Goal: Task Accomplishment & Management: Use online tool/utility

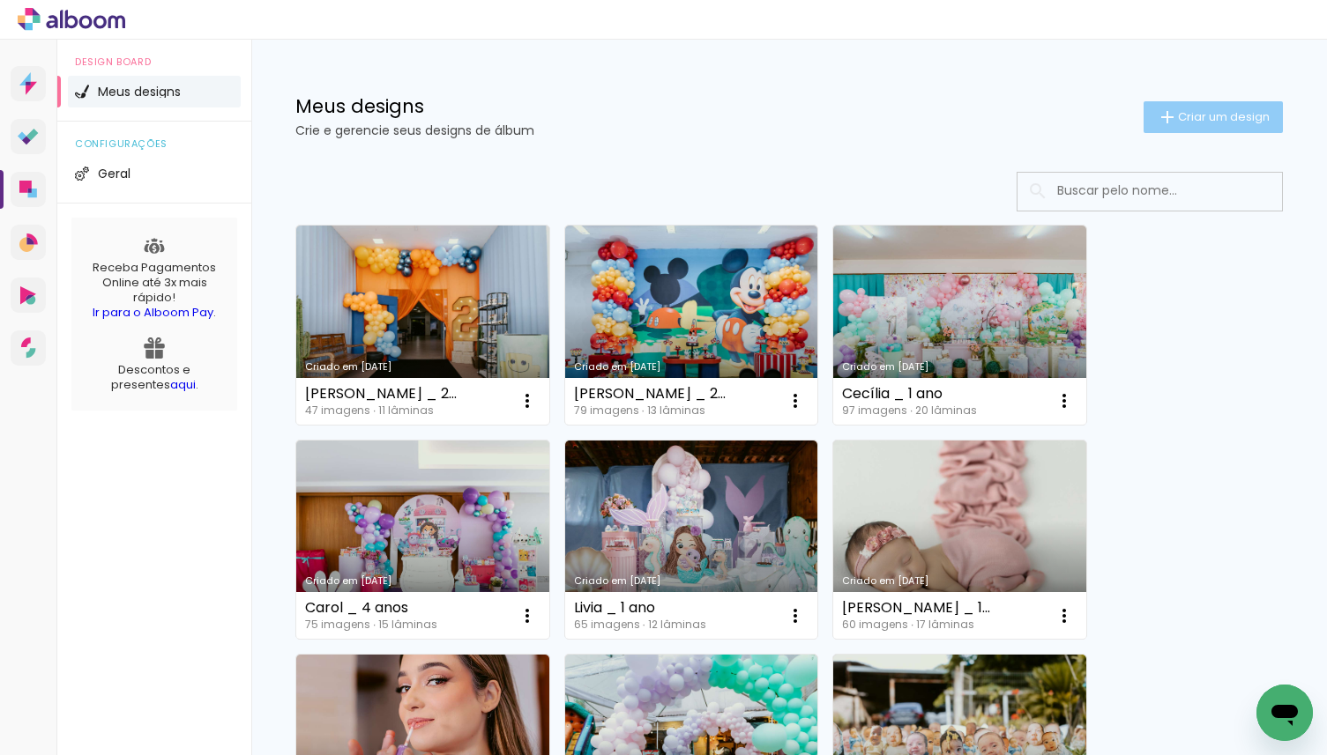
click at [1179, 111] on span "Criar um design" at bounding box center [1224, 116] width 92 height 11
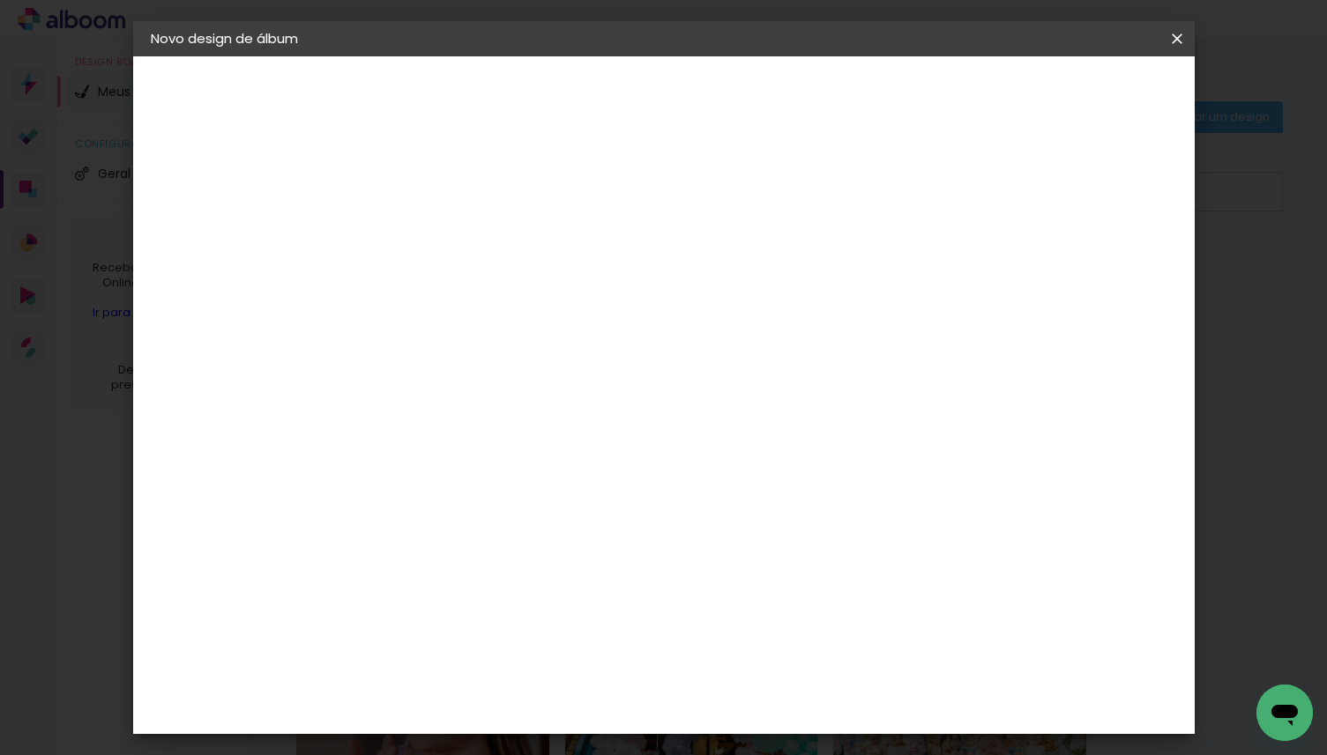
click at [439, 239] on input at bounding box center [439, 236] width 0 height 27
type input "[PERSON_NAME] e [PERSON_NAME] _ À Espera de [GEOGRAPHIC_DATA]"
type paper-input "[PERSON_NAME] e [PERSON_NAME] _ À Espera de [GEOGRAPHIC_DATA]"
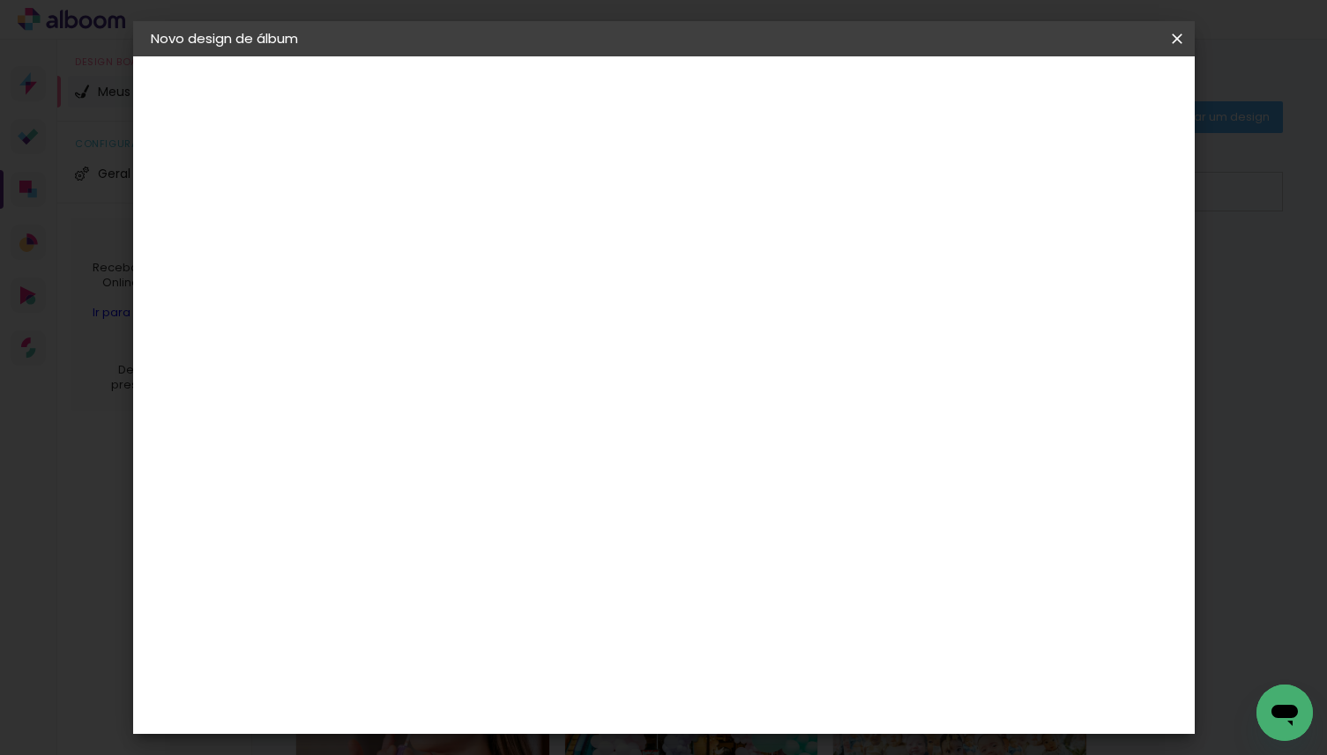
click at [620, 97] on paper-button "Avançar" at bounding box center [576, 93] width 86 height 30
click at [573, 326] on input at bounding box center [484, 335] width 178 height 22
type input "mati"
type paper-input "mati"
click at [535, 390] on div "Matias Encadernações" at bounding box center [481, 402] width 108 height 28
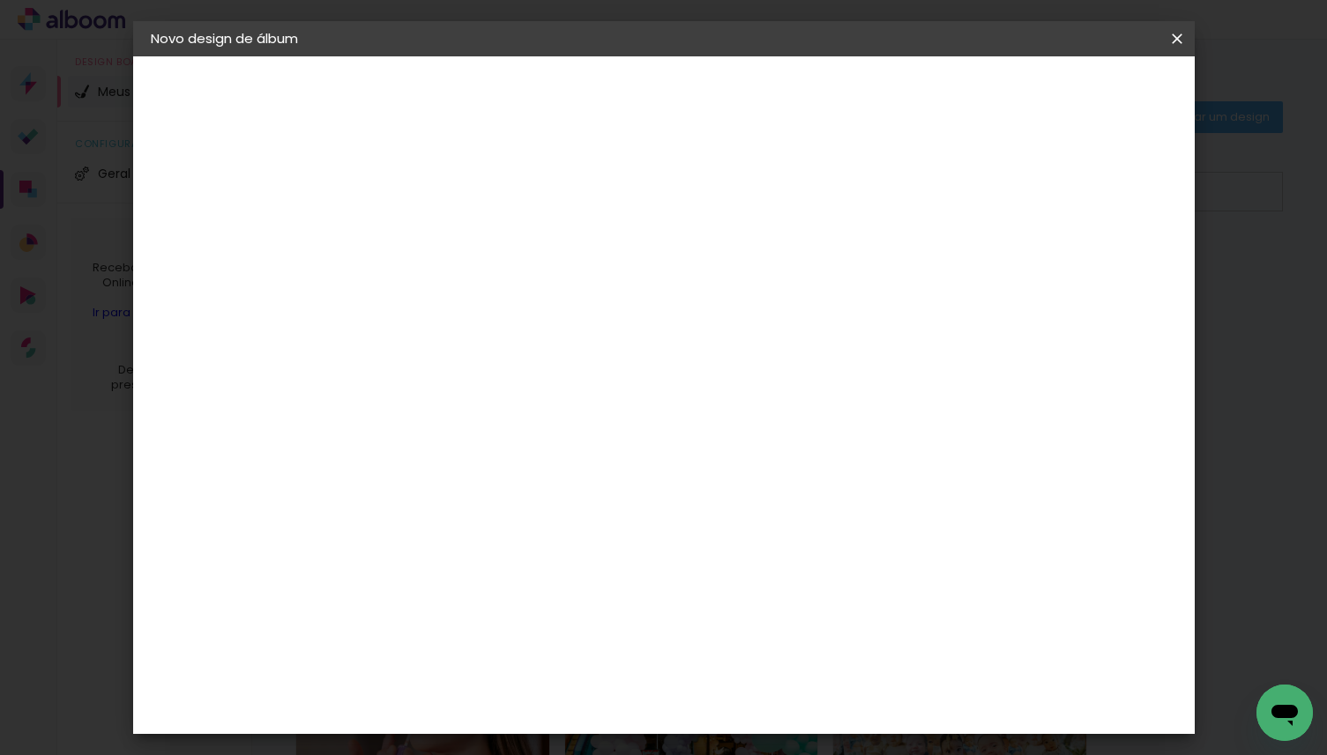
click at [722, 102] on paper-button "Avançar" at bounding box center [679, 93] width 86 height 30
click at [508, 302] on input "text" at bounding box center [473, 307] width 69 height 27
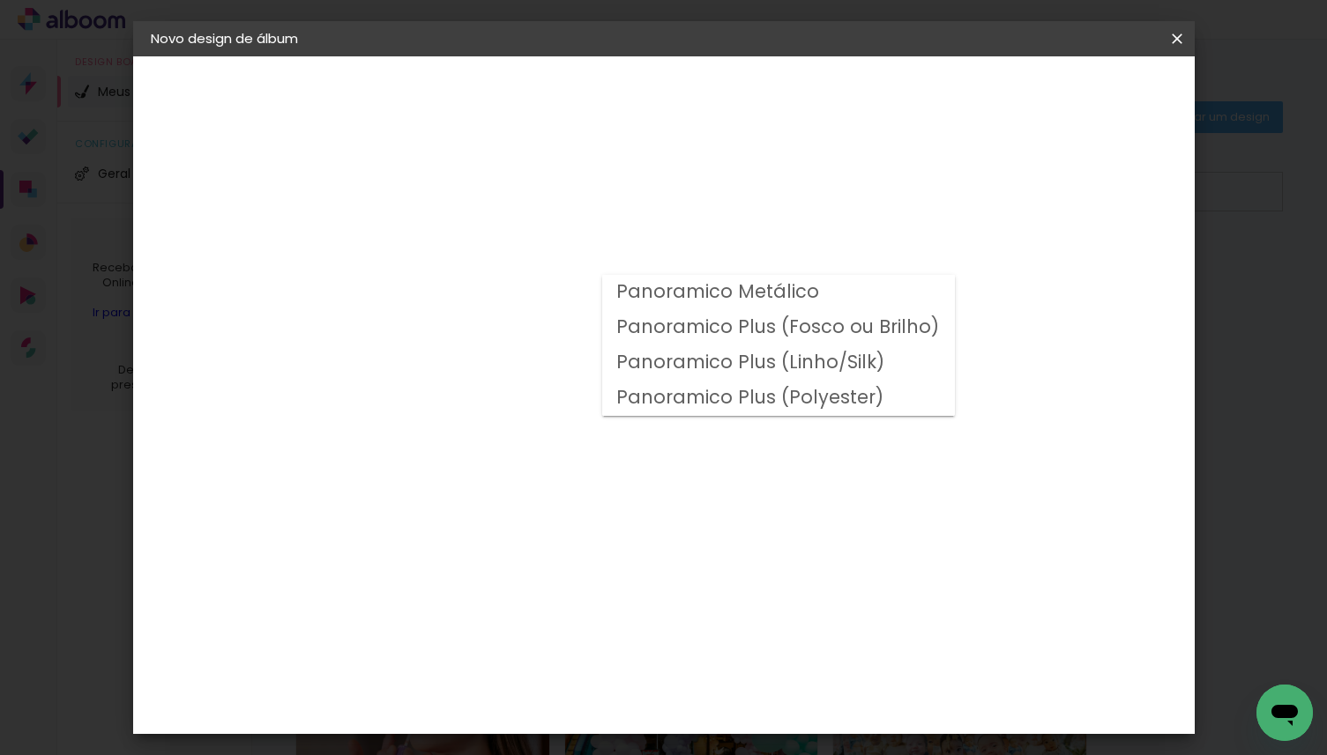
click at [0, 0] on slot "Panoramico Plus (Fosco ou Brilho)" at bounding box center [0, 0] width 0 height 0
type input "Panoramico Plus (Fosco ou Brilho)"
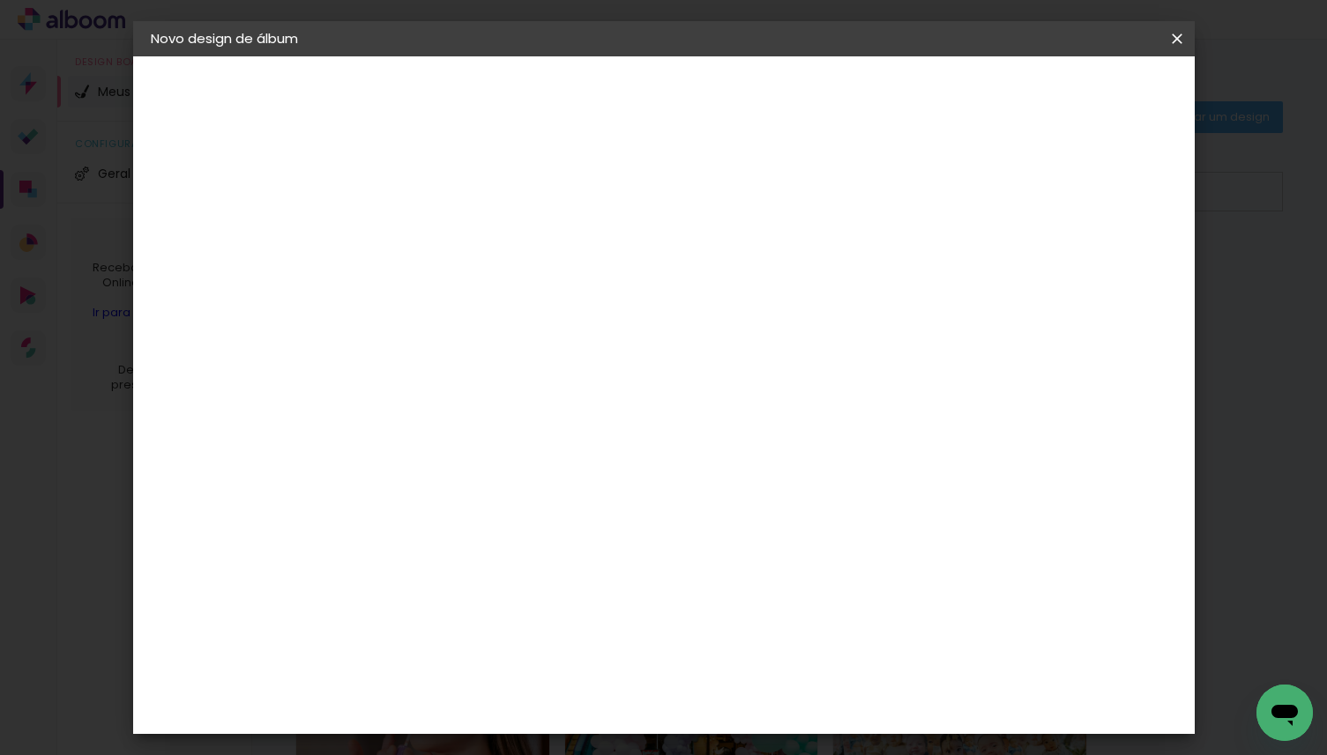
scroll to position [710, 0]
click at [558, 583] on span "25 × 25" at bounding box center [517, 606] width 82 height 47
click at [0, 0] on slot "Avançar" at bounding box center [0, 0] width 0 height 0
click at [0, 0] on slot "Mostrar sangria" at bounding box center [0, 0] width 0 height 0
type paper-checkbox "on"
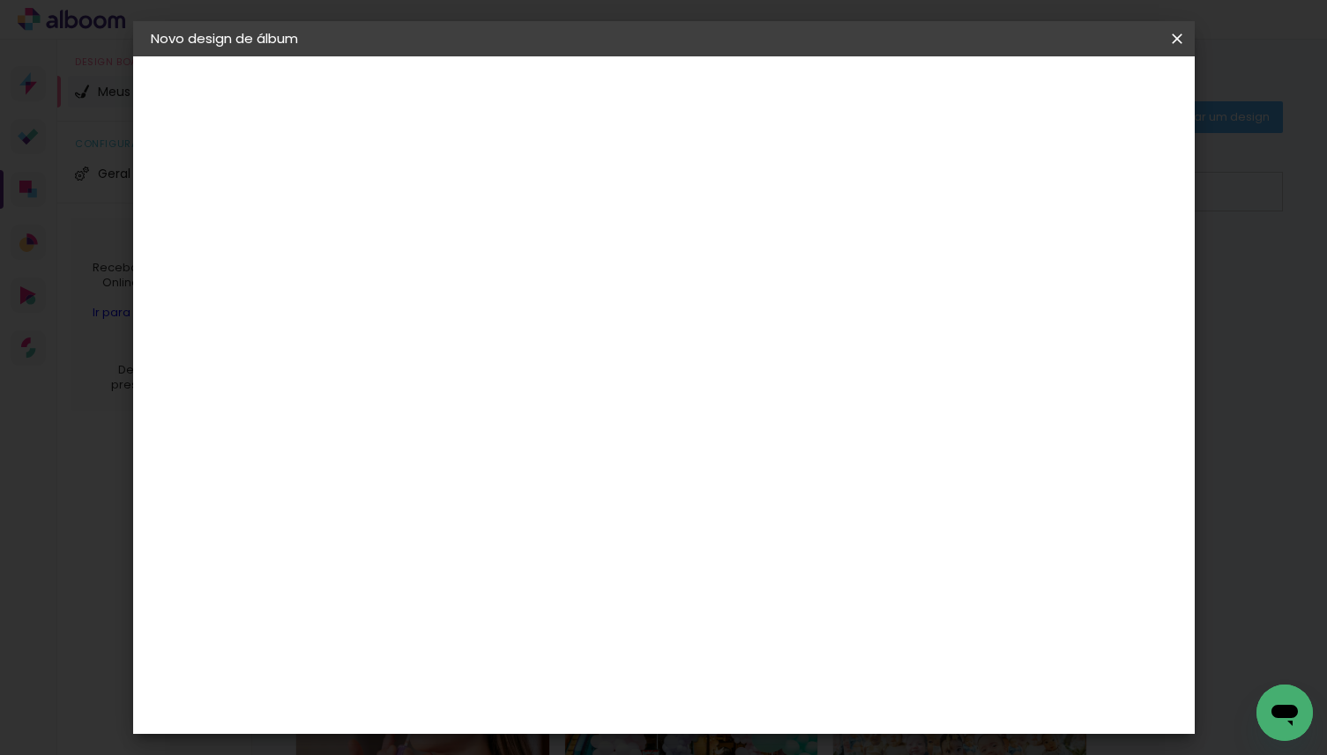
click at [1080, 94] on span "Iniciar design" at bounding box center [1040, 93] width 80 height 12
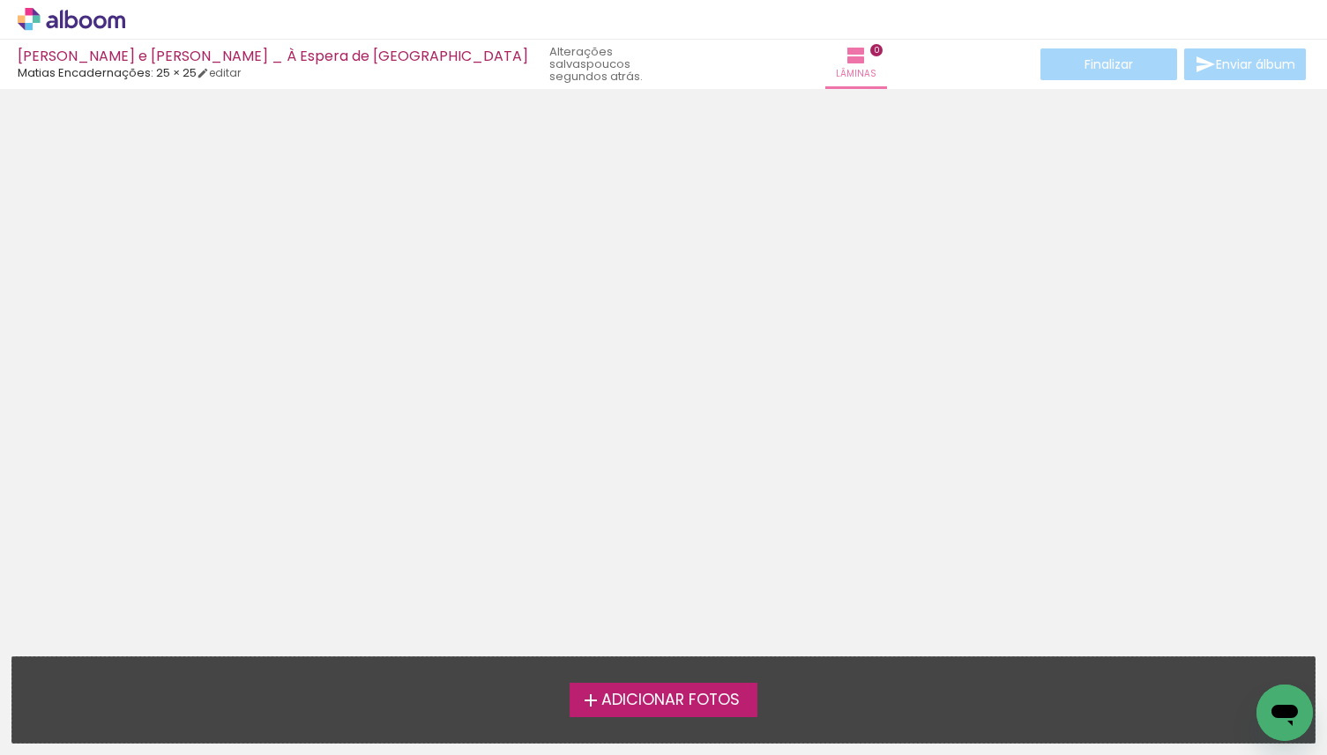
click at [662, 705] on span "Adicionar Fotos" at bounding box center [670, 701] width 138 height 16
click at [0, 0] on input "file" at bounding box center [0, 0] width 0 height 0
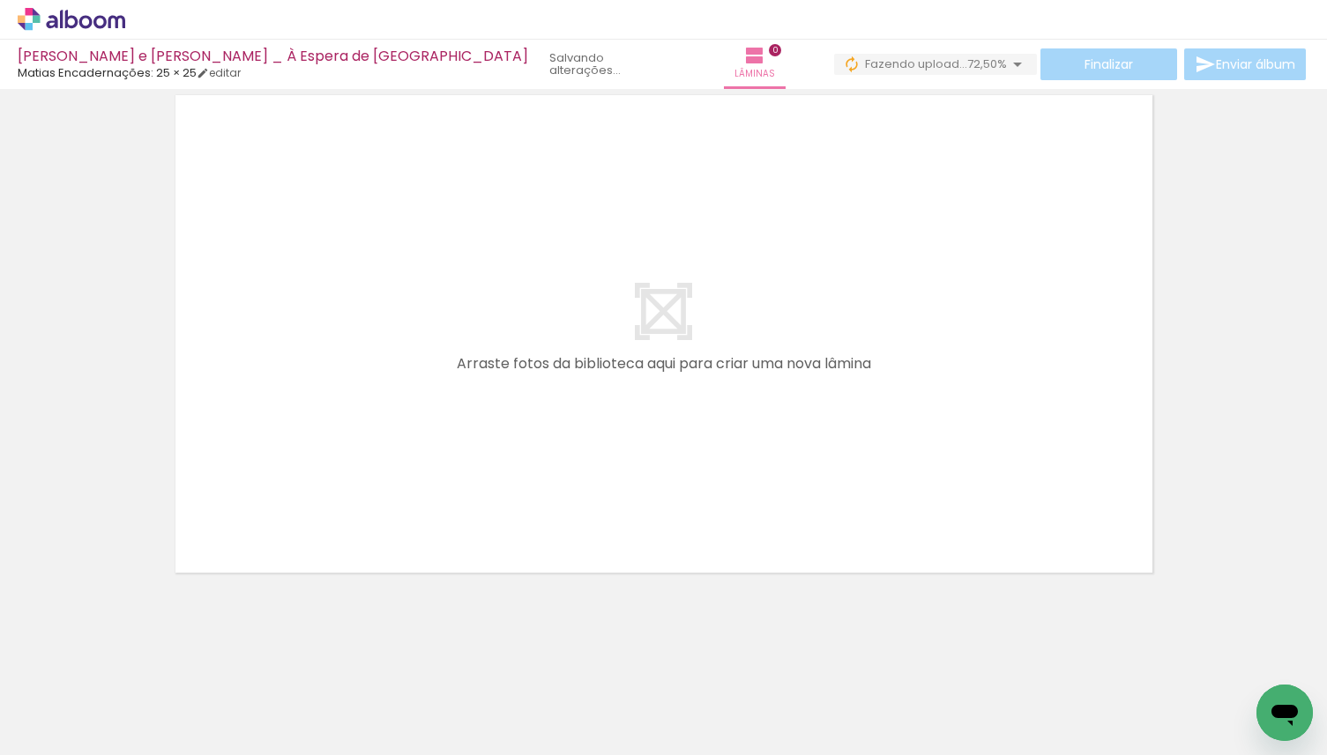
scroll to position [0, 792]
drag, startPoint x: 664, startPoint y: 694, endPoint x: 638, endPoint y: 436, distance: 258.6
click at [638, 436] on quentale-workspace at bounding box center [663, 377] width 1327 height 755
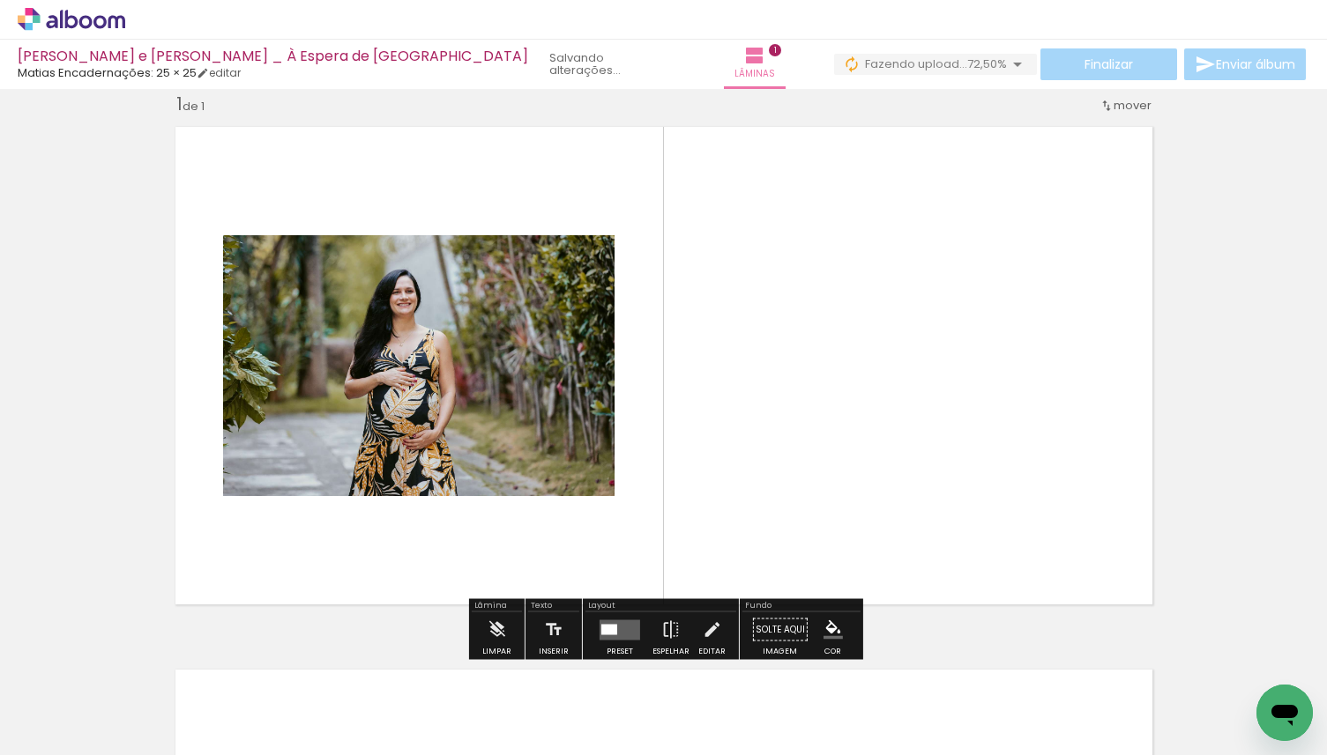
scroll to position [22, 0]
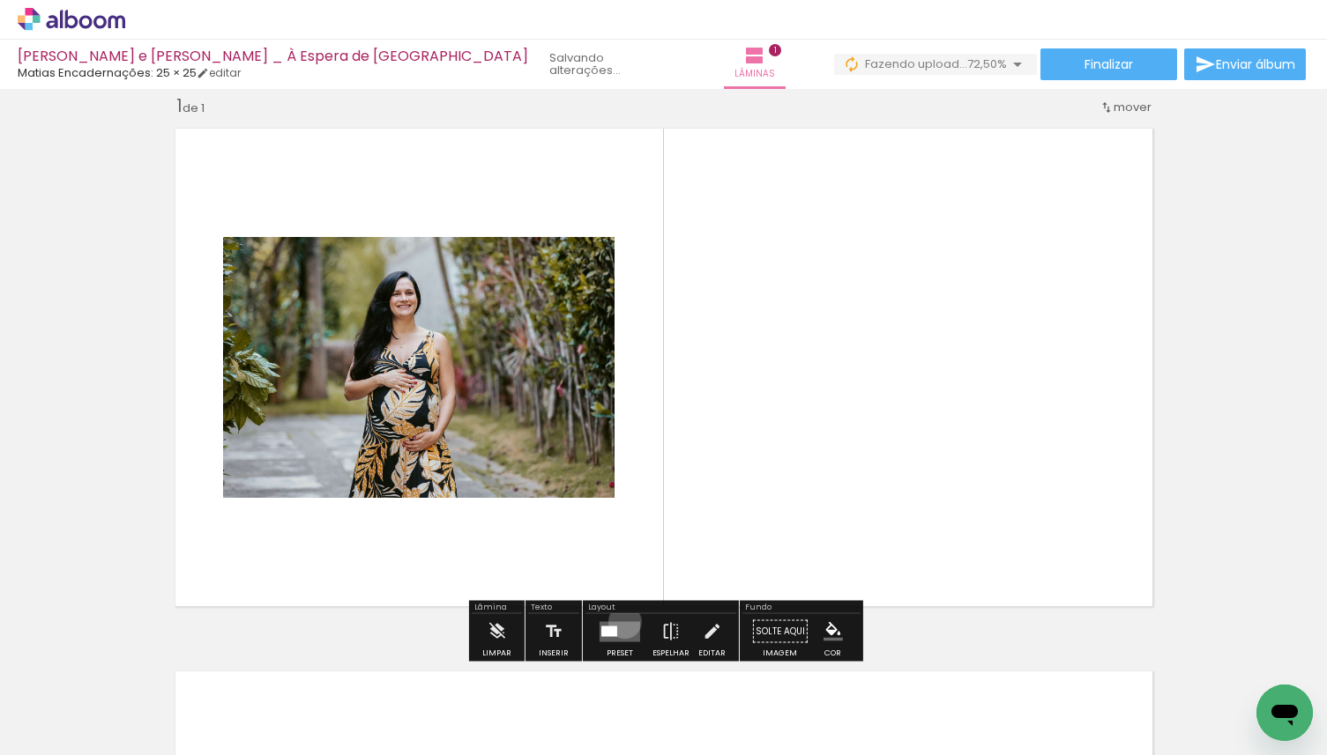
click at [621, 621] on quentale-layouter at bounding box center [619, 631] width 41 height 20
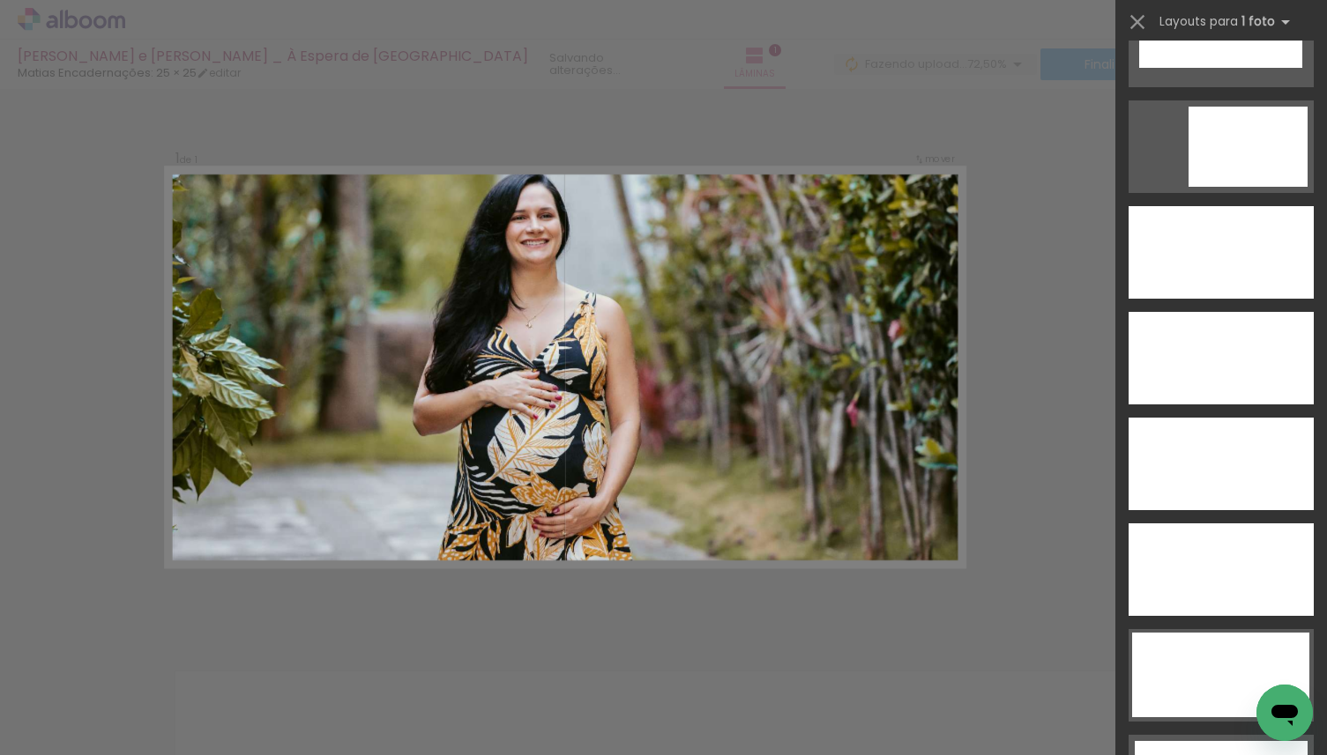
scroll to position [4930, 0]
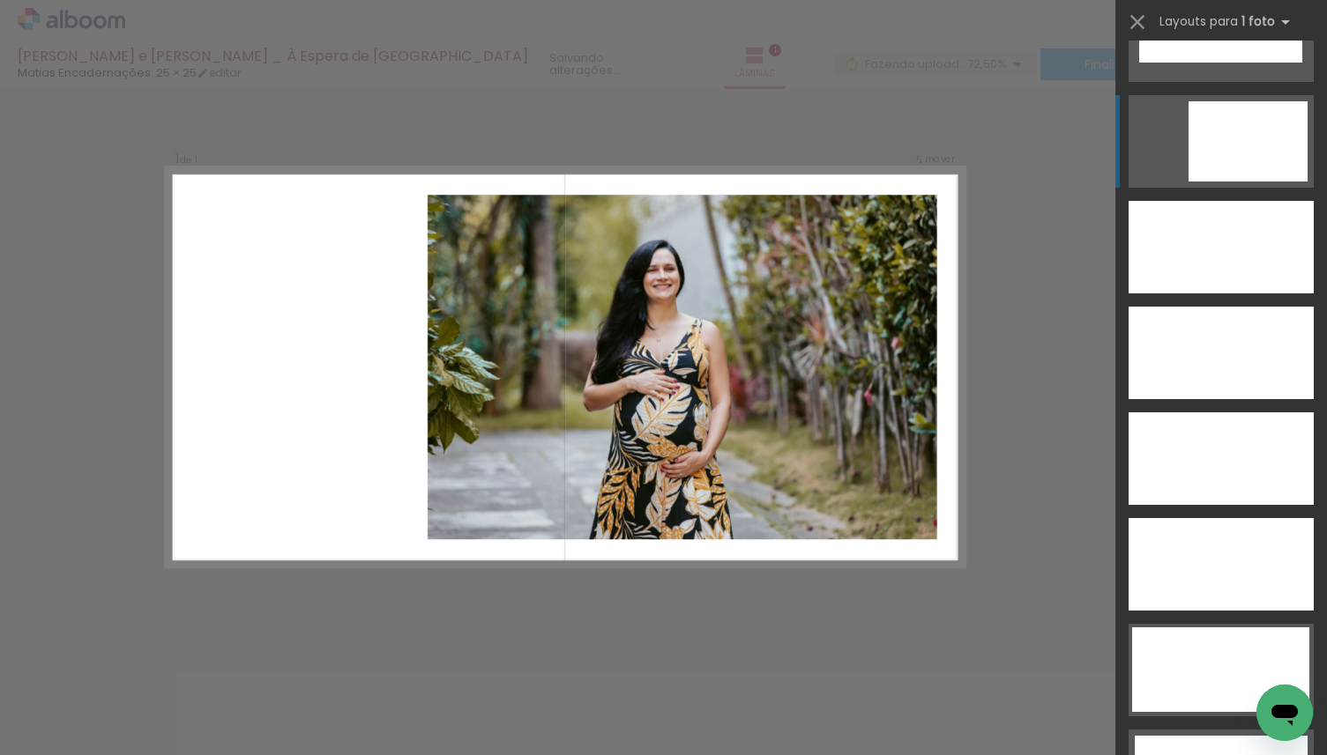
click at [1268, 138] on div at bounding box center [1247, 141] width 119 height 80
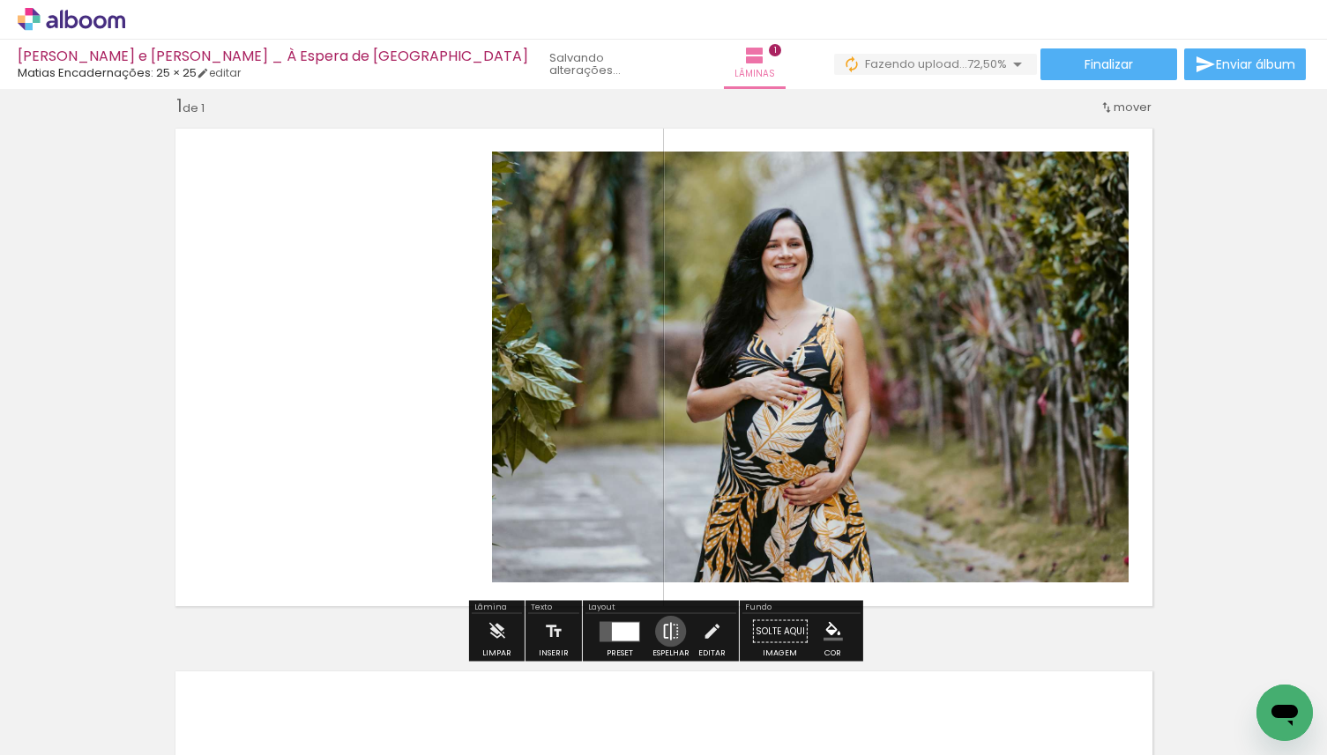
click at [666, 631] on iron-icon at bounding box center [670, 631] width 19 height 35
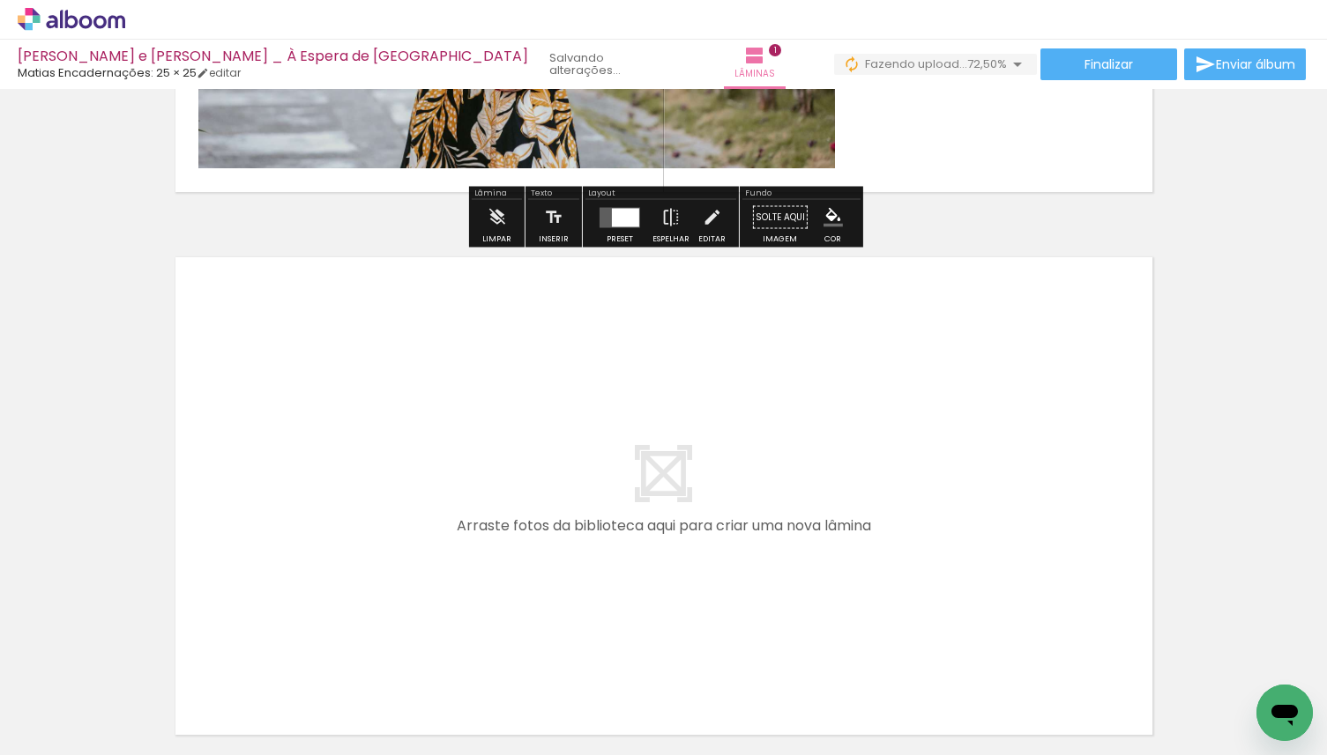
scroll to position [442, 0]
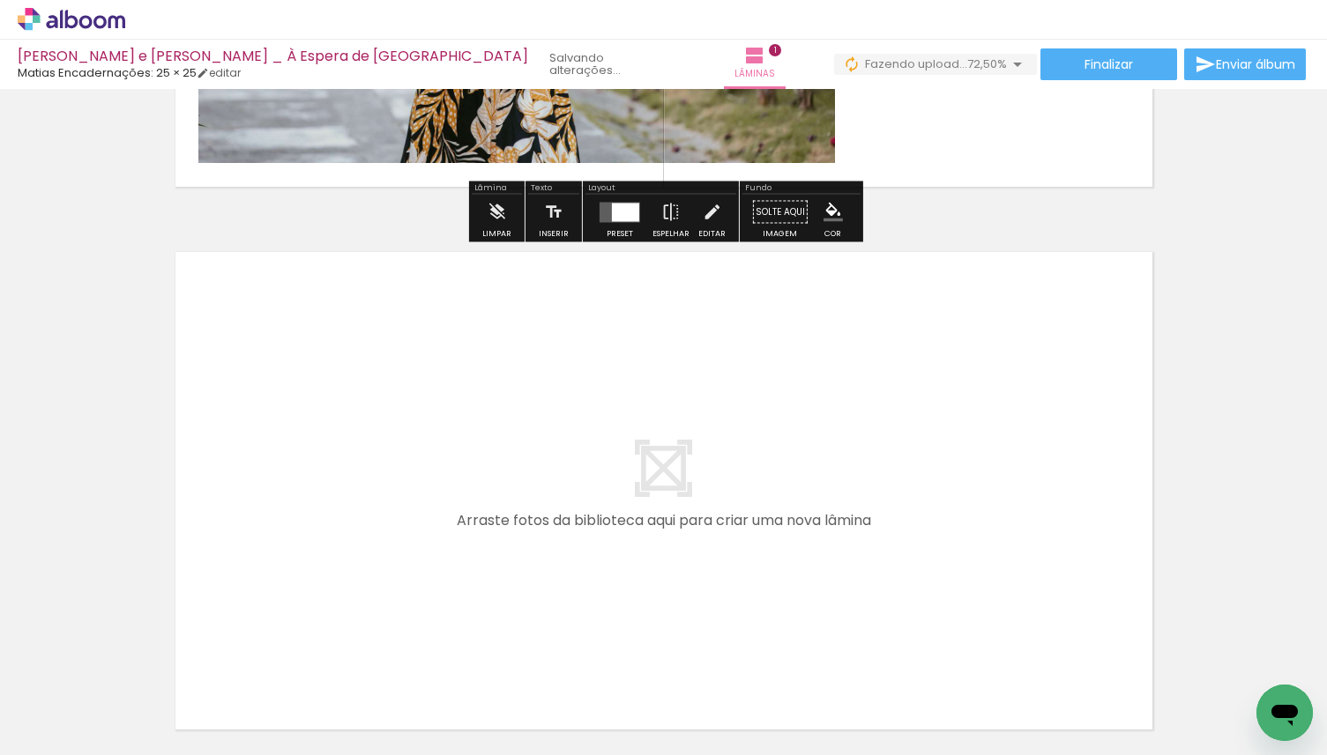
click at [42, 708] on input "Todas as fotos" at bounding box center [49, 702] width 67 height 15
click at [0, 0] on slot "Não utilizadas" at bounding box center [0, 0] width 0 height 0
type input "Não utilizadas"
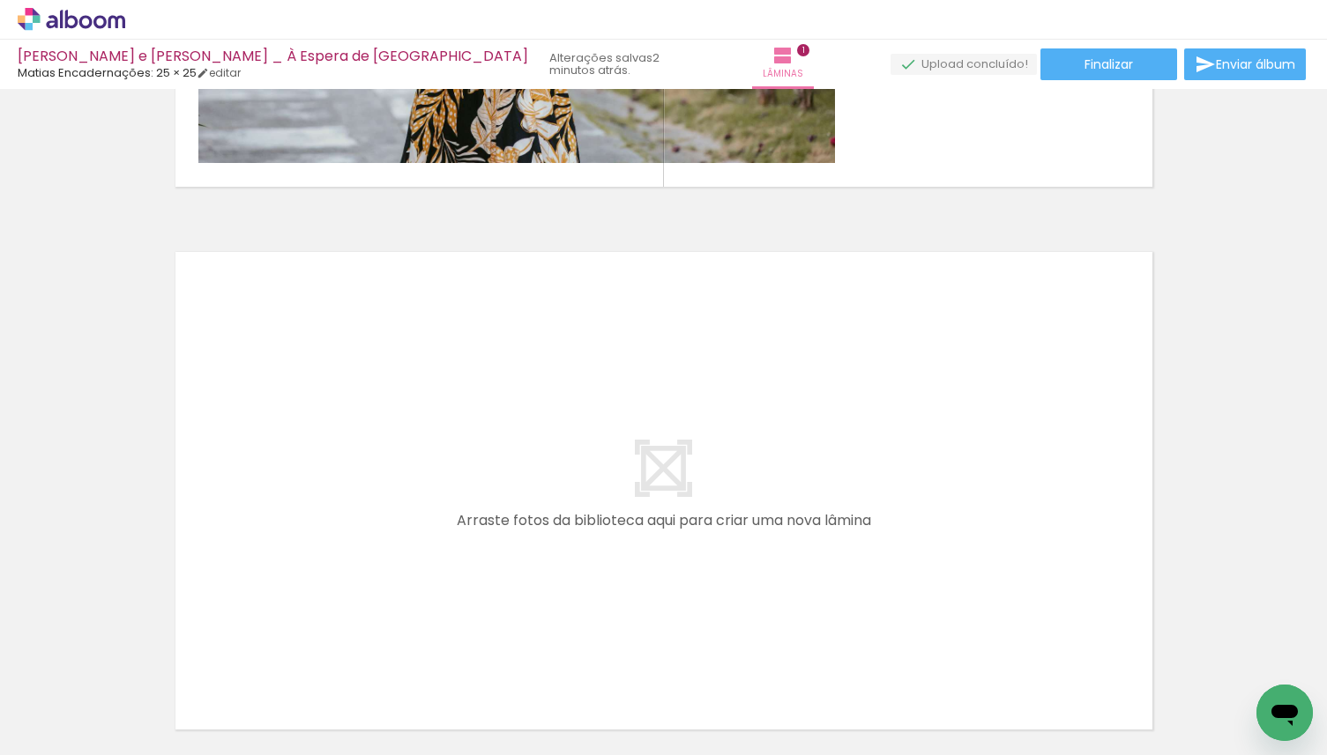
scroll to position [0, 0]
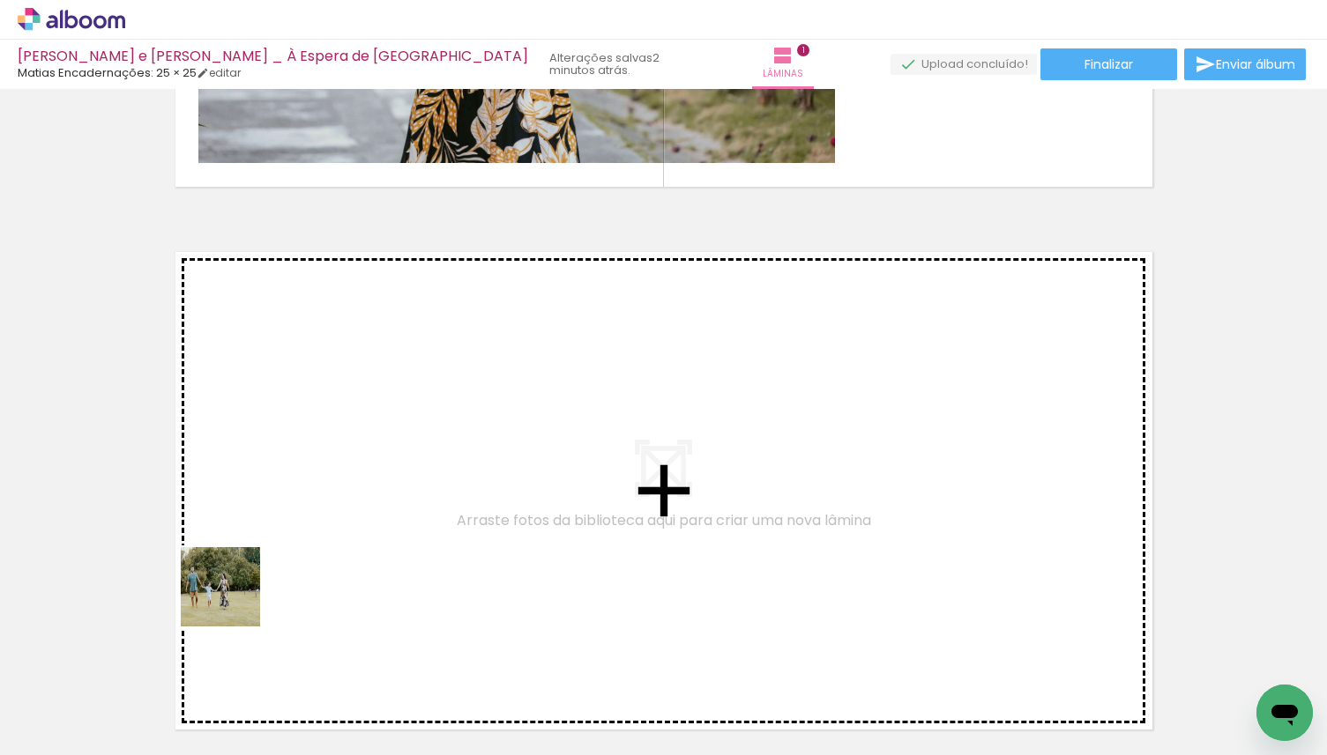
drag, startPoint x: 195, startPoint y: 699, endPoint x: 314, endPoint y: 489, distance: 241.2
click at [314, 489] on quentale-workspace at bounding box center [663, 377] width 1327 height 755
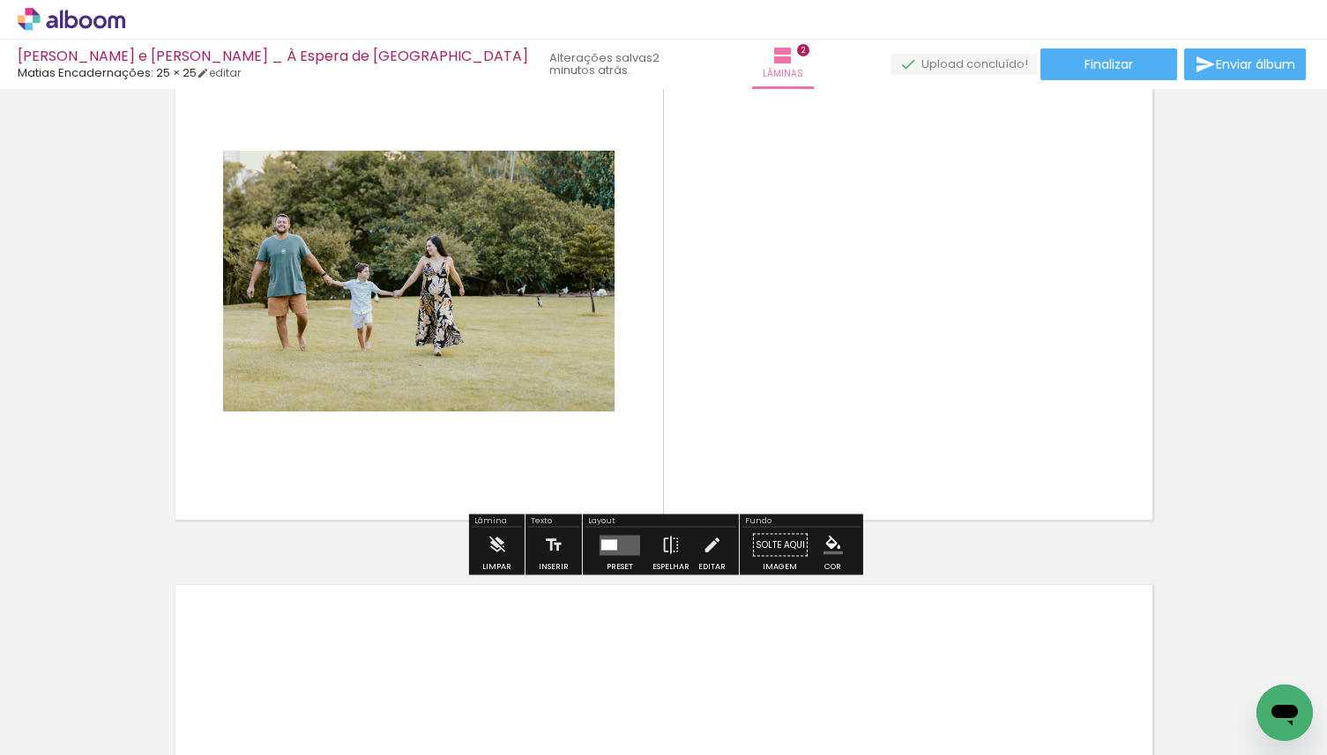
scroll to position [652, 0]
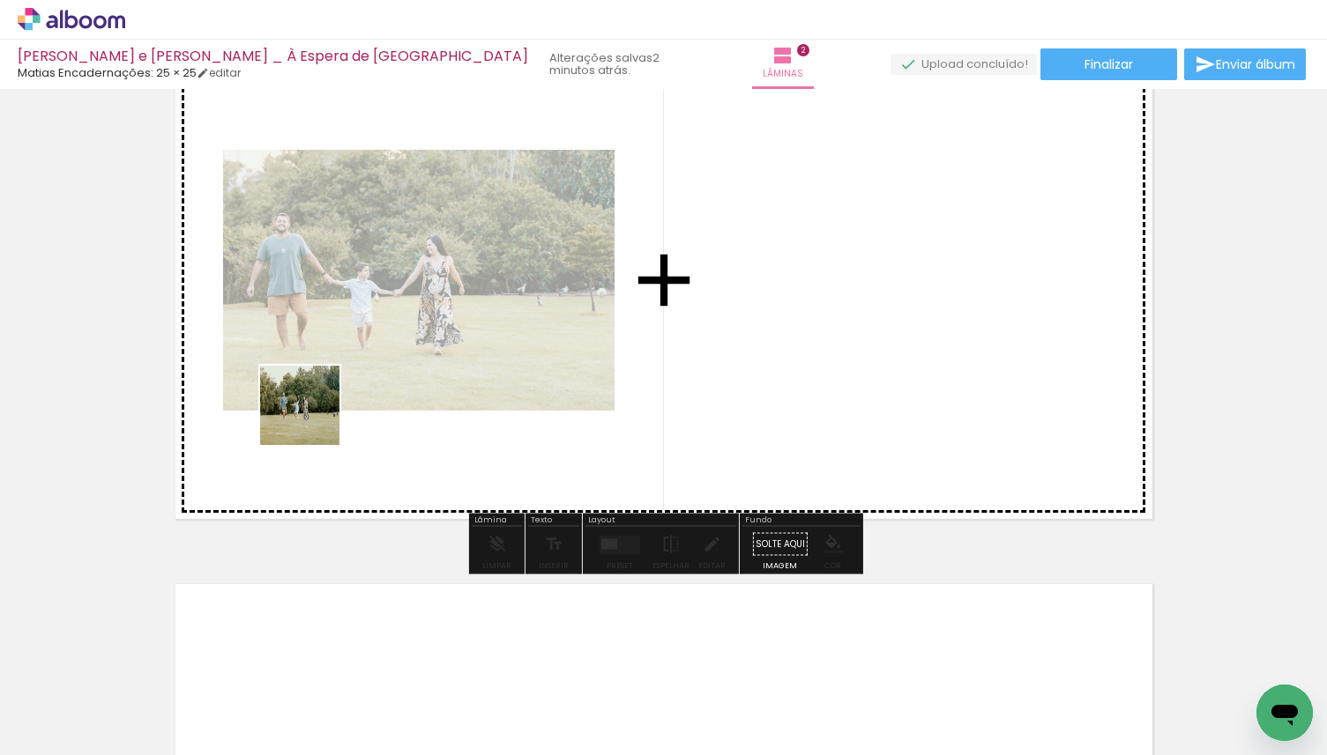
drag, startPoint x: 202, startPoint y: 703, endPoint x: 317, endPoint y: 413, distance: 313.0
click at [317, 413] on quentale-workspace at bounding box center [663, 377] width 1327 height 755
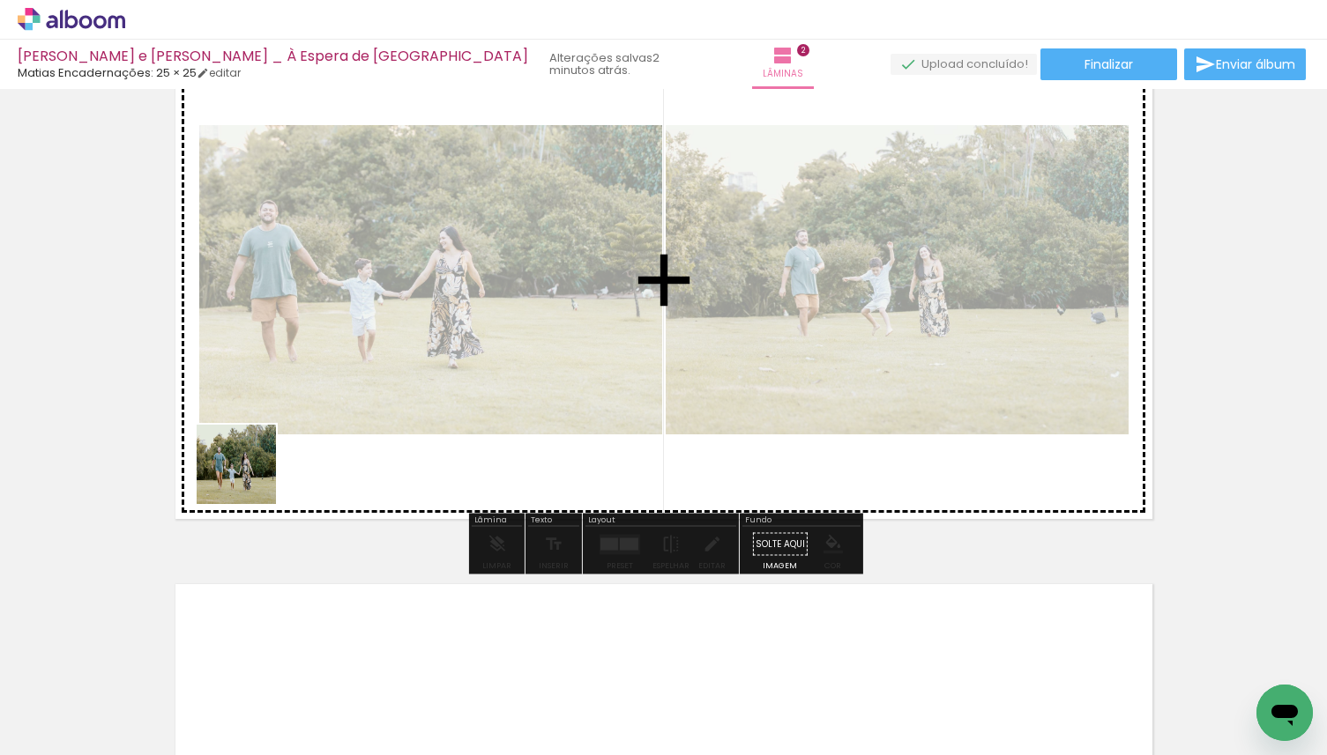
drag, startPoint x: 204, startPoint y: 701, endPoint x: 257, endPoint y: 460, distance: 246.4
click at [257, 462] on quentale-workspace at bounding box center [663, 377] width 1327 height 755
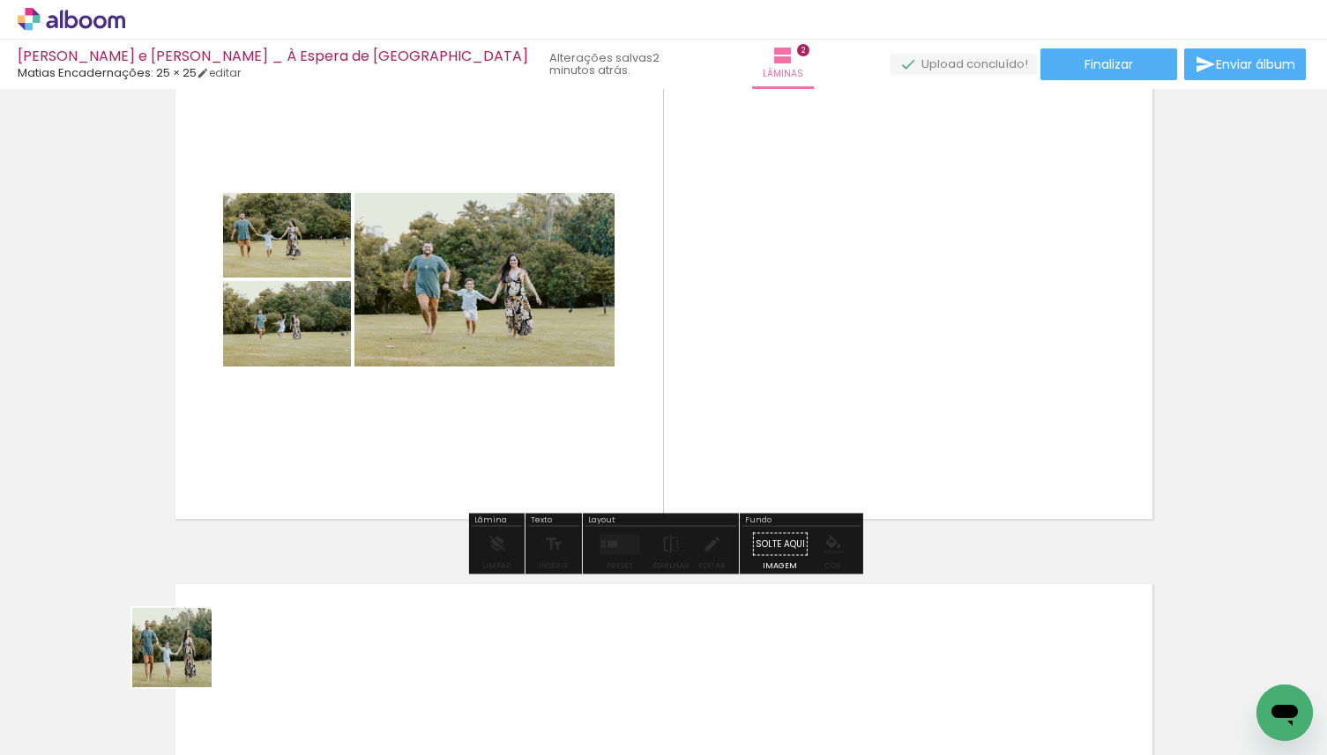
drag, startPoint x: 182, startPoint y: 685, endPoint x: 306, endPoint y: 412, distance: 299.8
click at [306, 412] on quentale-workspace at bounding box center [663, 377] width 1327 height 755
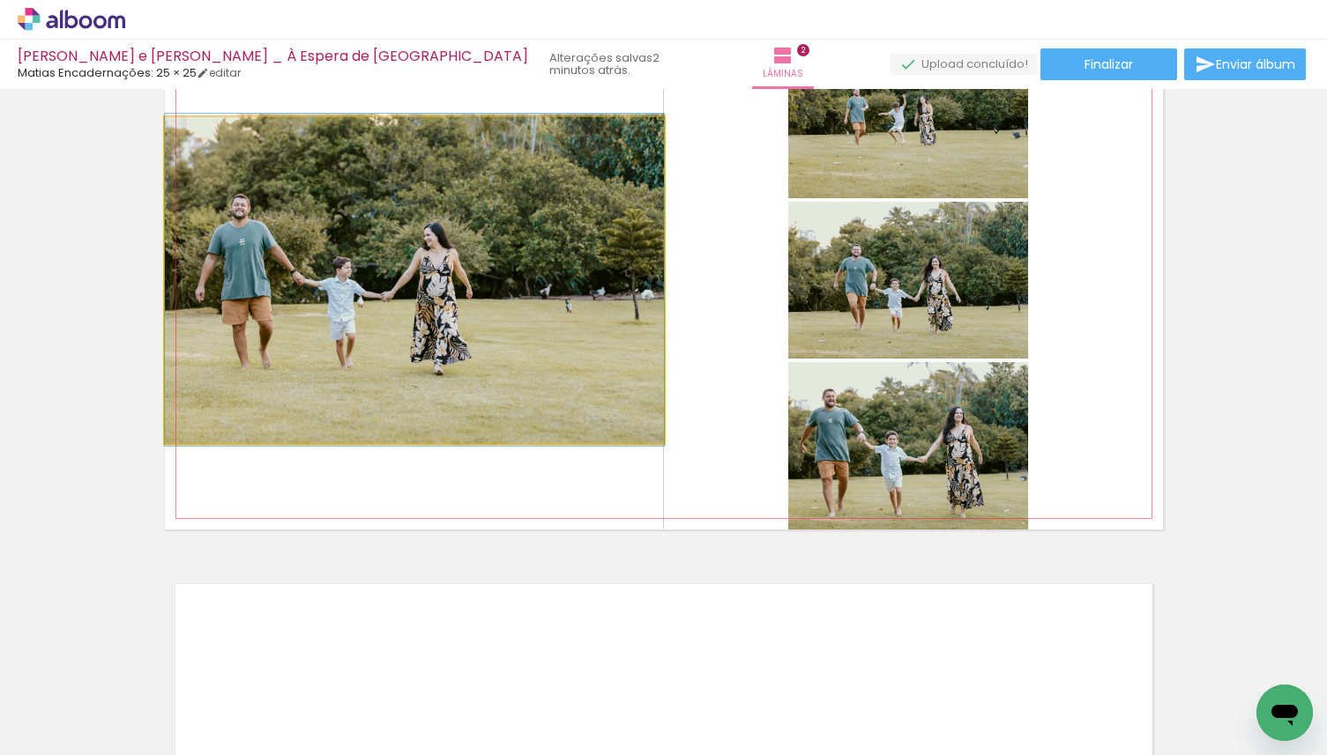
drag, startPoint x: 330, startPoint y: 351, endPoint x: 48, endPoint y: 347, distance: 282.1
click at [48, 347] on div "Inserir lâmina 1 de 2 Inserir lâmina 2 de 2" at bounding box center [663, 258] width 1327 height 1630
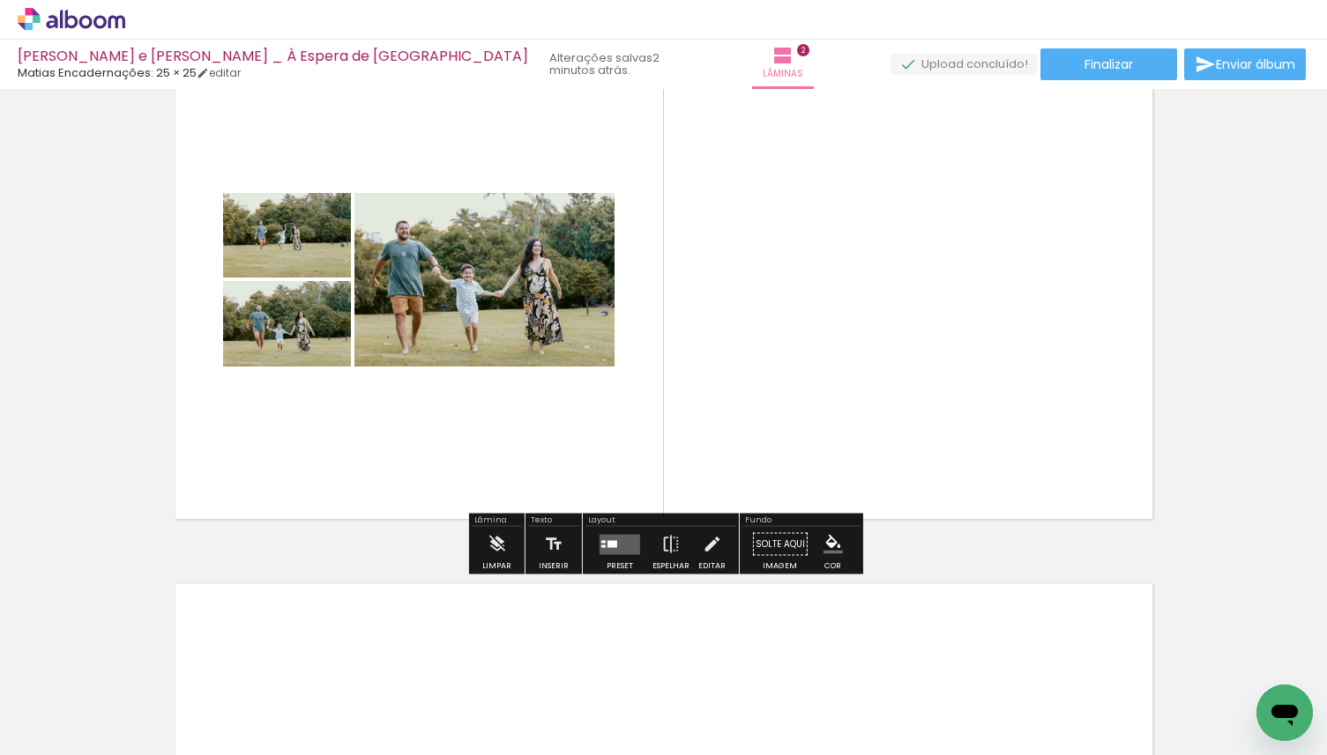
drag, startPoint x: 247, startPoint y: 346, endPoint x: 32, endPoint y: 325, distance: 216.0
click at [32, 325] on div "Inserir lâmina 1 de 2 Inserir lâmina 2 de 2" at bounding box center [663, 258] width 1327 height 1630
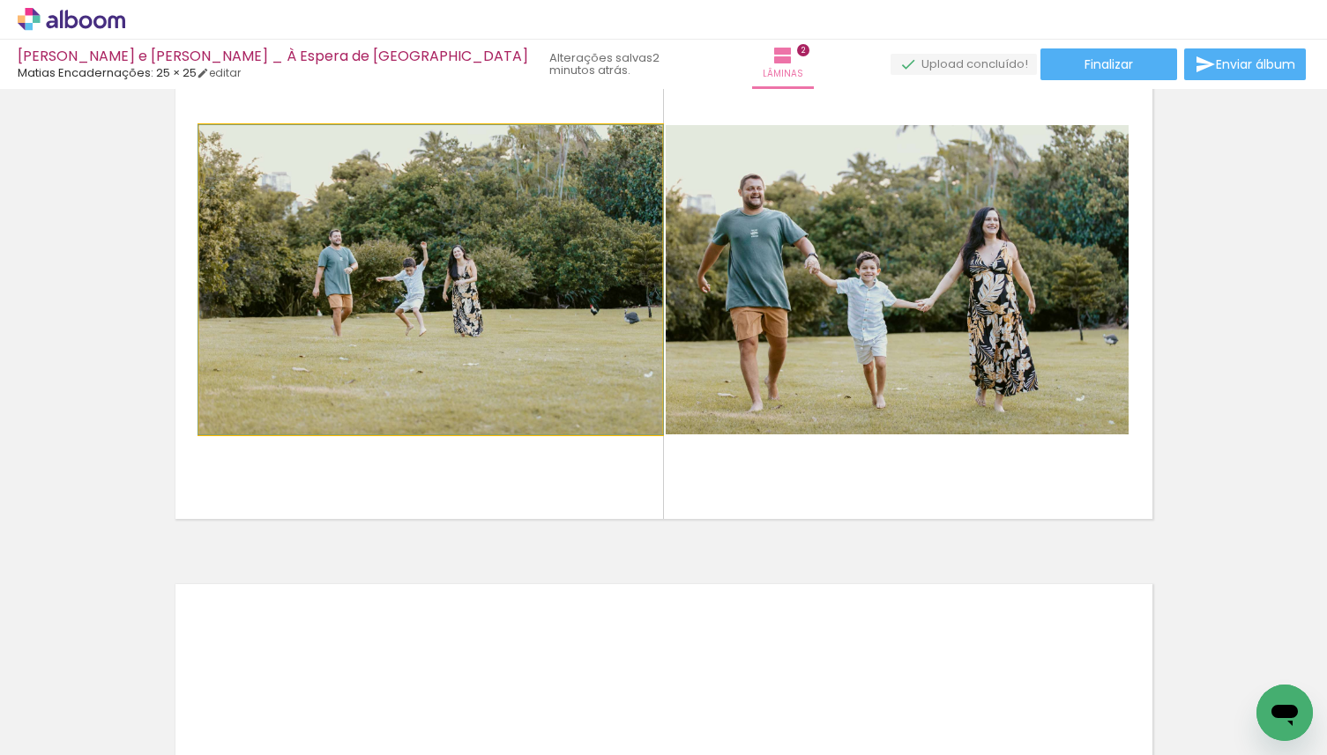
drag, startPoint x: 314, startPoint y: 244, endPoint x: 66, endPoint y: 244, distance: 247.7
click at [66, 244] on div "Inserir lâmina 1 de 2 Inserir lâmina 2 de 2" at bounding box center [663, 258] width 1327 height 1630
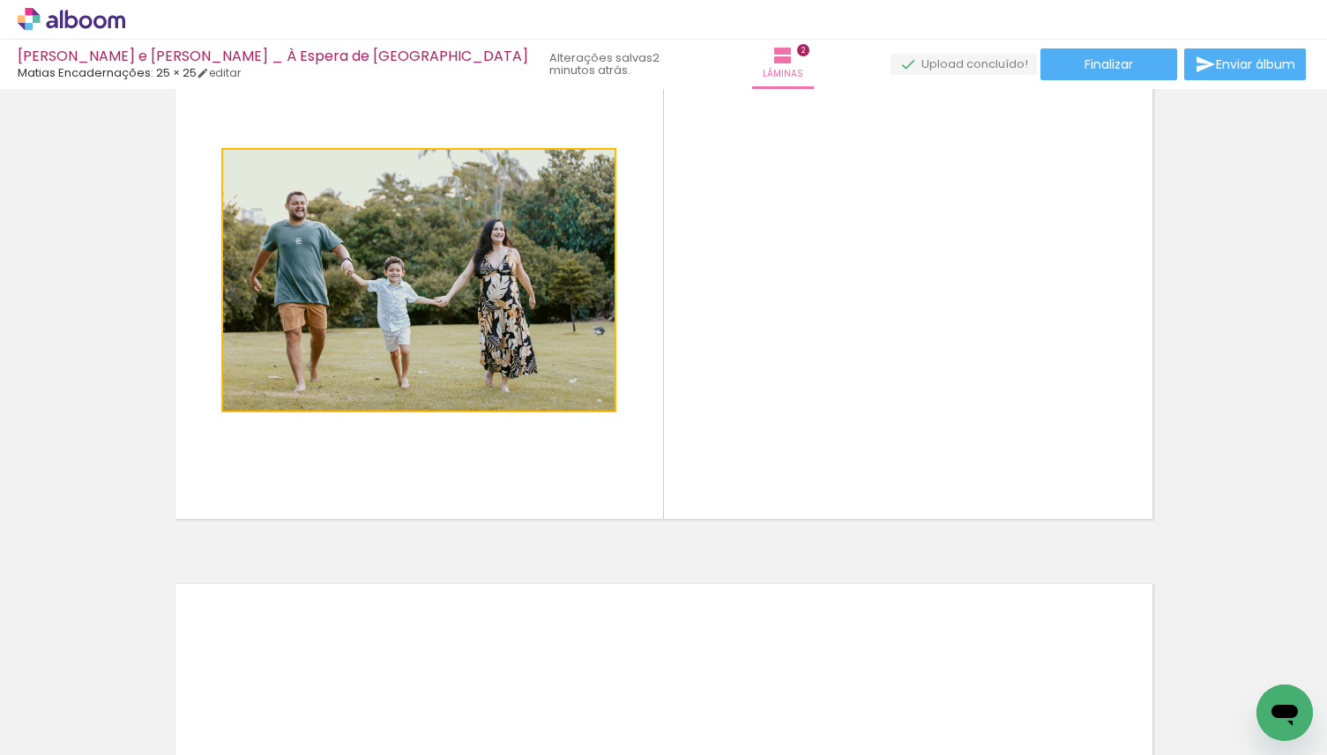
drag, startPoint x: 377, startPoint y: 293, endPoint x: 102, endPoint y: 292, distance: 275.0
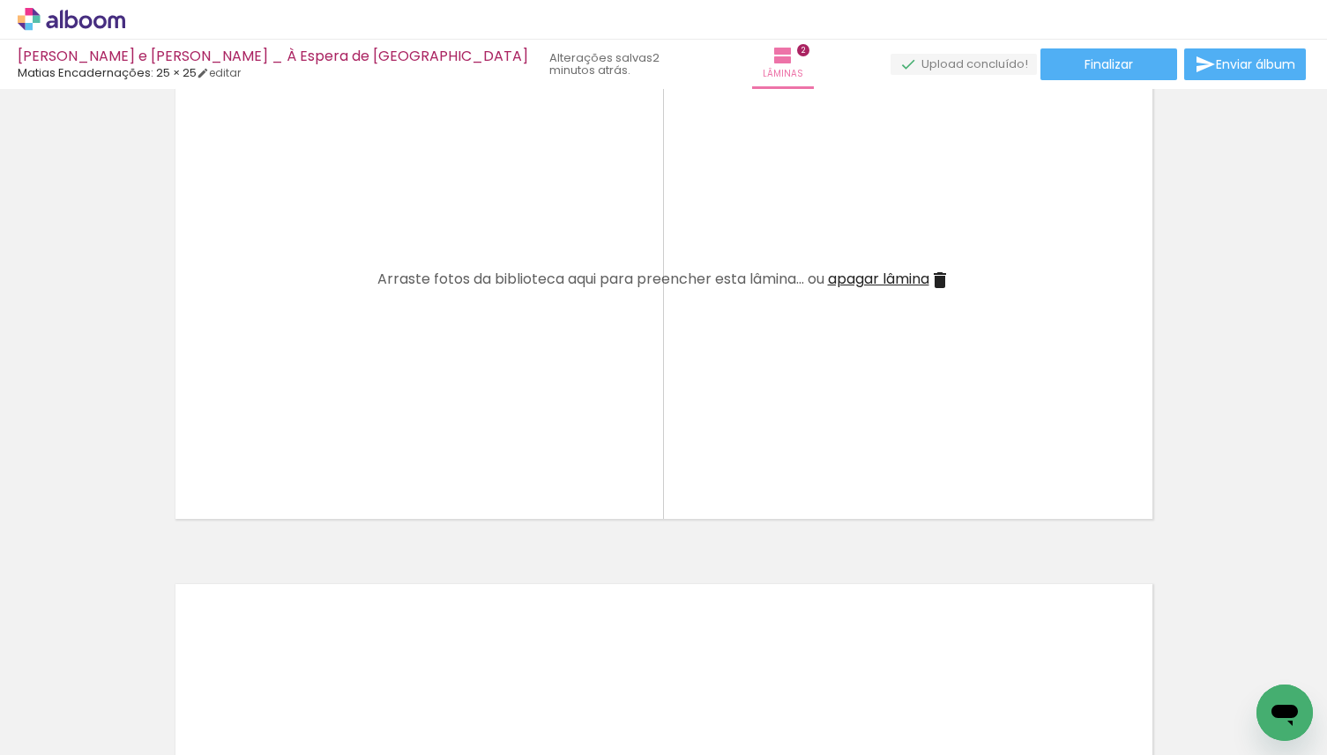
drag, startPoint x: 580, startPoint y: 699, endPoint x: 580, endPoint y: 424, distance: 275.0
click at [580, 424] on quentale-workspace at bounding box center [663, 377] width 1327 height 755
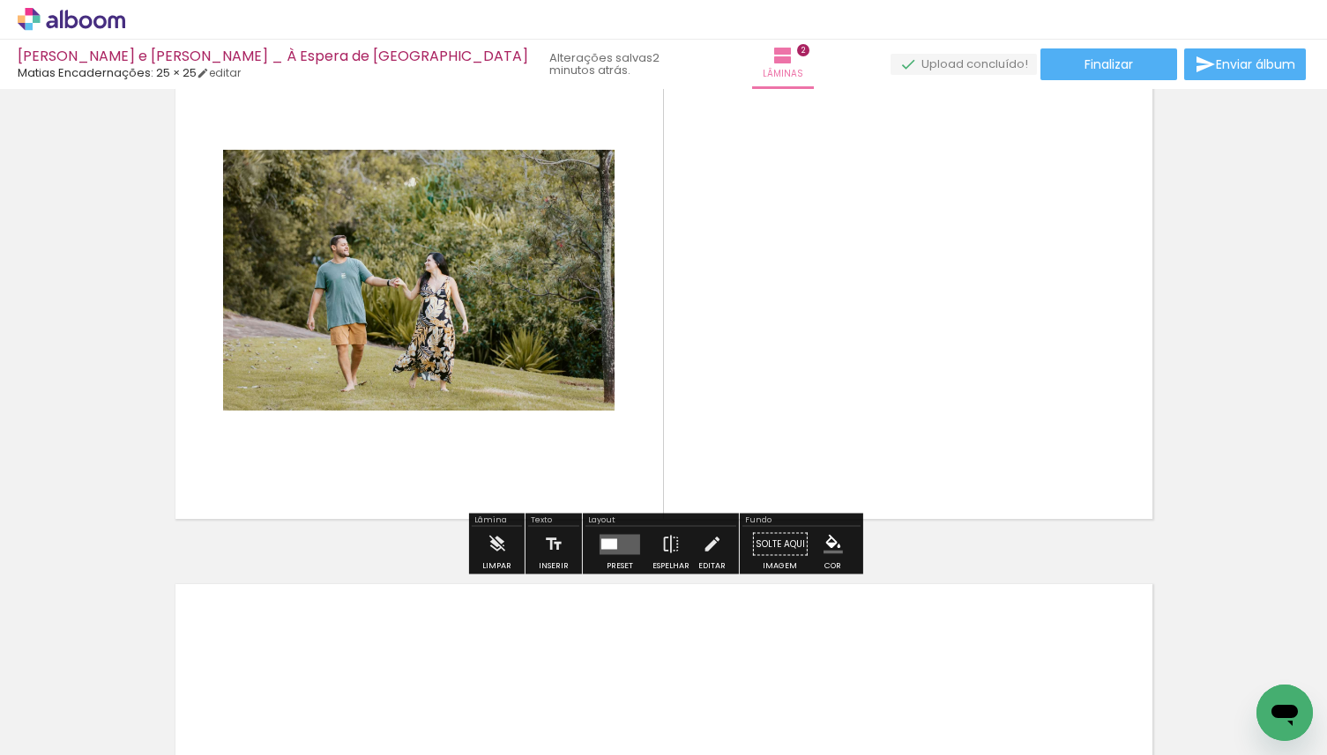
drag, startPoint x: 577, startPoint y: 705, endPoint x: 577, endPoint y: 383, distance: 322.6
click at [577, 383] on quentale-workspace at bounding box center [663, 377] width 1327 height 755
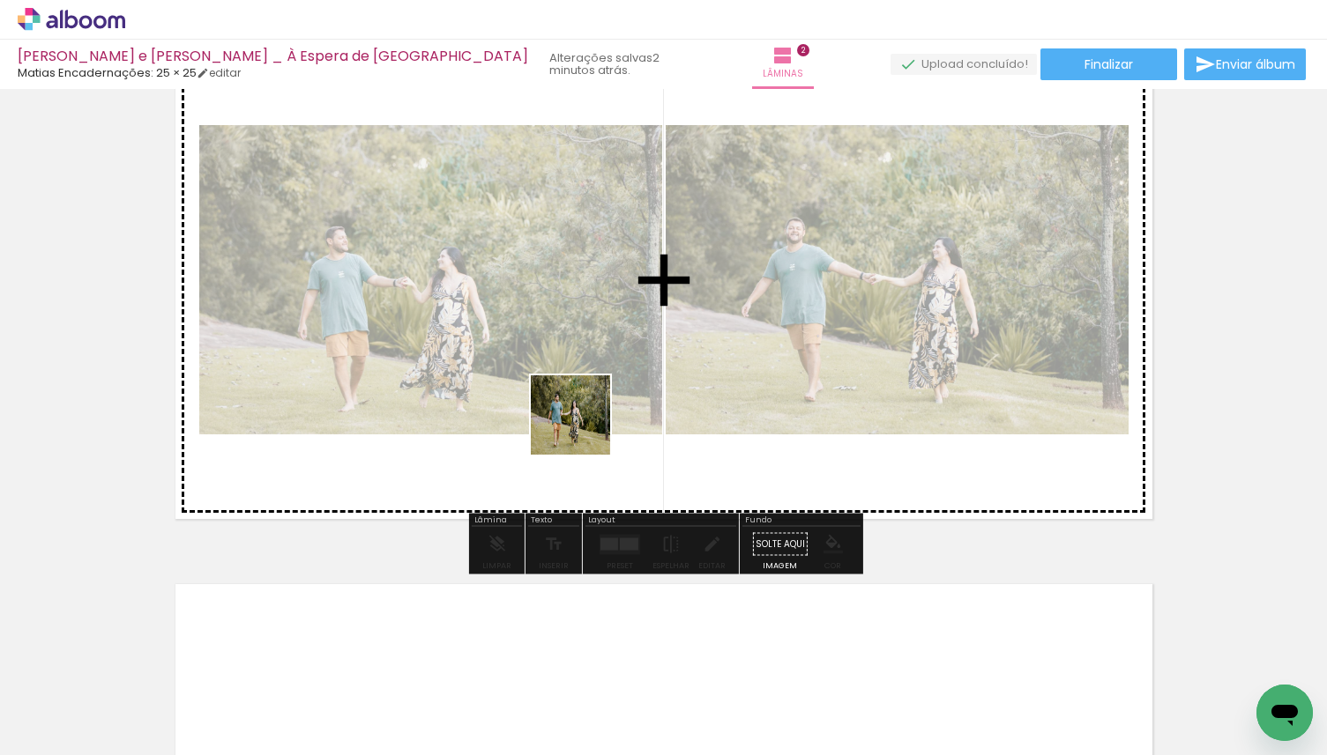
drag, startPoint x: 576, startPoint y: 586, endPoint x: 584, endPoint y: 424, distance: 162.4
click at [584, 425] on quentale-workspace at bounding box center [663, 377] width 1327 height 755
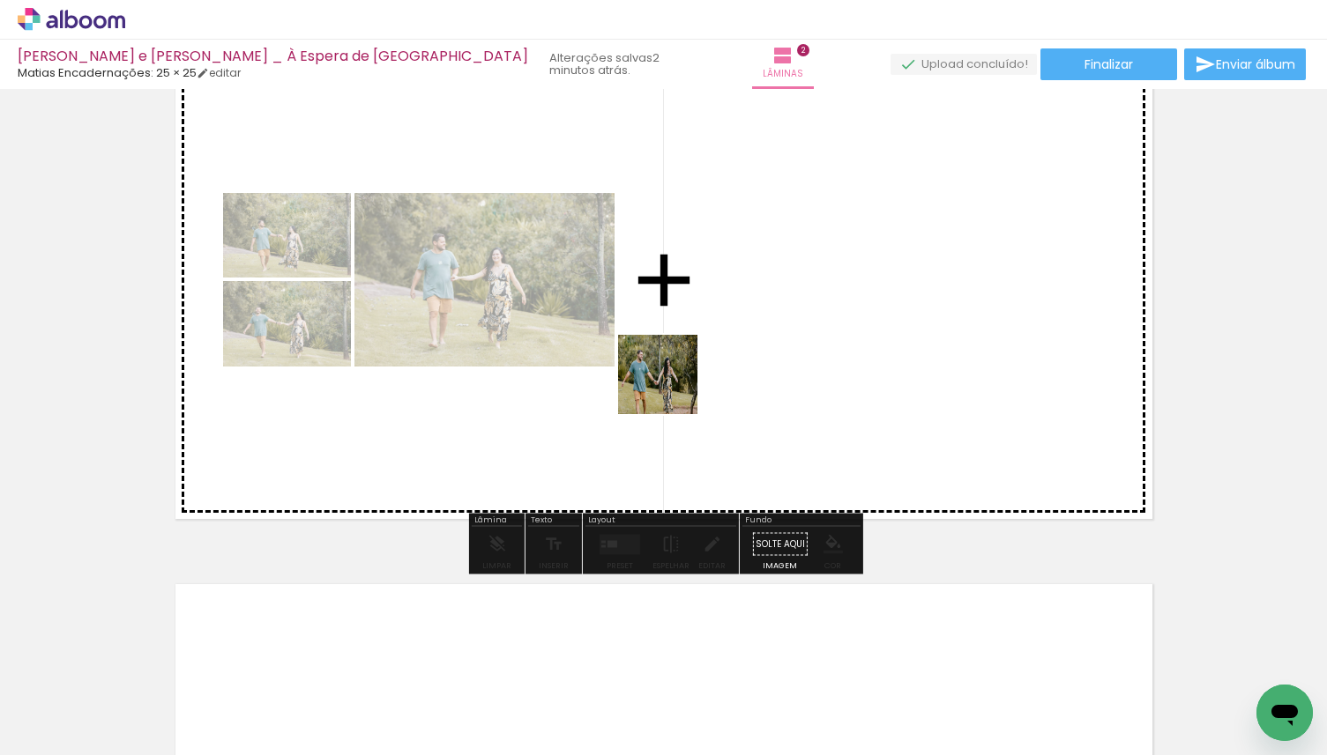
drag, startPoint x: 671, startPoint y: 702, endPoint x: 671, endPoint y: 347, distance: 354.3
click at [671, 347] on quentale-workspace at bounding box center [663, 377] width 1327 height 755
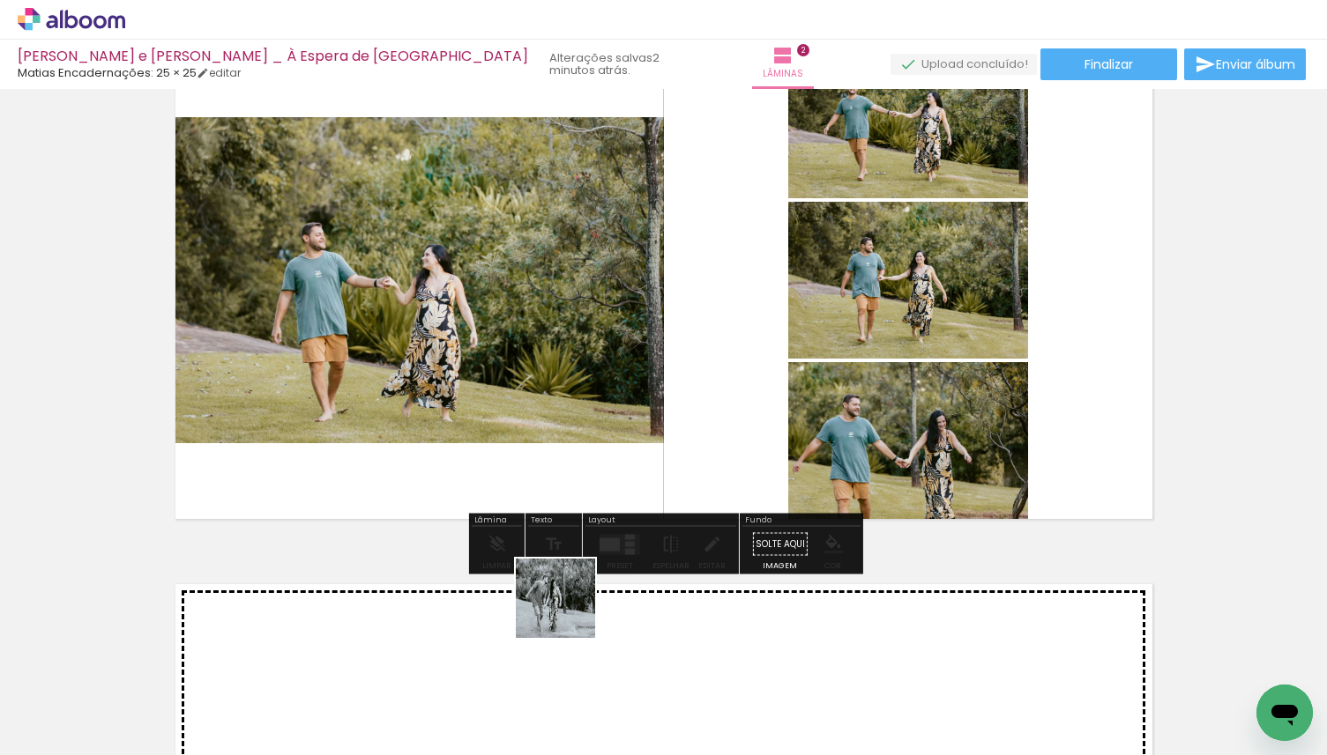
drag, startPoint x: 569, startPoint y: 710, endPoint x: 569, endPoint y: 368, distance: 341.1
click at [569, 372] on quentale-workspace at bounding box center [663, 377] width 1327 height 755
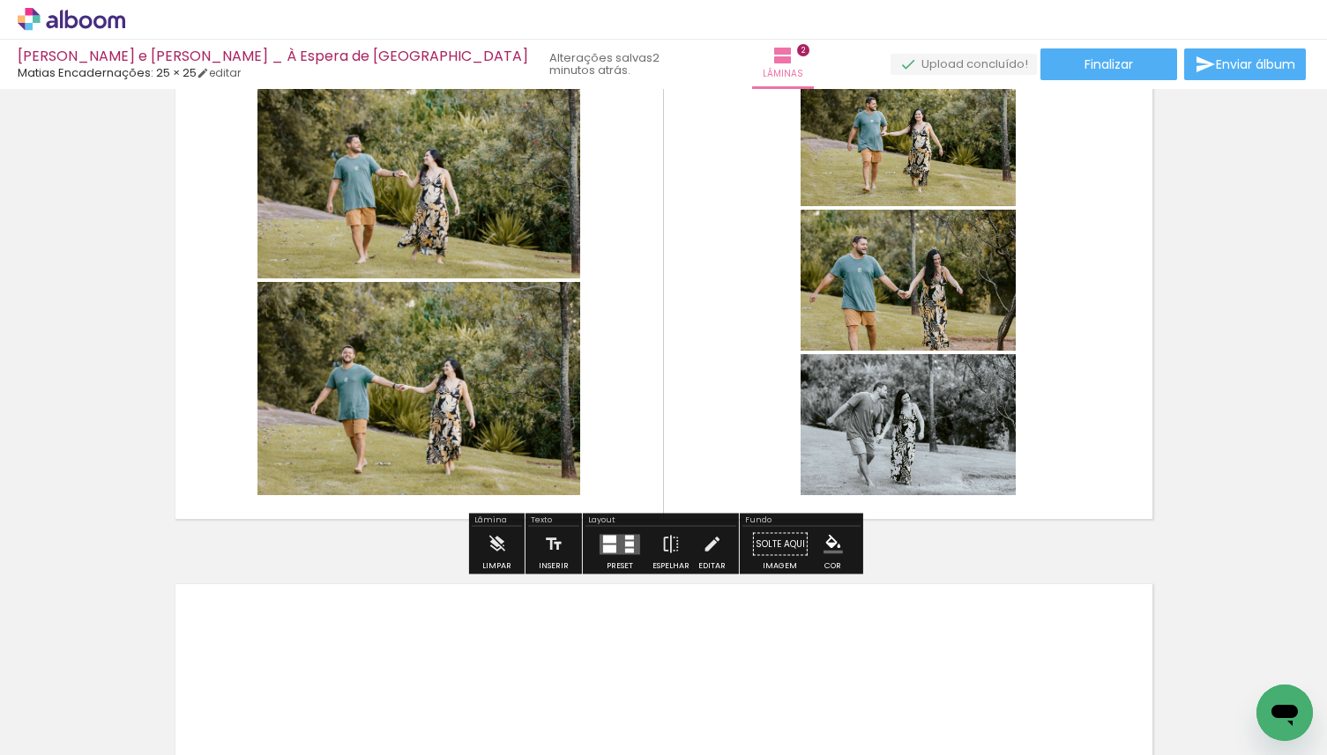
click at [596, 542] on div at bounding box center [620, 544] width 48 height 35
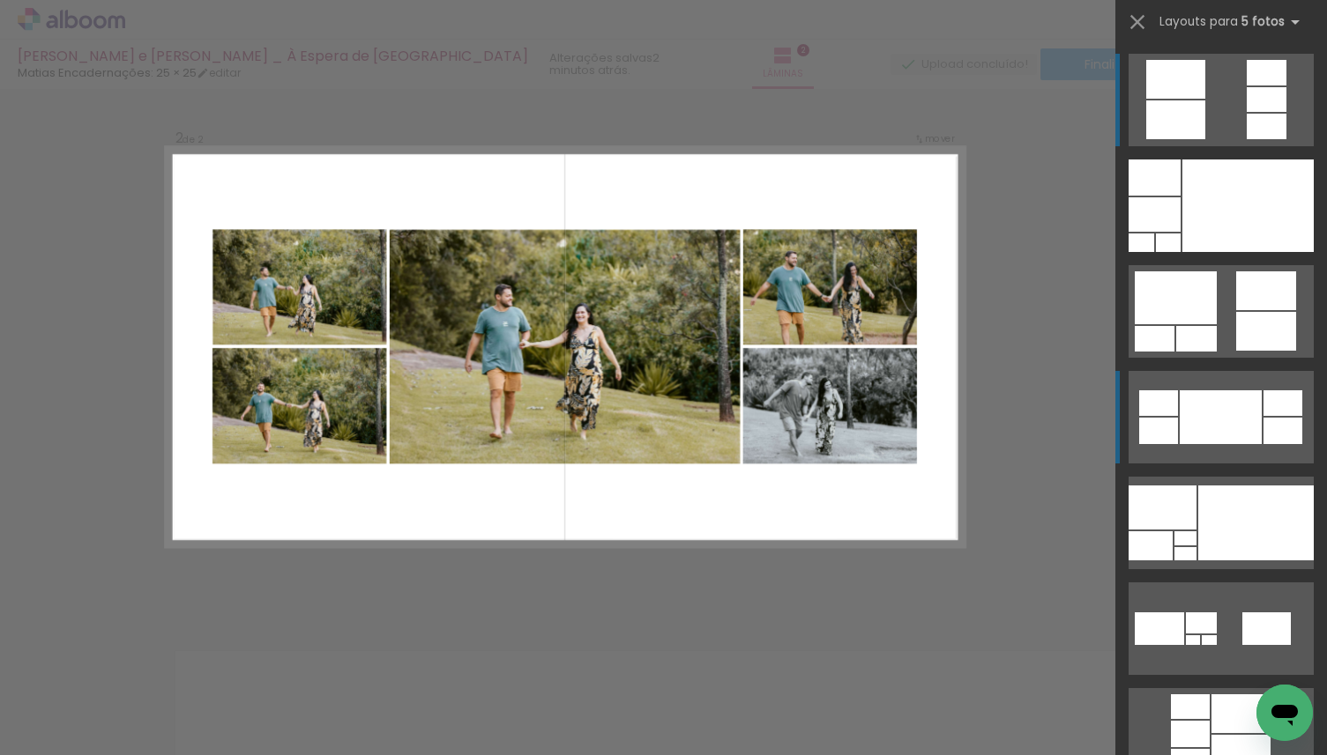
scroll to position [565, 0]
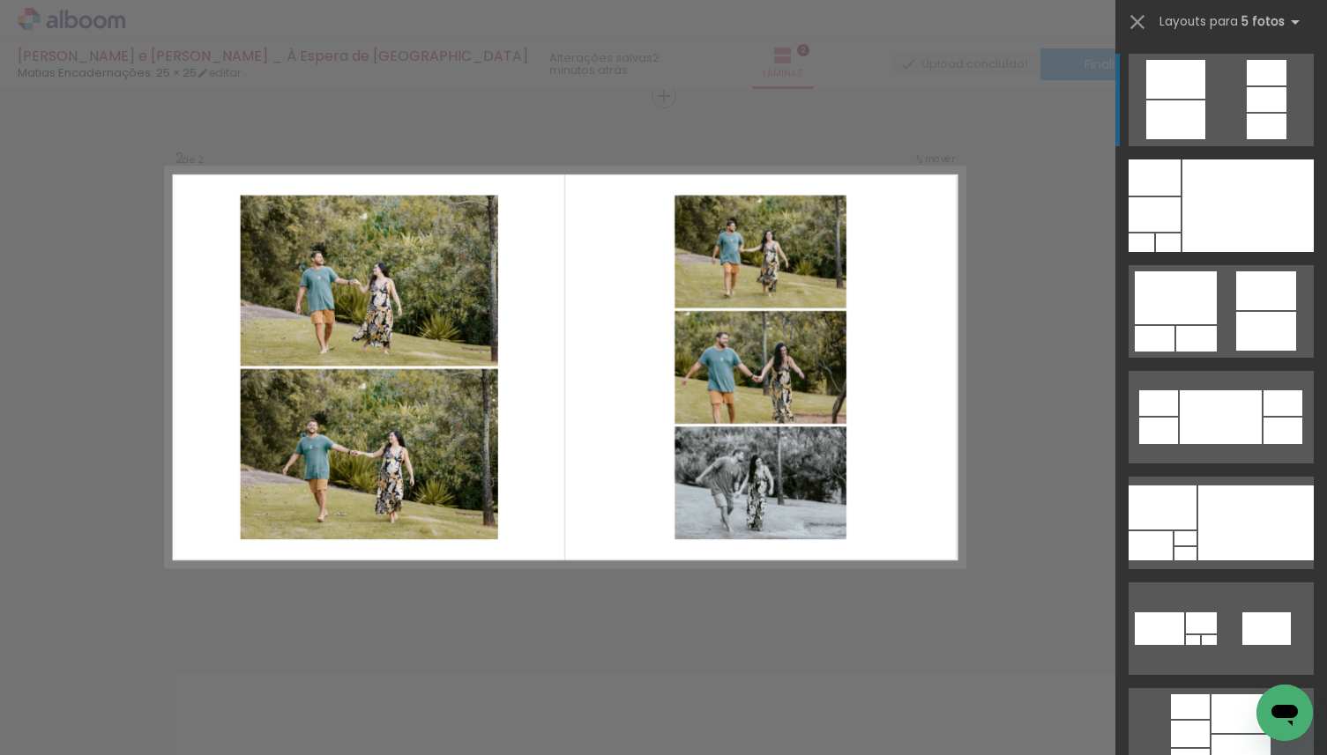
click at [1168, 97] on div at bounding box center [1175, 79] width 59 height 39
click at [1134, 22] on iron-icon at bounding box center [1137, 22] width 25 height 25
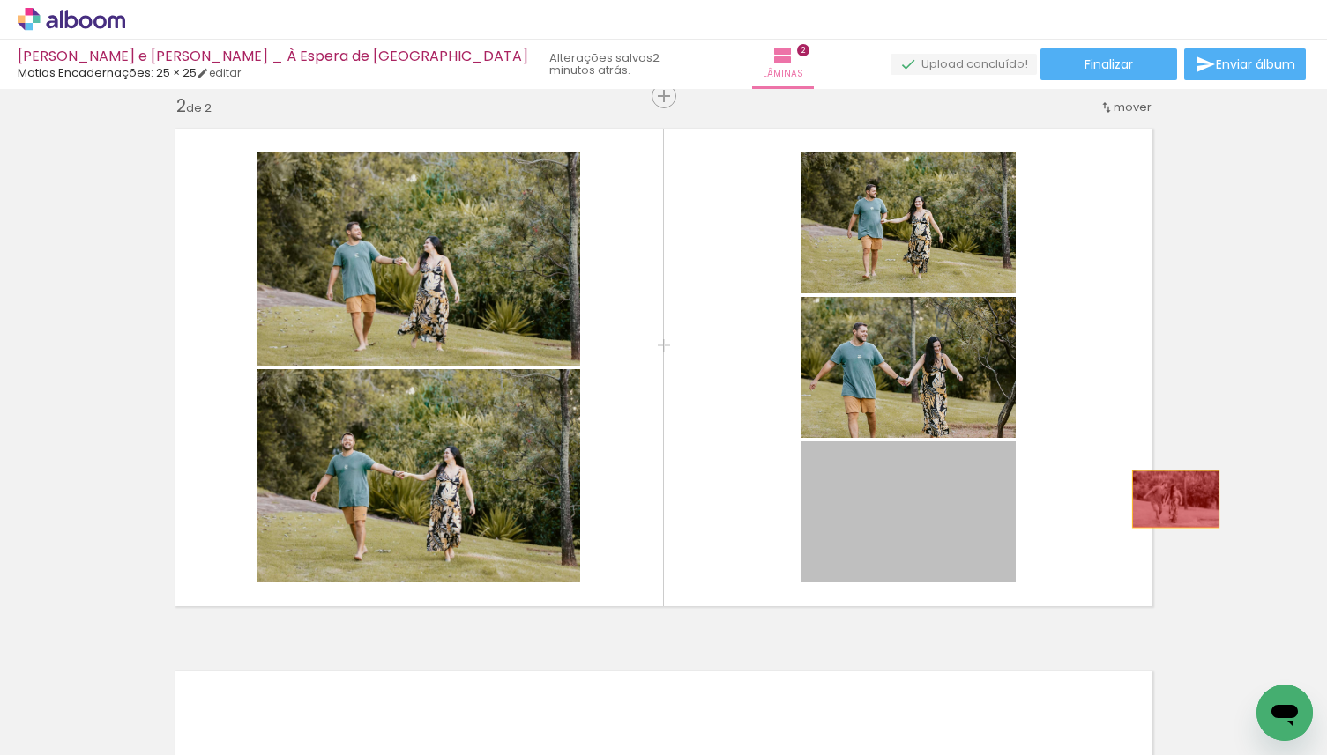
drag, startPoint x: 921, startPoint y: 507, endPoint x: 1174, endPoint y: 497, distance: 253.2
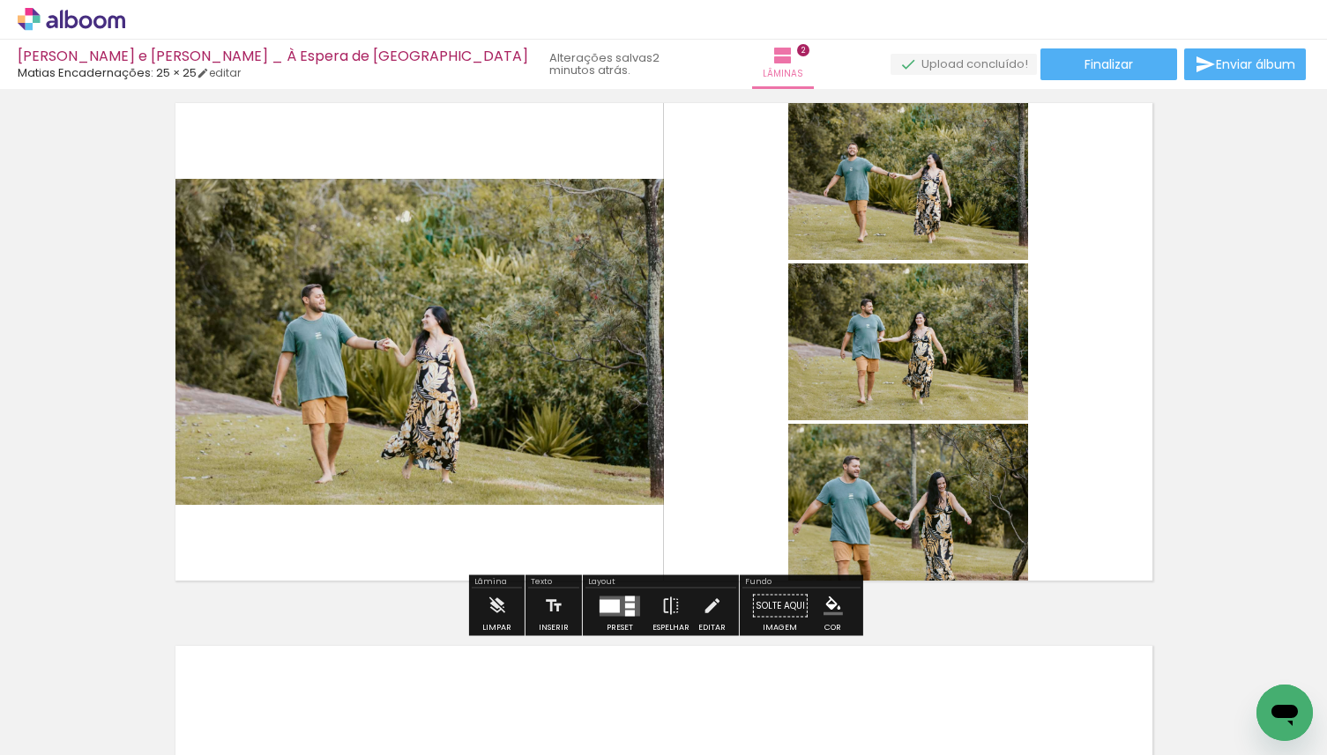
scroll to position [592, 0]
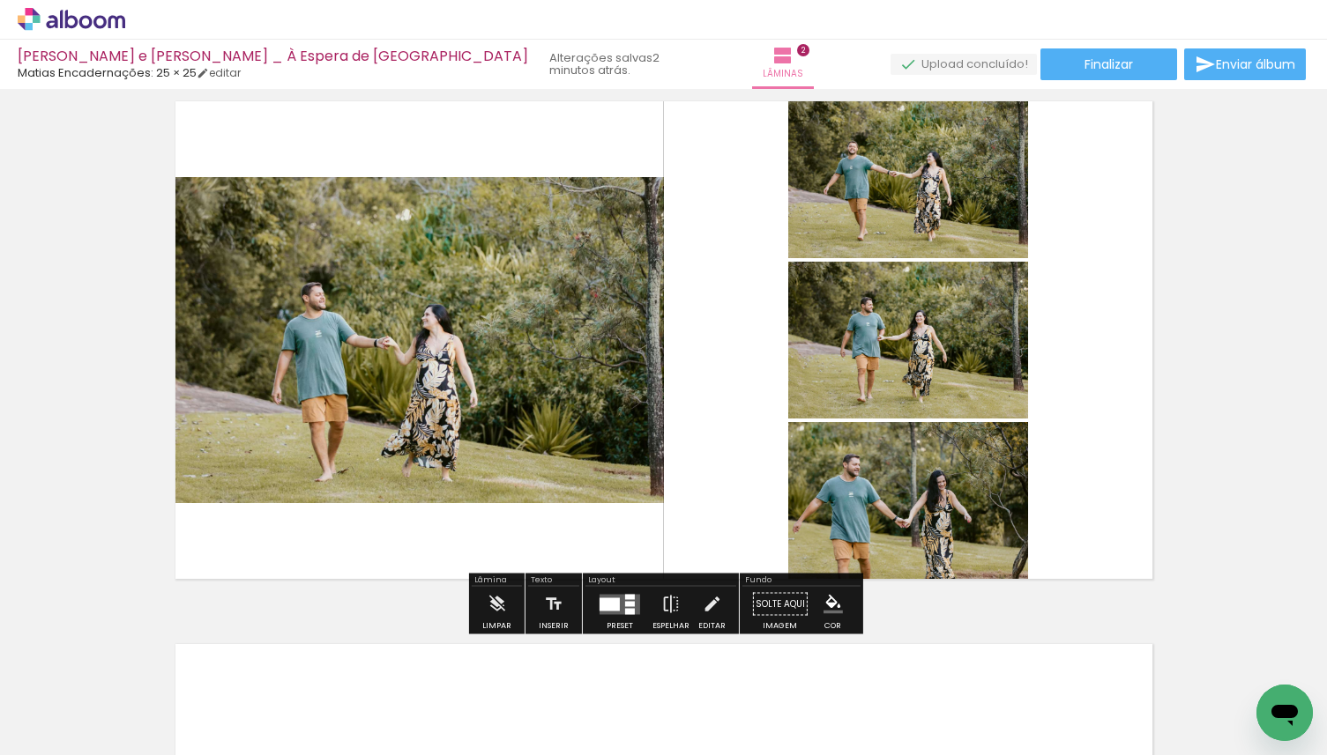
click at [601, 598] on div at bounding box center [609, 604] width 20 height 13
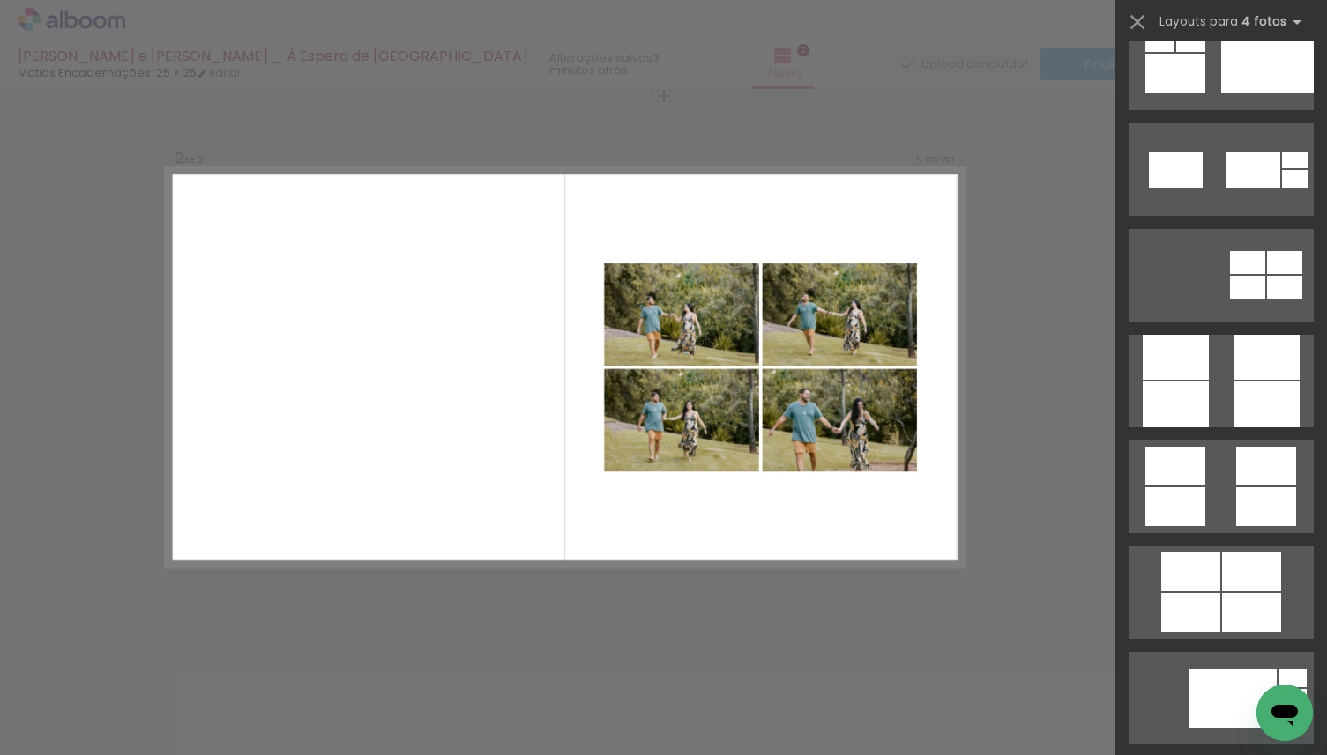
scroll to position [4697, 0]
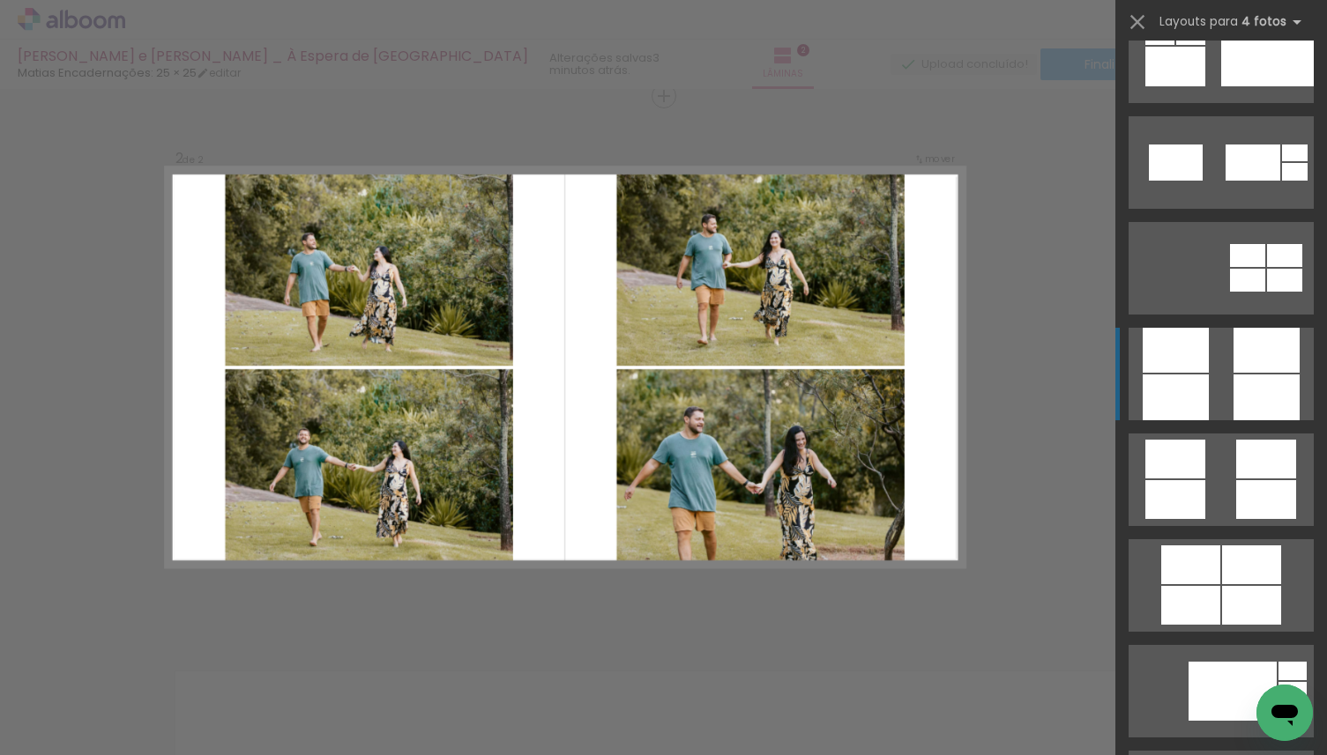
click at [1251, 379] on div at bounding box center [1266, 398] width 66 height 46
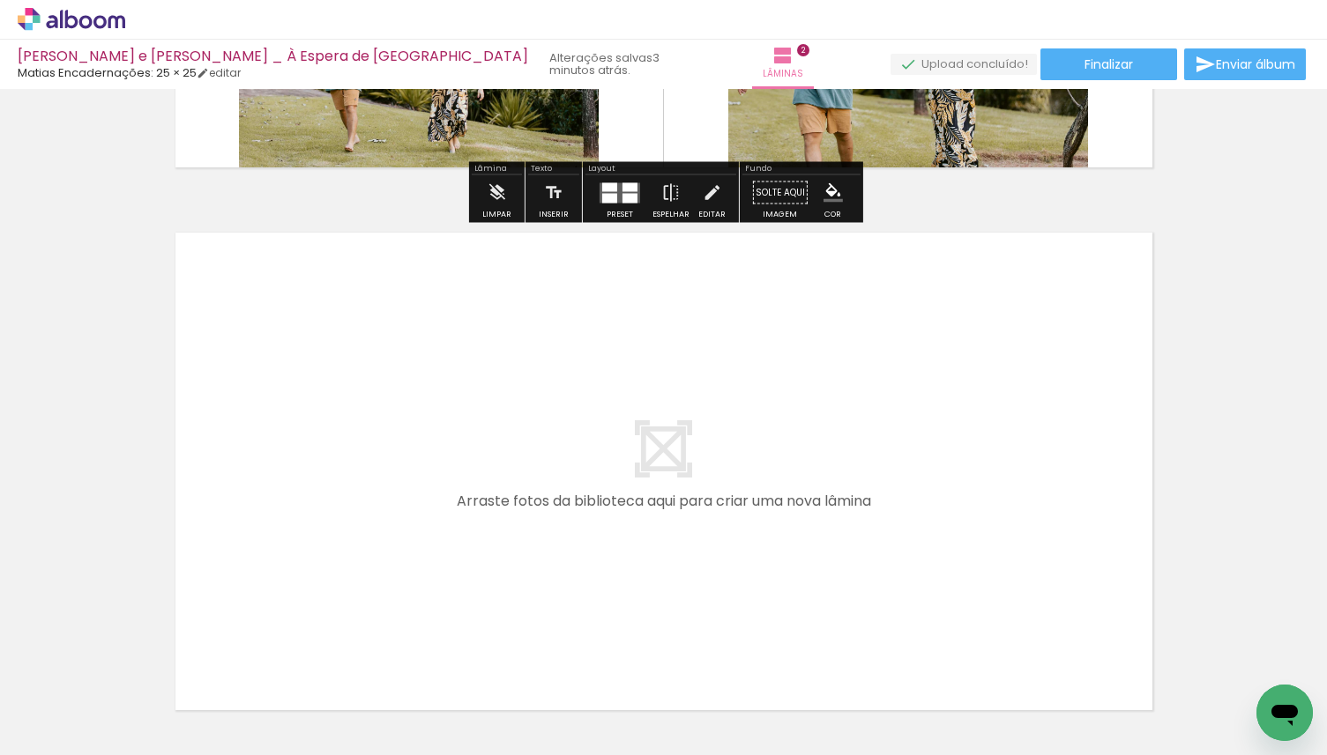
scroll to position [1104, 0]
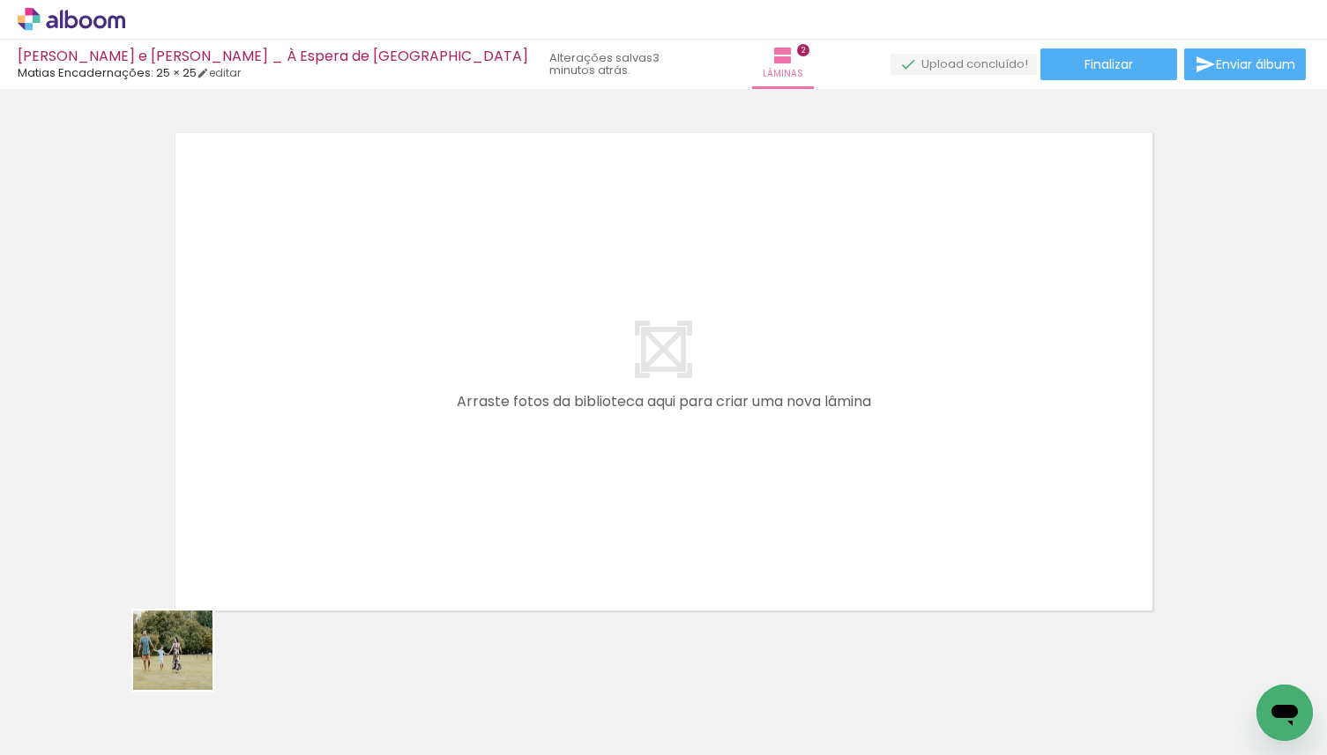
drag, startPoint x: 184, startPoint y: 686, endPoint x: 243, endPoint y: 529, distance: 167.6
click at [243, 529] on quentale-workspace at bounding box center [663, 377] width 1327 height 755
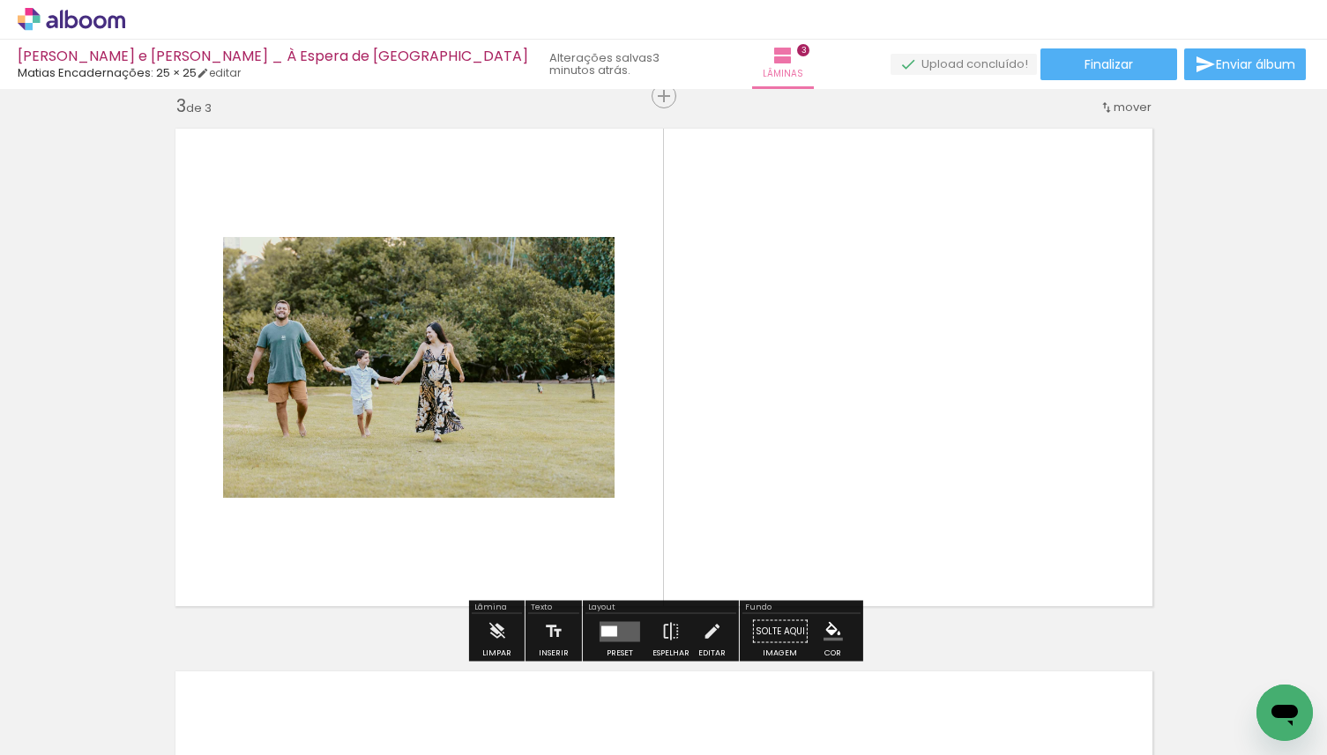
scroll to position [1108, 0]
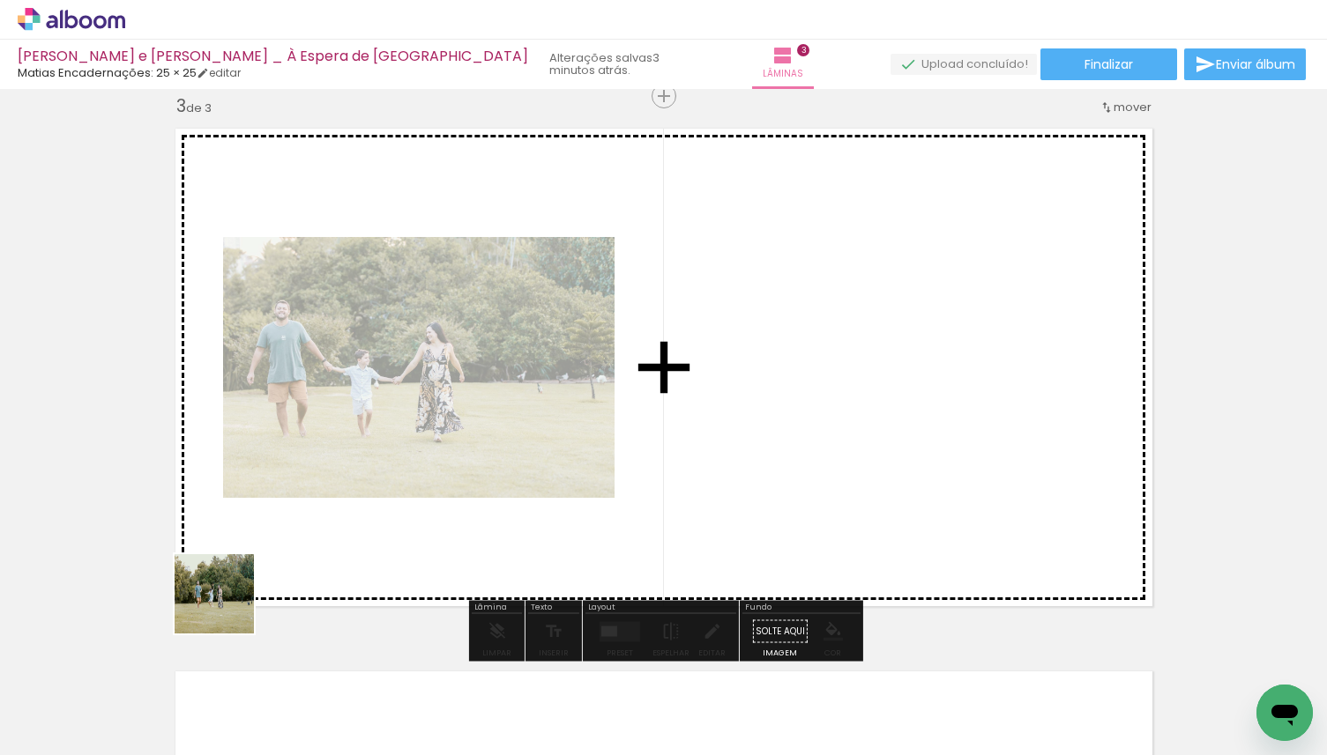
drag, startPoint x: 202, startPoint y: 679, endPoint x: 259, endPoint y: 542, distance: 148.1
click at [259, 542] on quentale-workspace at bounding box center [663, 377] width 1327 height 755
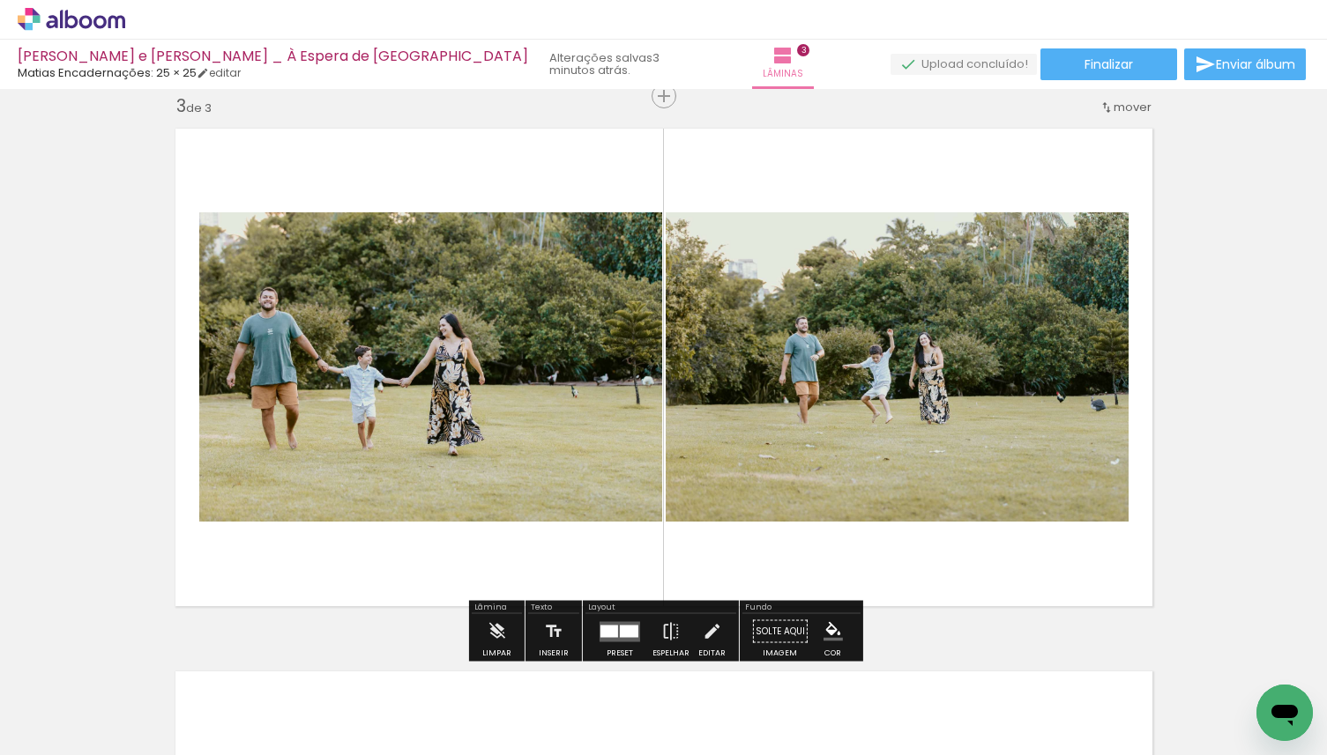
drag, startPoint x: 204, startPoint y: 702, endPoint x: 273, endPoint y: 544, distance: 172.5
click at [273, 544] on quentale-workspace at bounding box center [663, 377] width 1327 height 755
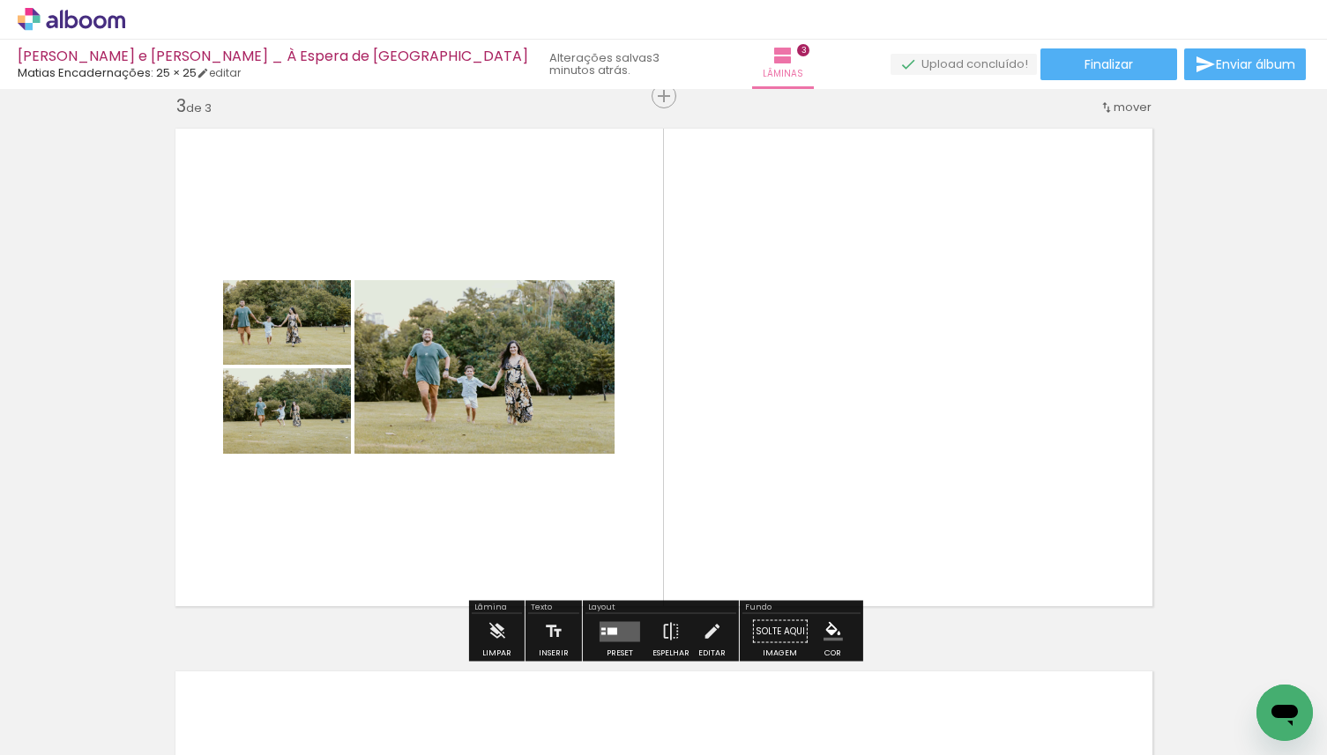
drag, startPoint x: 216, startPoint y: 709, endPoint x: 303, endPoint y: 532, distance: 196.7
click at [303, 532] on quentale-workspace at bounding box center [663, 377] width 1327 height 755
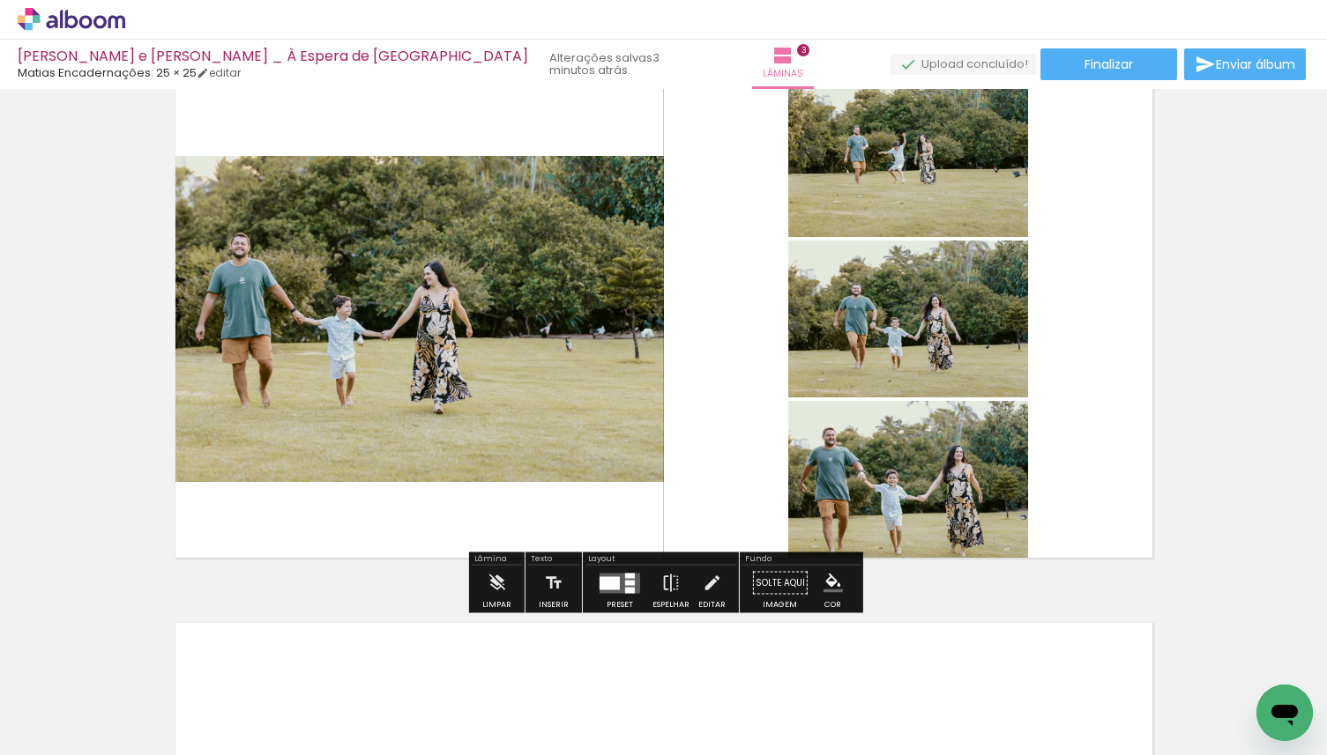
scroll to position [1174, 0]
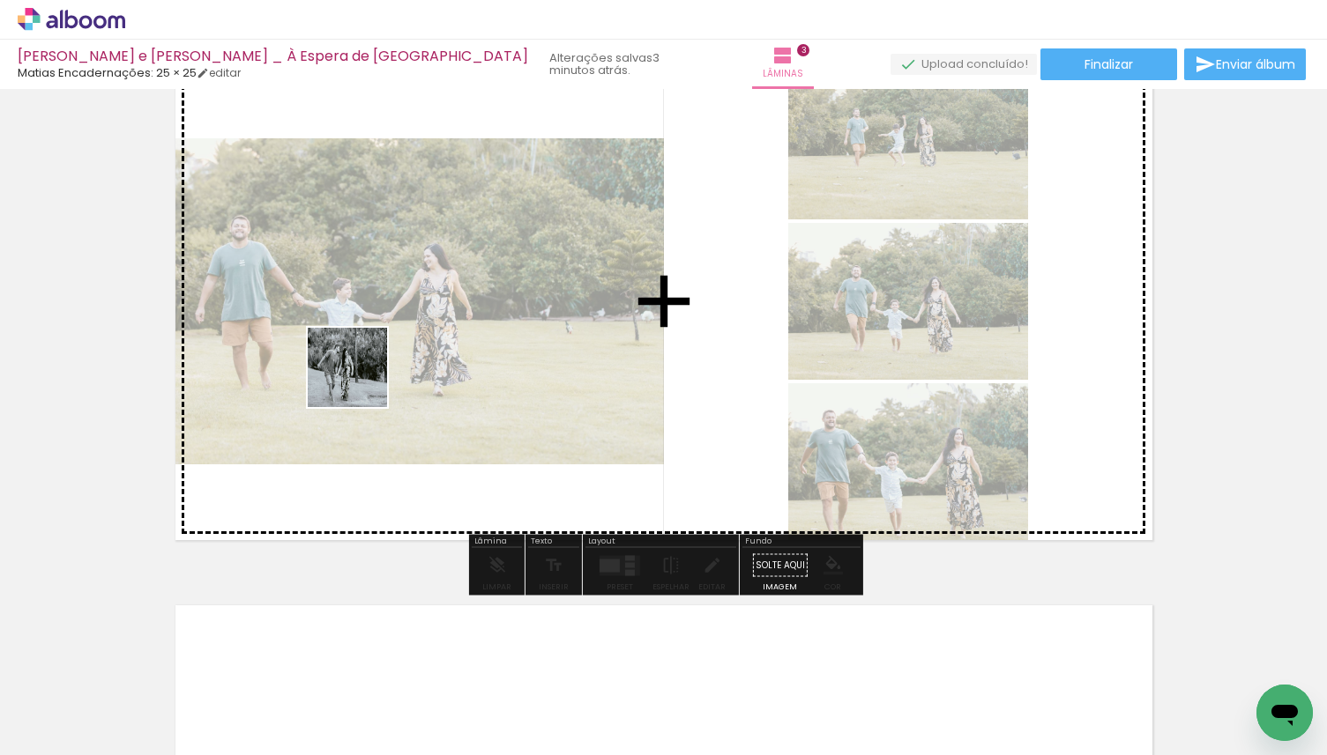
drag, startPoint x: 190, startPoint y: 692, endPoint x: 365, endPoint y: 375, distance: 361.4
click at [365, 375] on quentale-workspace at bounding box center [663, 377] width 1327 height 755
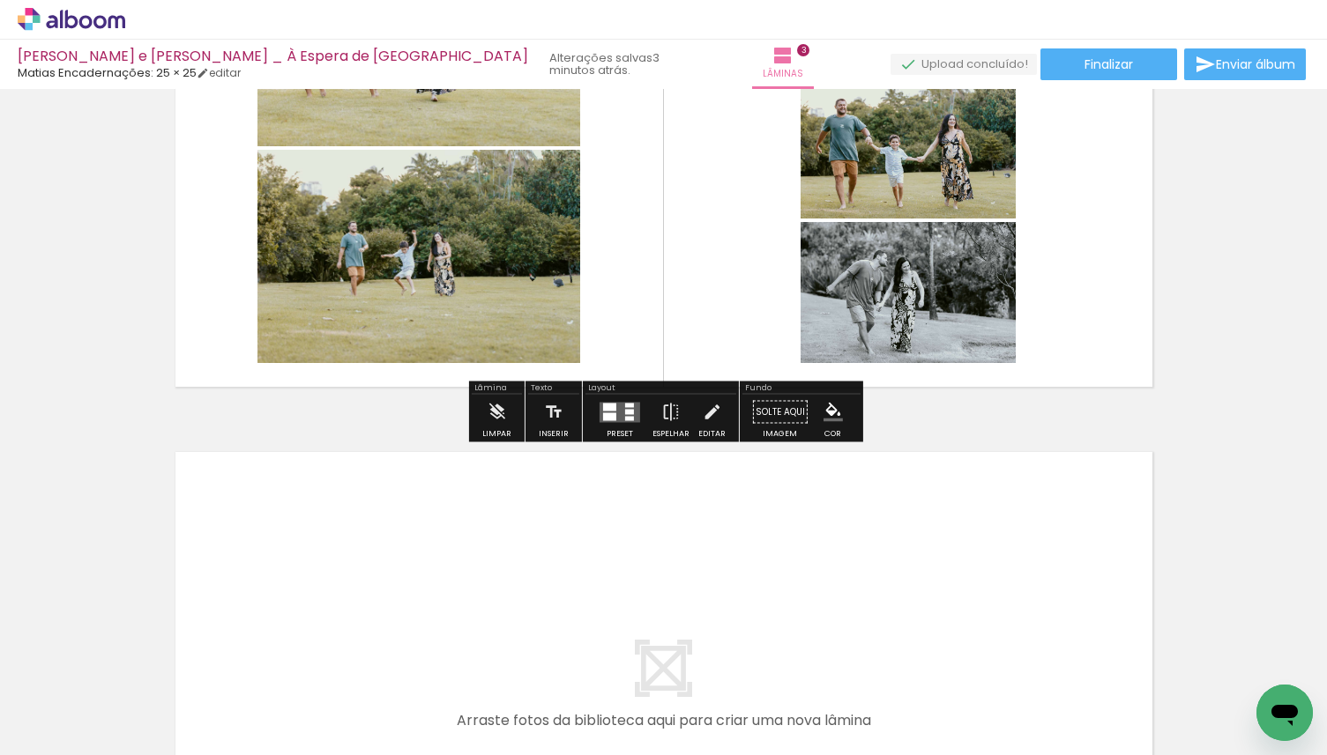
scroll to position [1335, 0]
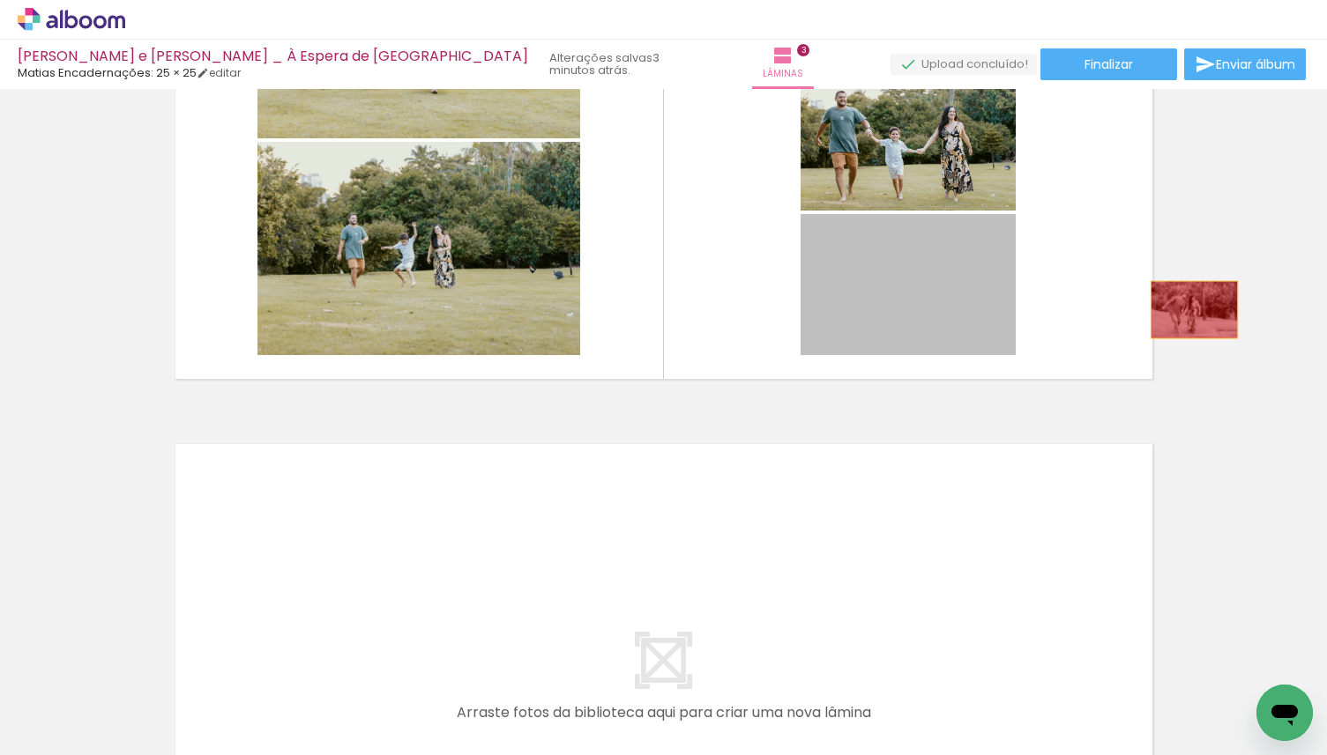
drag, startPoint x: 918, startPoint y: 321, endPoint x: 1192, endPoint y: 307, distance: 274.5
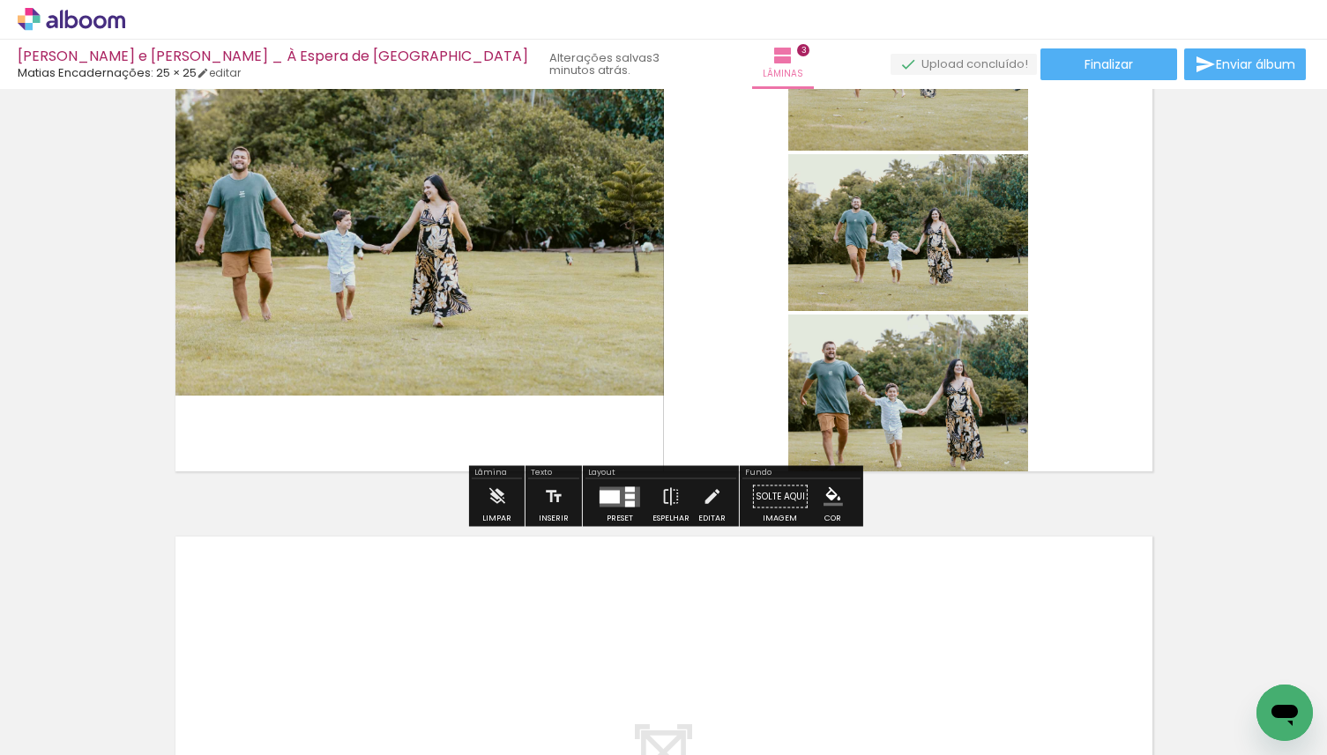
scroll to position [1193, 0]
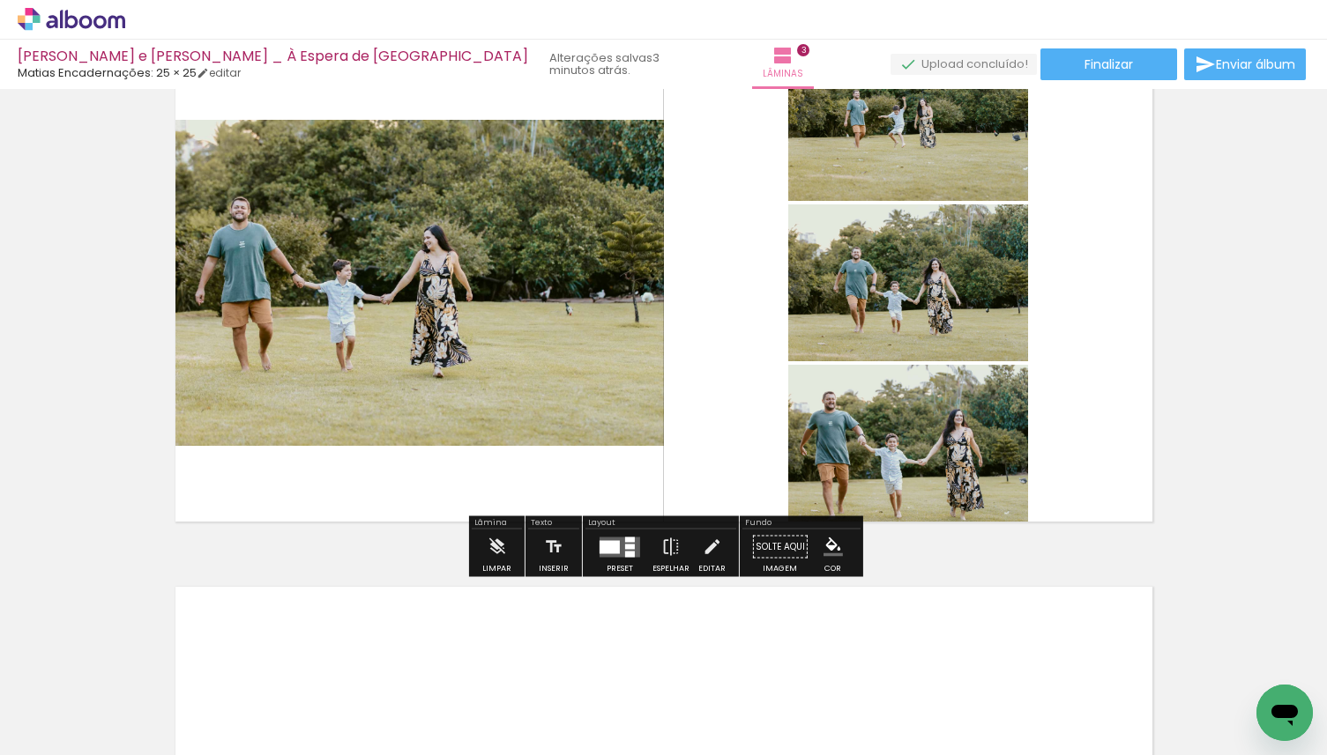
click at [616, 545] on quentale-layouter at bounding box center [619, 547] width 41 height 20
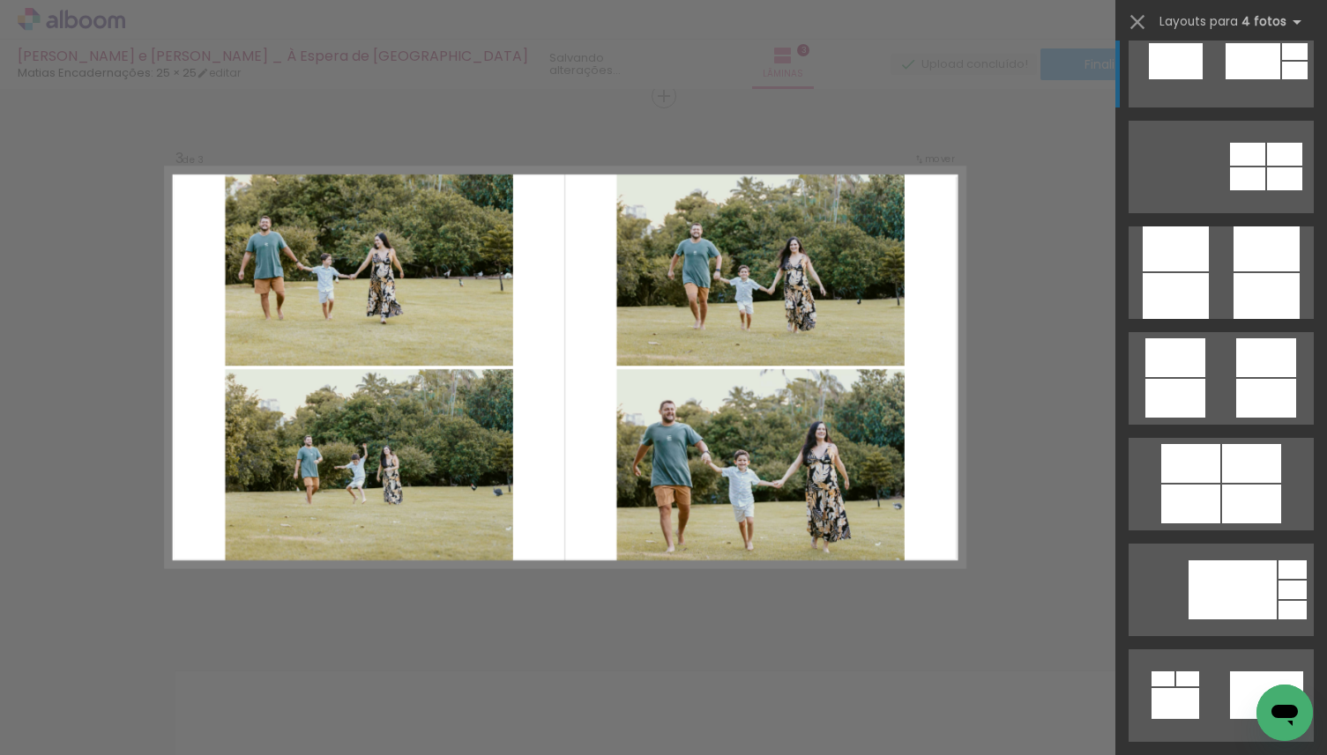
scroll to position [5071, 0]
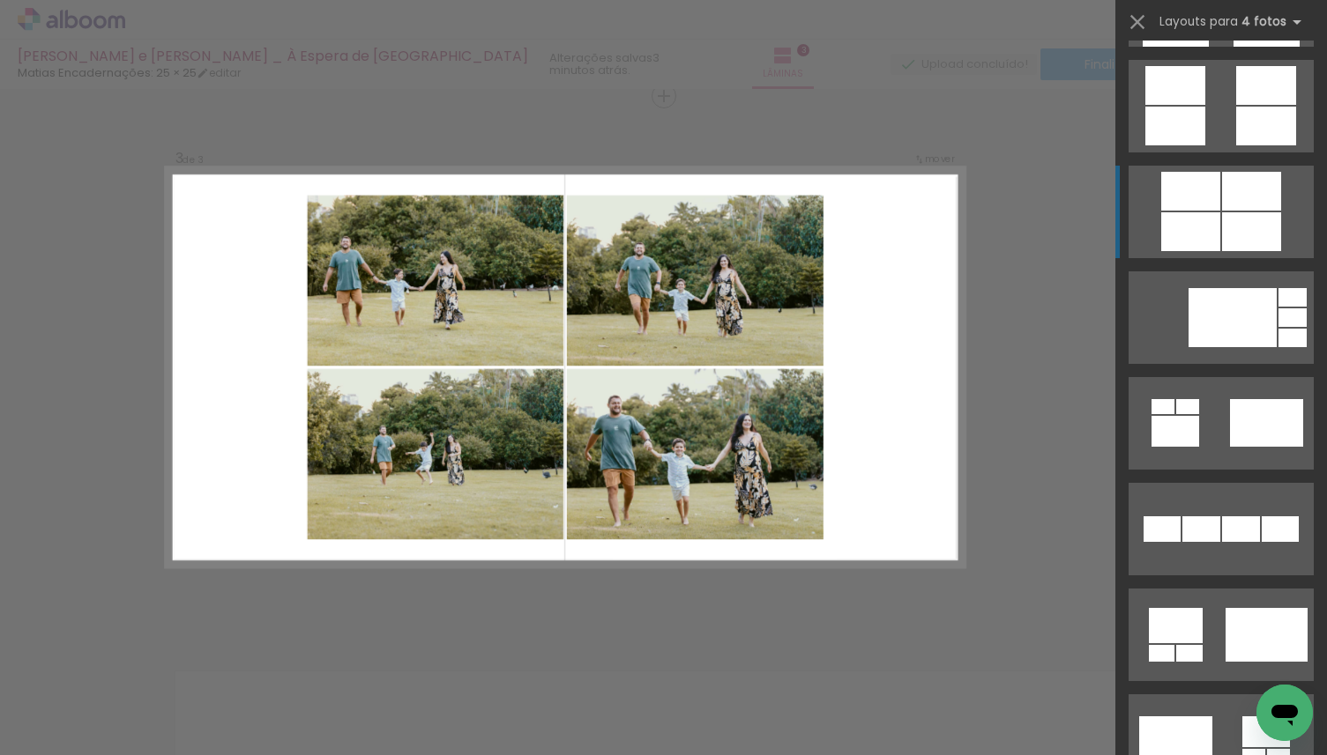
click at [1249, 248] on div at bounding box center [1251, 231] width 59 height 39
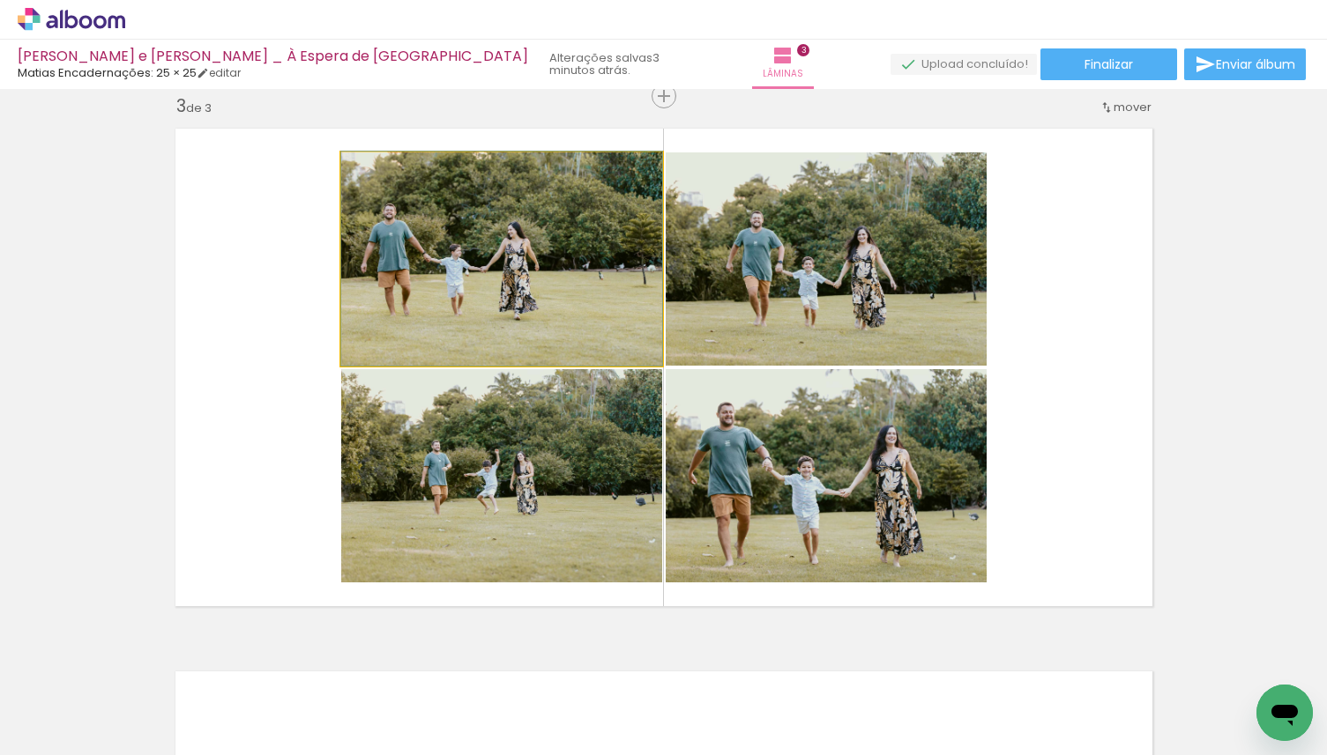
click at [568, 319] on quentale-photo at bounding box center [501, 258] width 321 height 213
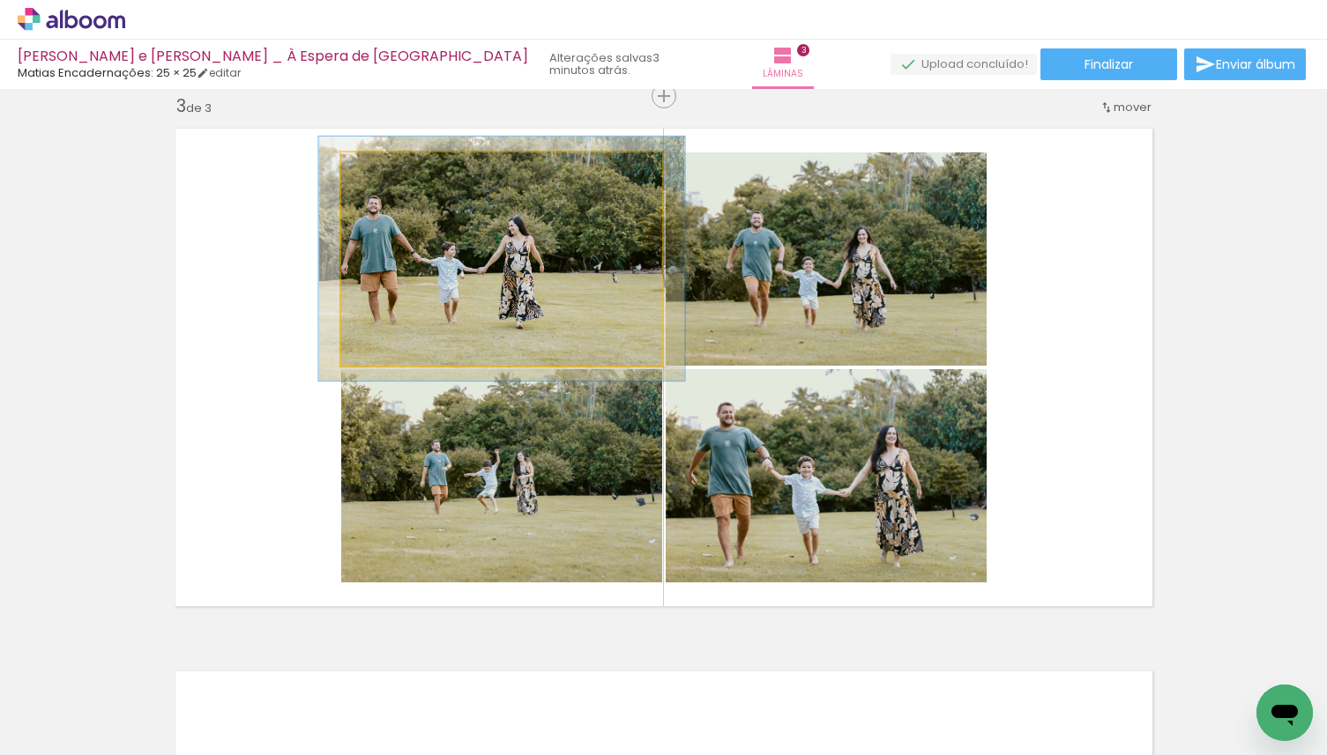
drag, startPoint x: 382, startPoint y: 173, endPoint x: 390, endPoint y: 174, distance: 8.9
type paper-slider "114"
click at [390, 174] on div at bounding box center [391, 171] width 16 height 16
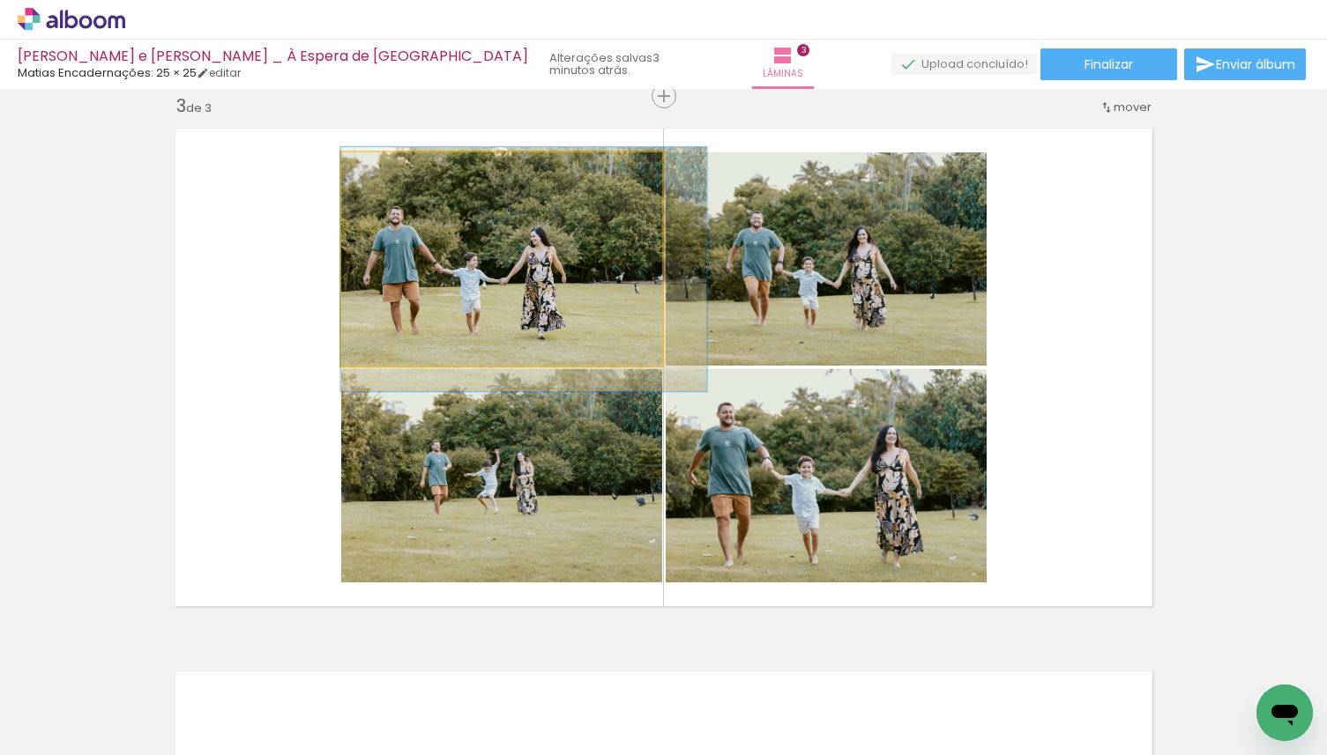
drag, startPoint x: 441, startPoint y: 252, endPoint x: 465, endPoint y: 262, distance: 25.7
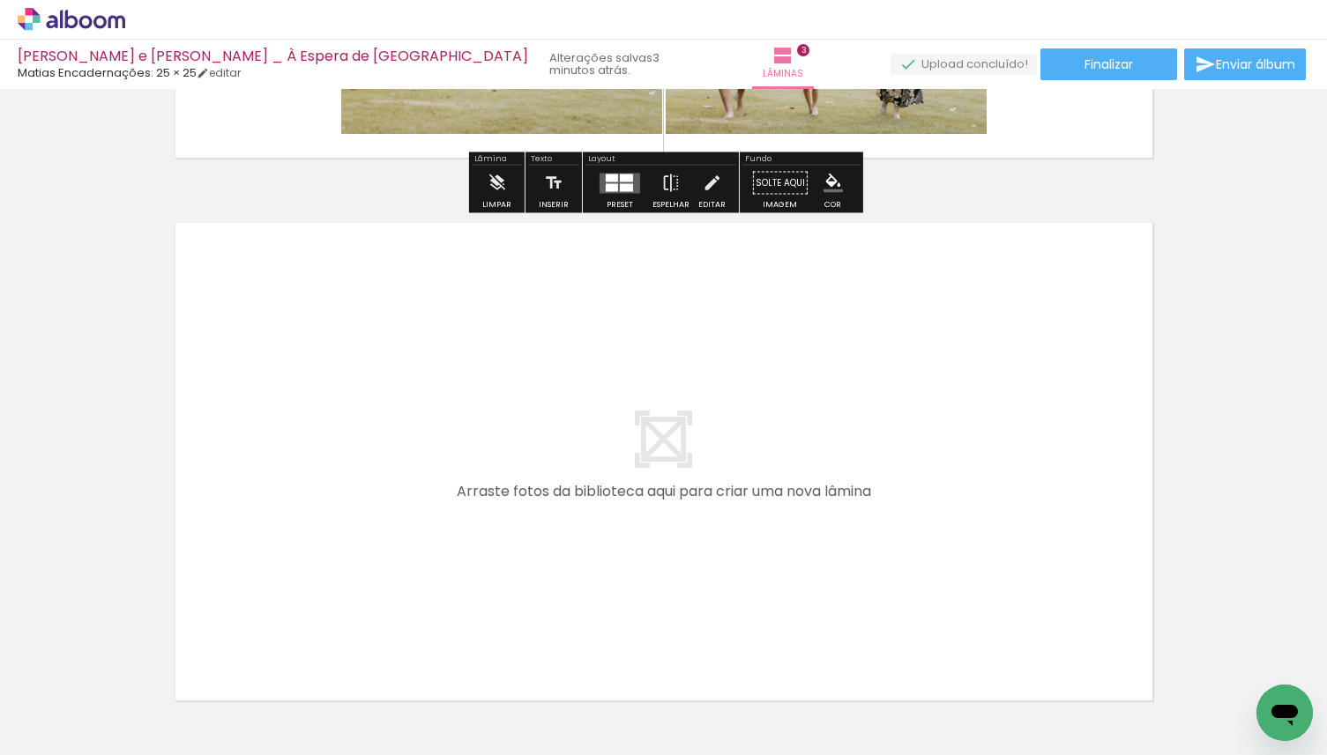
scroll to position [1684, 0]
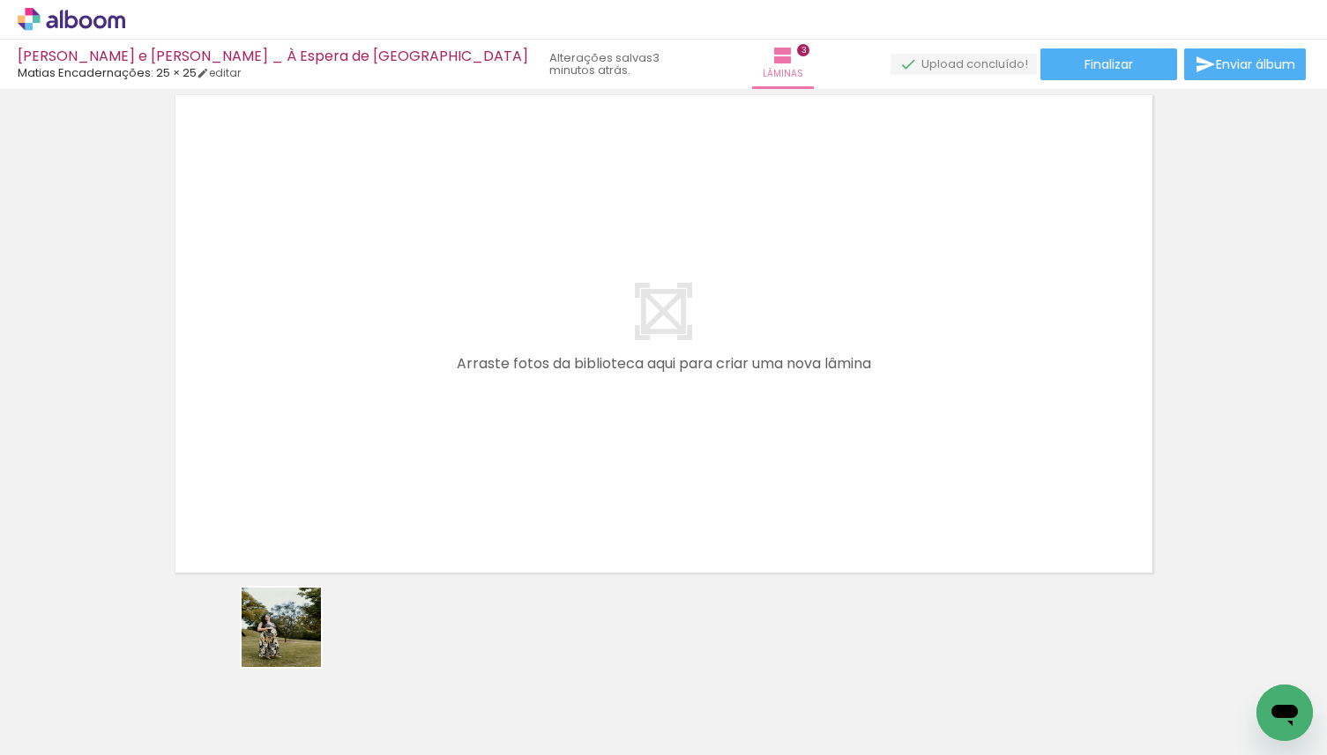
drag, startPoint x: 294, startPoint y: 717, endPoint x: 294, endPoint y: 498, distance: 219.5
click at [294, 498] on quentale-workspace at bounding box center [663, 377] width 1327 height 755
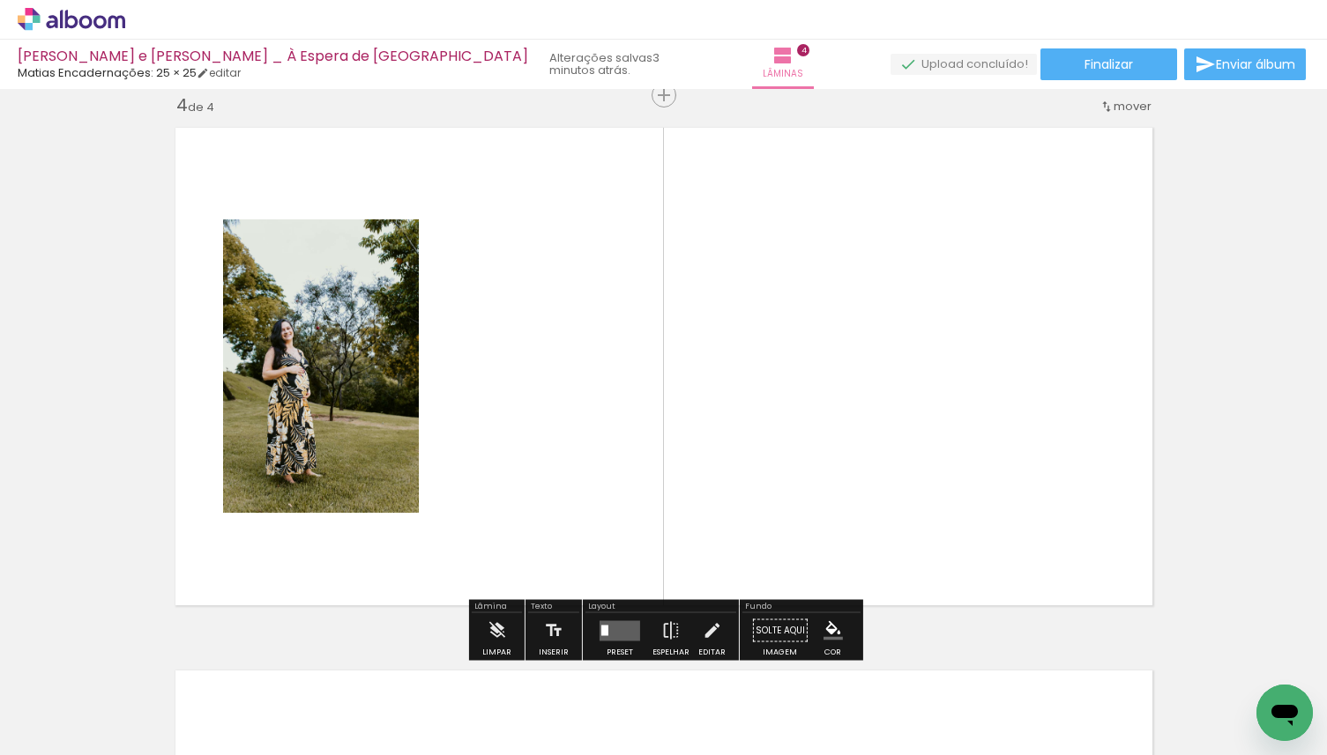
scroll to position [1651, 0]
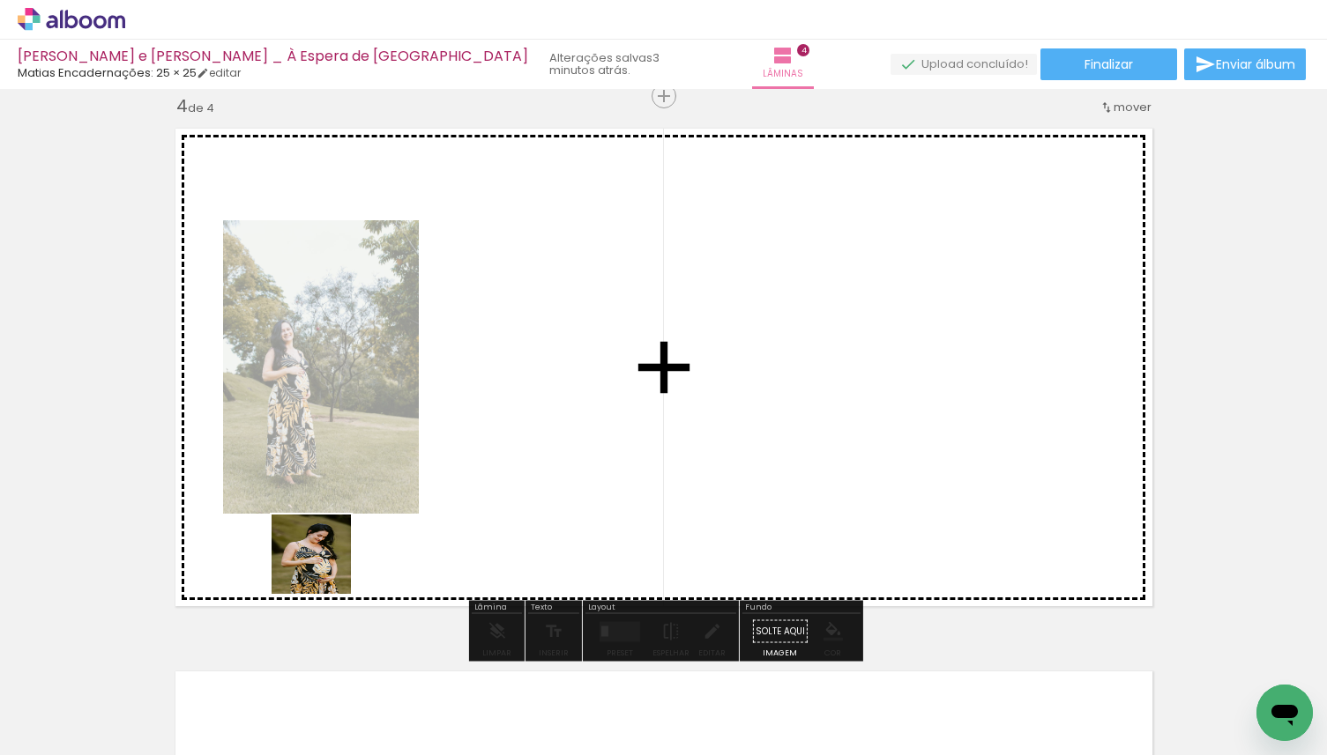
drag, startPoint x: 300, startPoint y: 719, endPoint x: 337, endPoint y: 468, distance: 253.9
click at [337, 472] on quentale-workspace at bounding box center [663, 377] width 1327 height 755
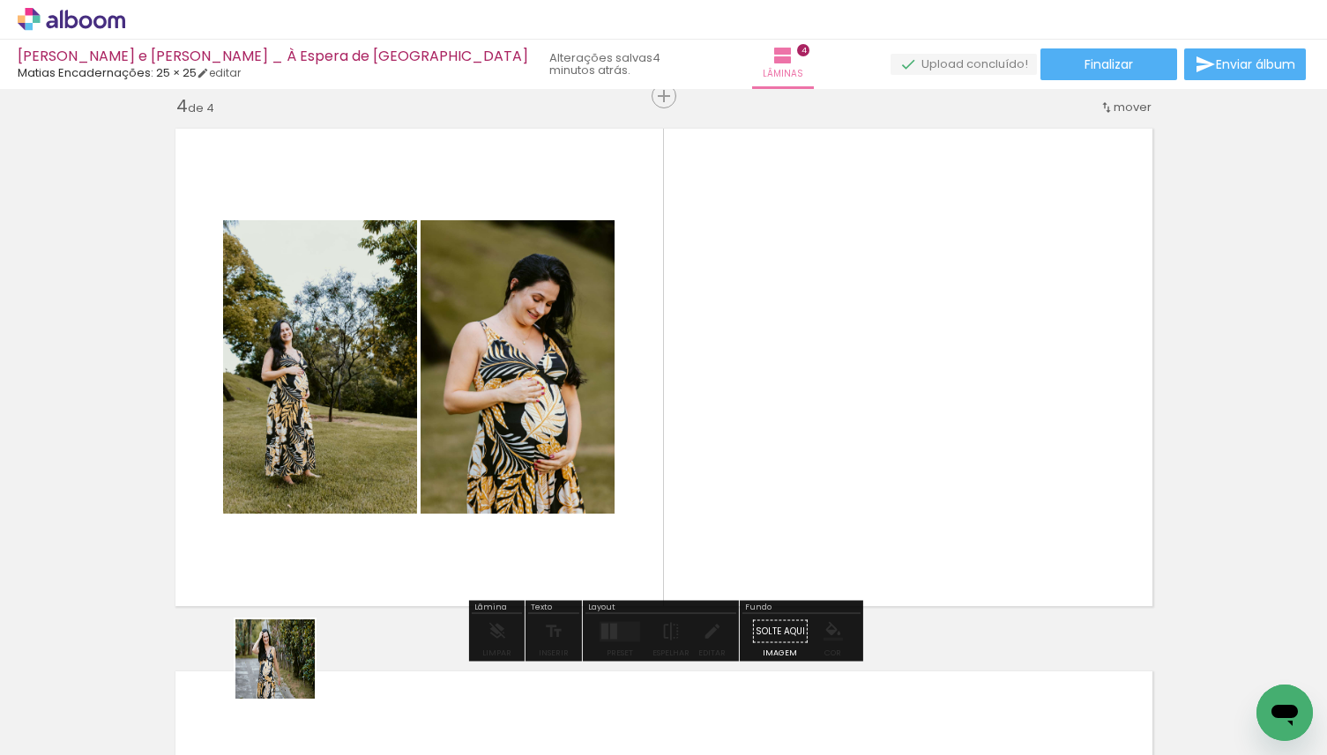
drag, startPoint x: 288, startPoint y: 688, endPoint x: 322, endPoint y: 508, distance: 183.8
click at [320, 517] on quentale-workspace at bounding box center [663, 377] width 1327 height 755
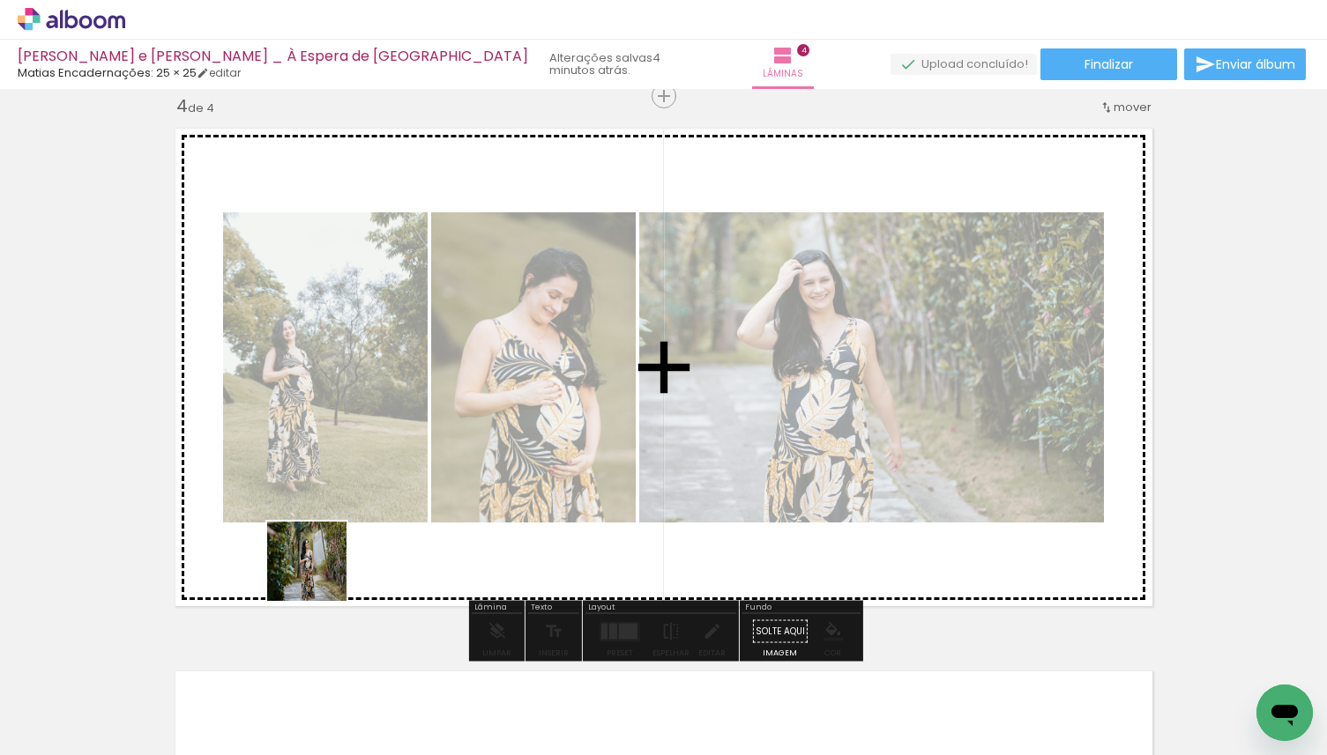
drag, startPoint x: 292, startPoint y: 659, endPoint x: 338, endPoint y: 521, distance: 146.1
click at [338, 522] on quentale-workspace at bounding box center [663, 377] width 1327 height 755
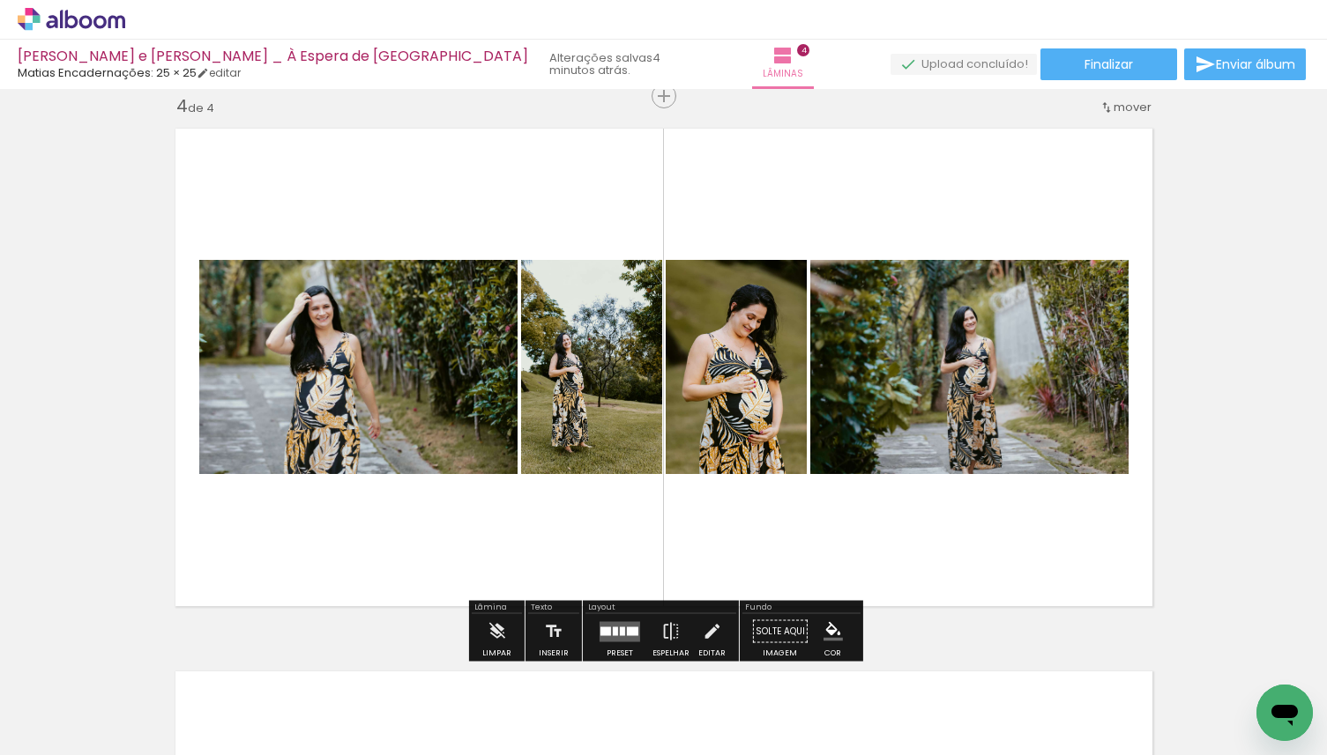
click at [613, 627] on div at bounding box center [615, 631] width 5 height 9
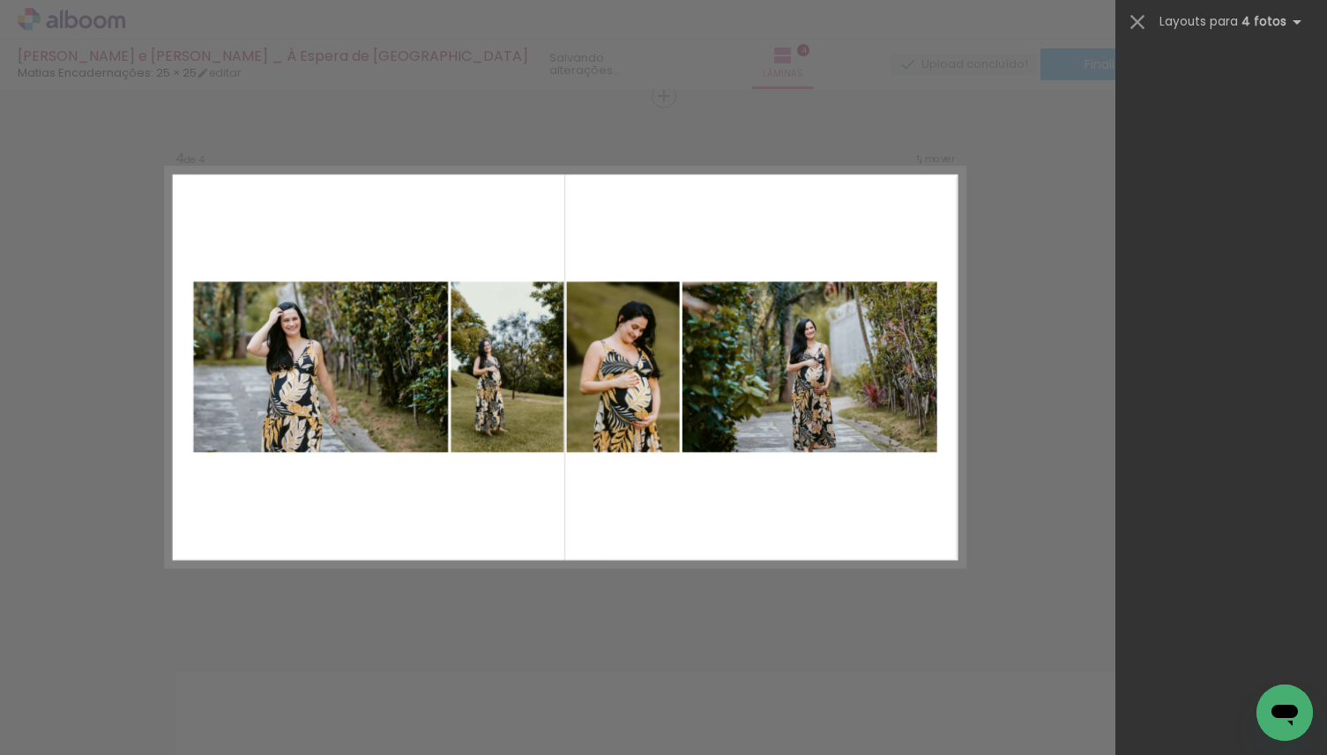
scroll to position [0, 0]
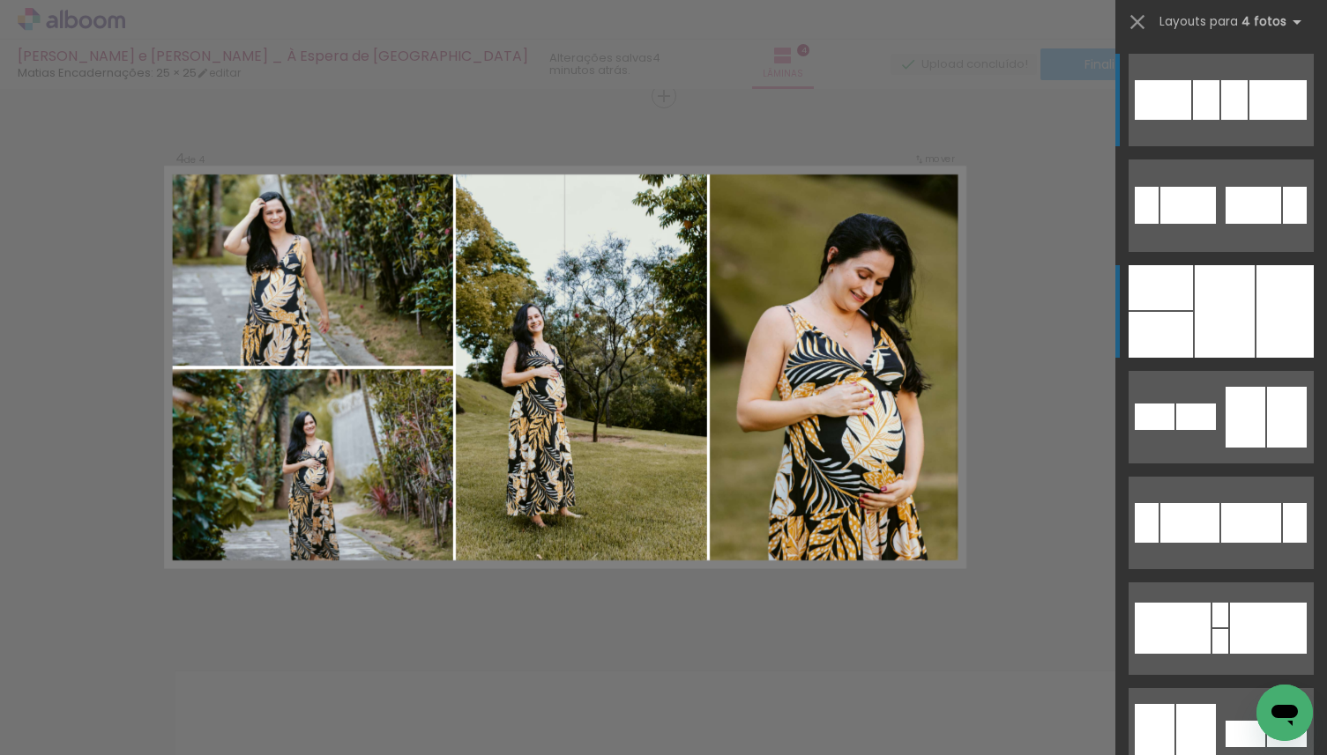
click at [1246, 323] on div at bounding box center [1224, 311] width 60 height 93
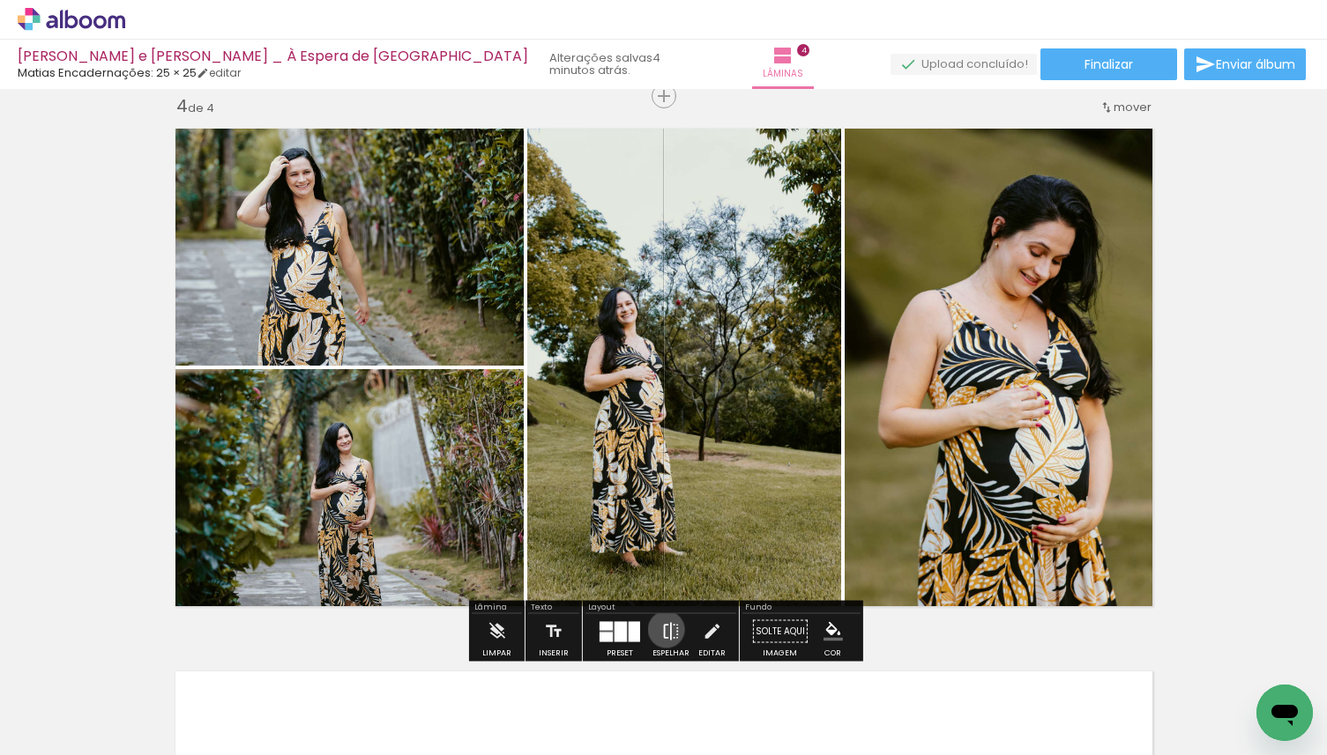
click at [662, 629] on iron-icon at bounding box center [670, 631] width 19 height 35
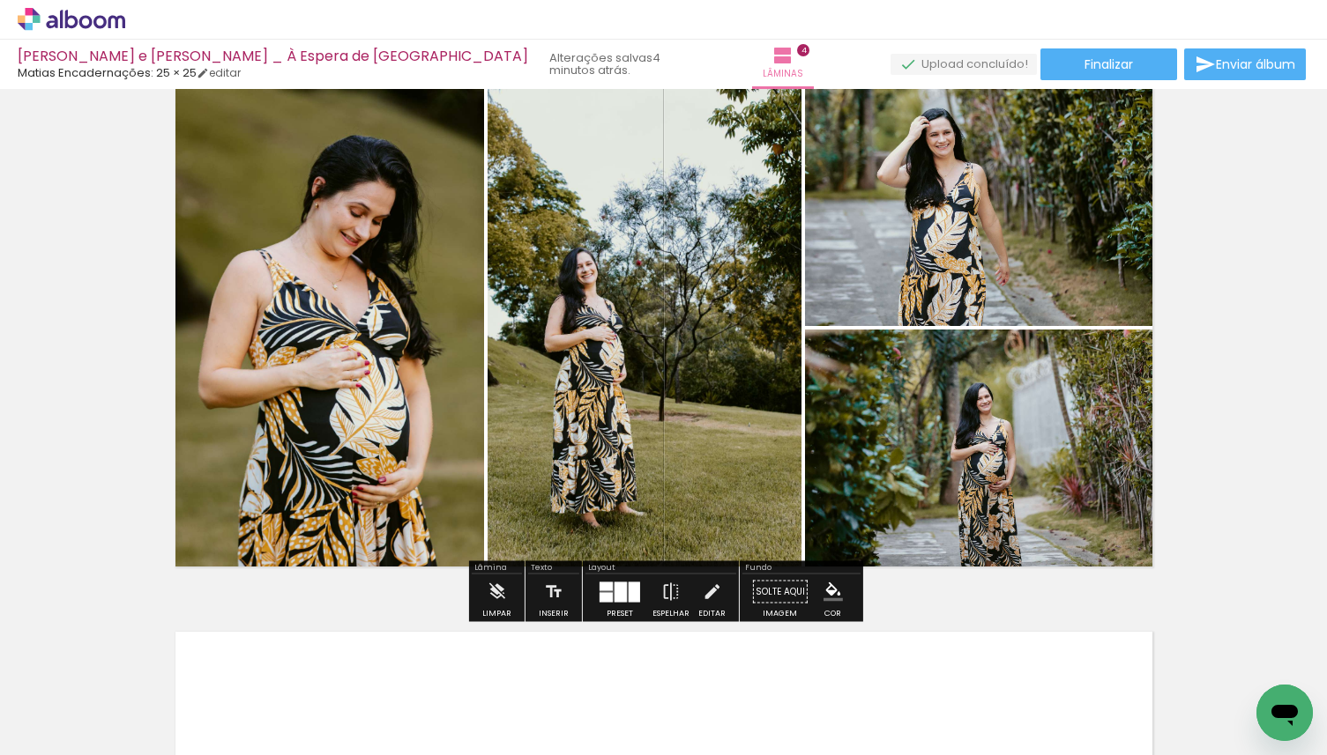
scroll to position [1700, 0]
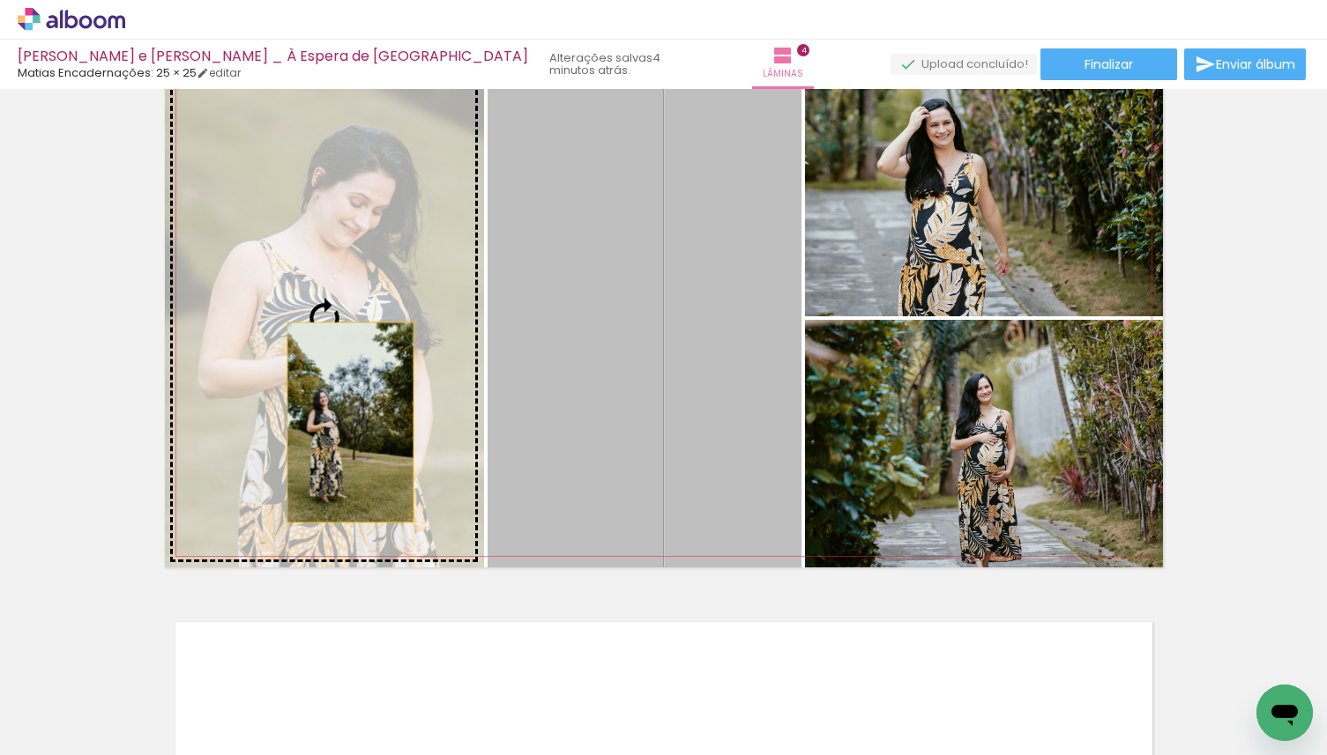
drag, startPoint x: 591, startPoint y: 423, endPoint x: 344, endPoint y: 422, distance: 246.8
click at [0, 0] on slot at bounding box center [0, 0] width 0 height 0
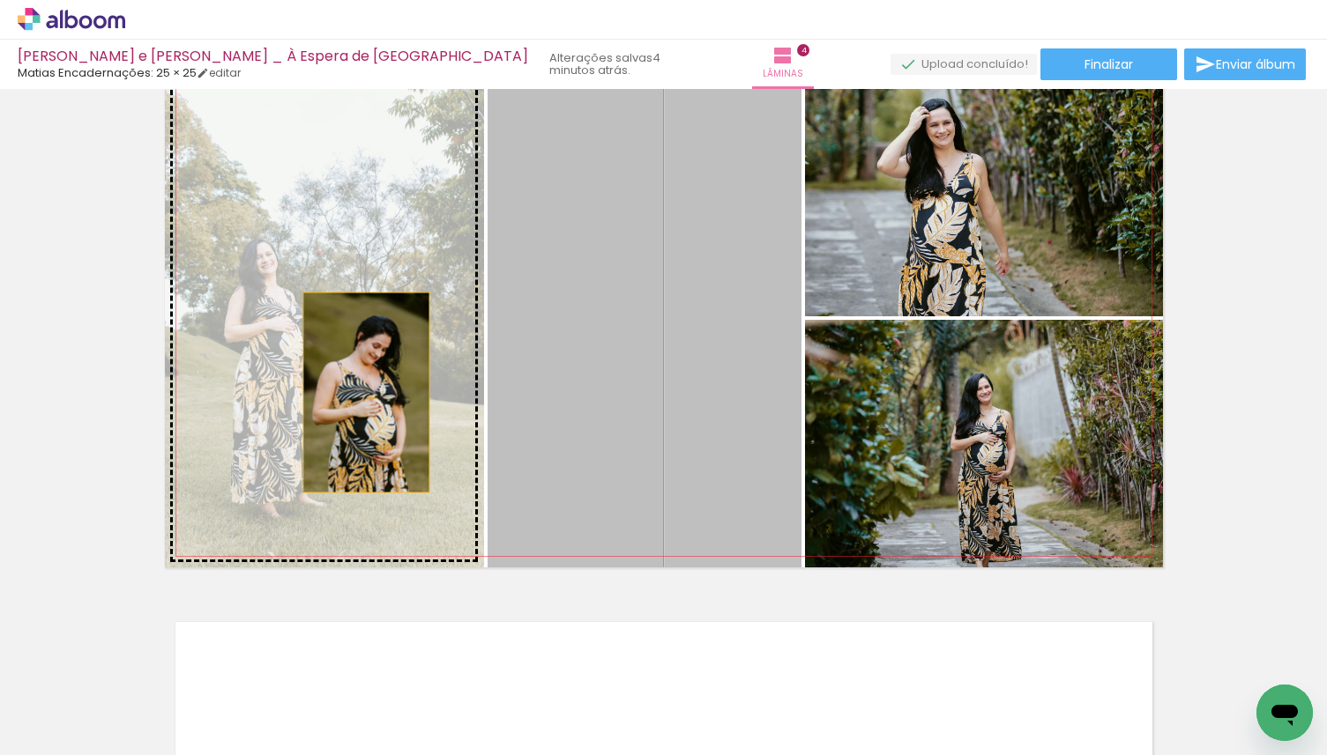
drag, startPoint x: 447, startPoint y: 401, endPoint x: 353, endPoint y: 392, distance: 93.8
click at [0, 0] on slot at bounding box center [0, 0] width 0 height 0
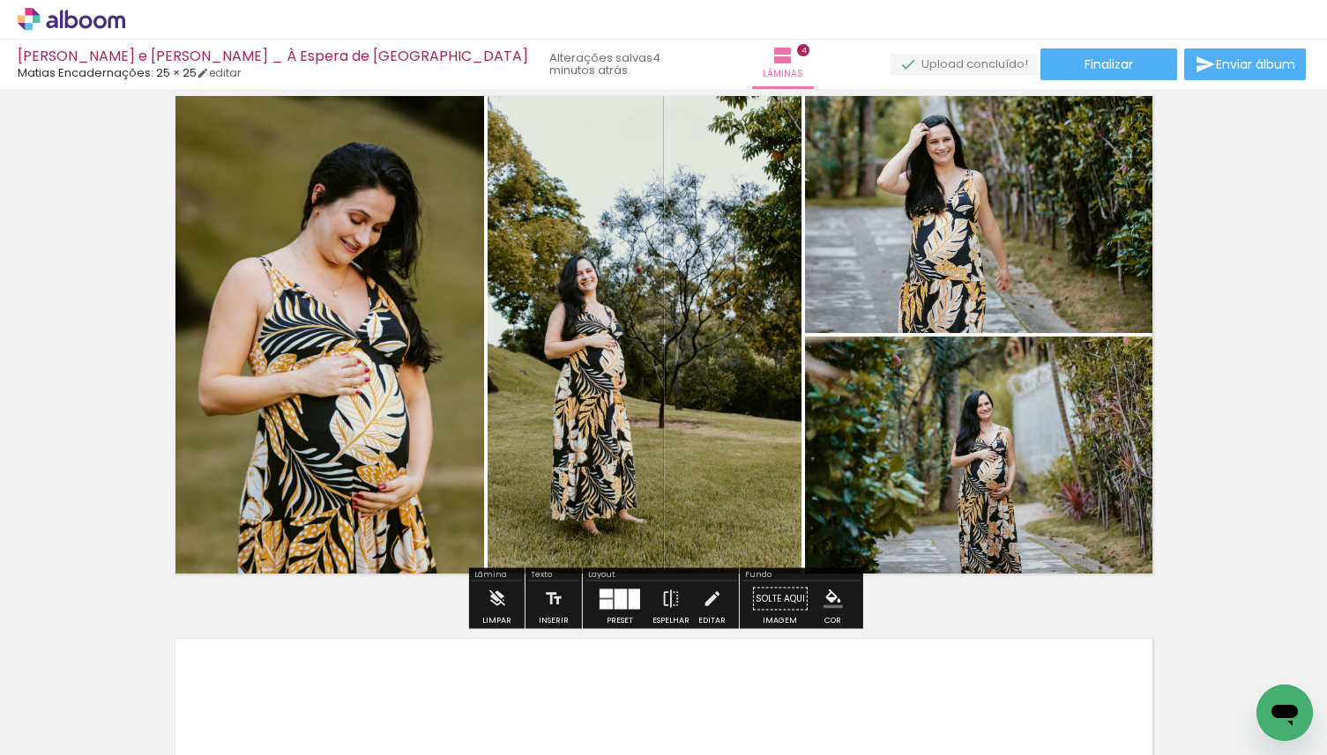
scroll to position [1687, 0]
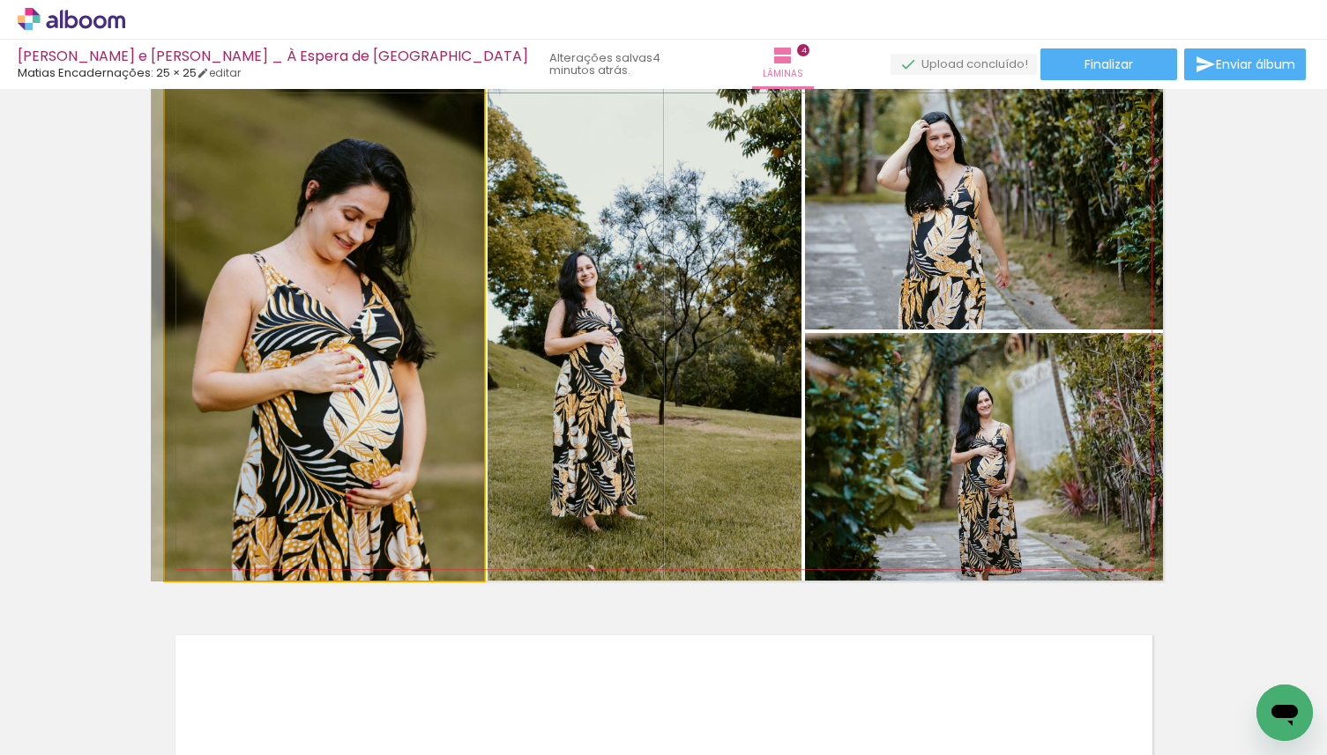
drag, startPoint x: 286, startPoint y: 357, endPoint x: 85, endPoint y: 351, distance: 200.2
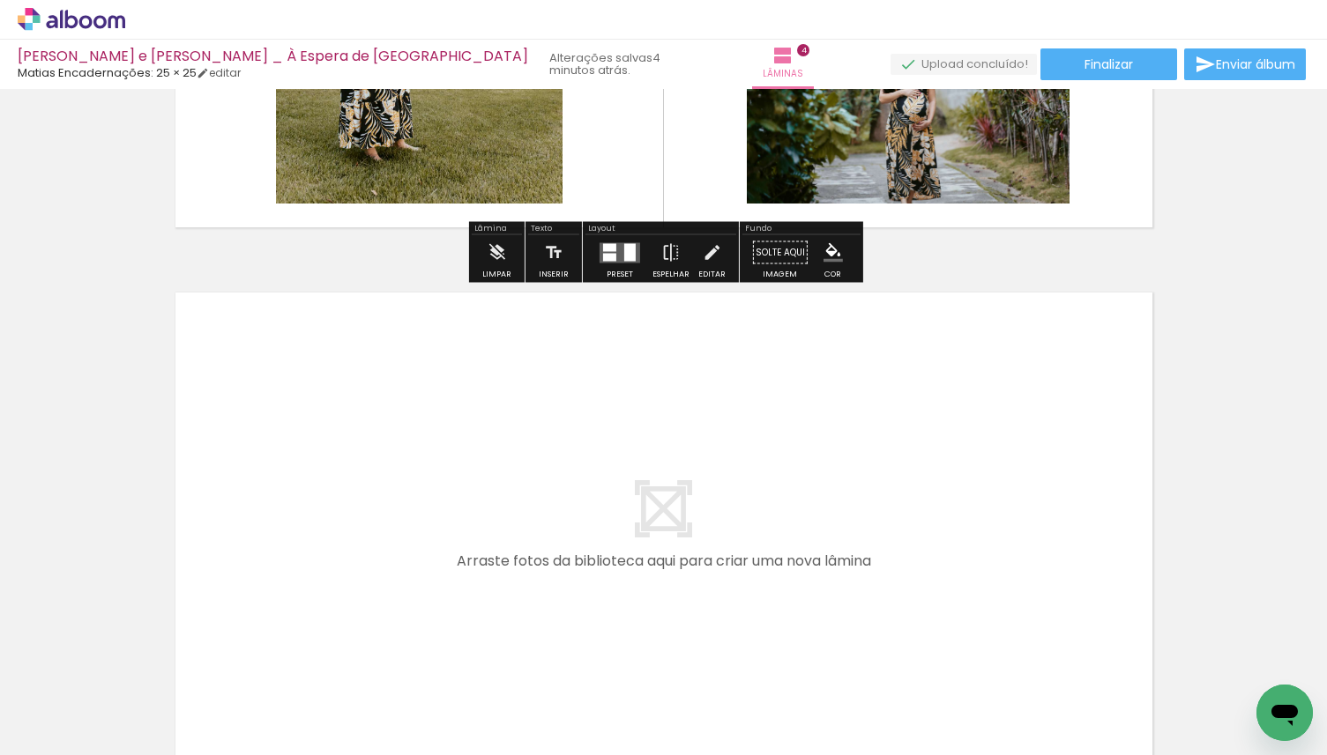
scroll to position [2031, 0]
click at [246, 661] on iron-icon at bounding box center [236, 660] width 19 height 19
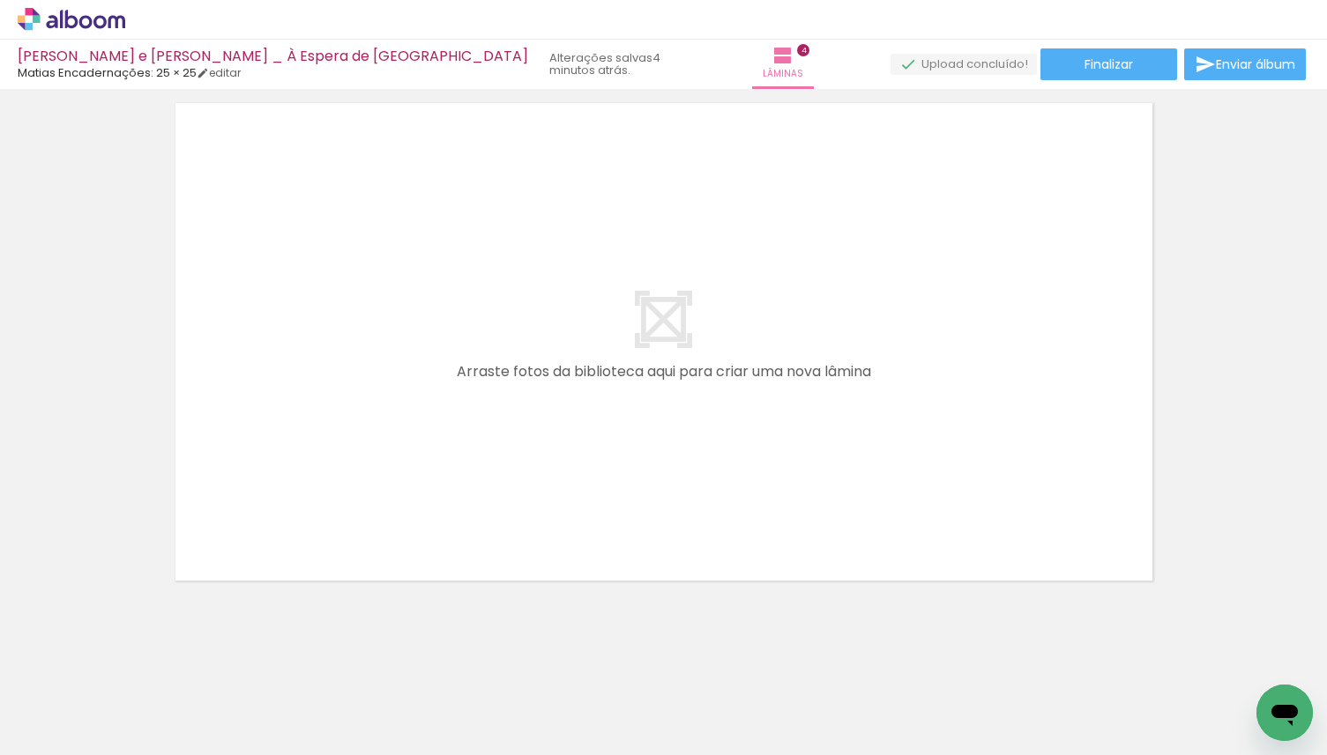
scroll to position [2227, 0]
click at [488, 698] on div at bounding box center [472, 695] width 58 height 87
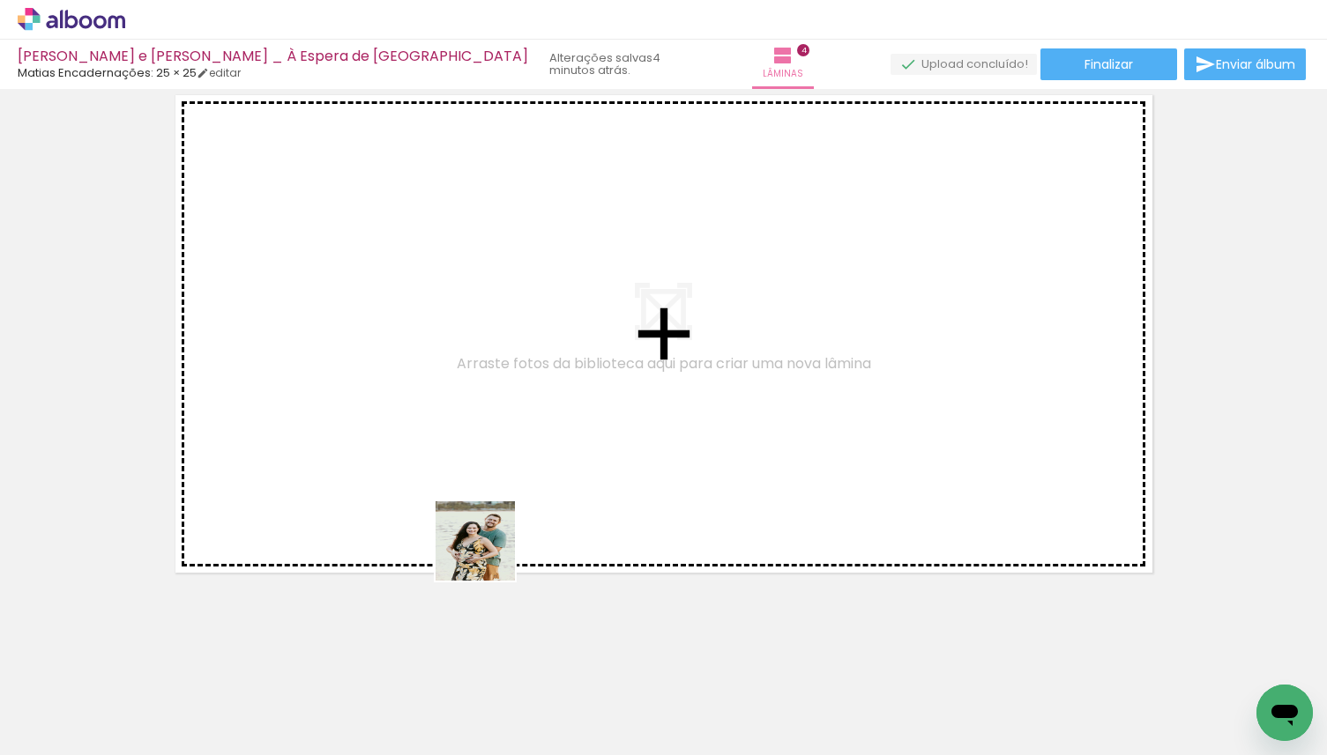
drag, startPoint x: 488, startPoint y: 706, endPoint x: 488, endPoint y: 525, distance: 180.7
click at [488, 525] on quentale-workspace at bounding box center [663, 377] width 1327 height 755
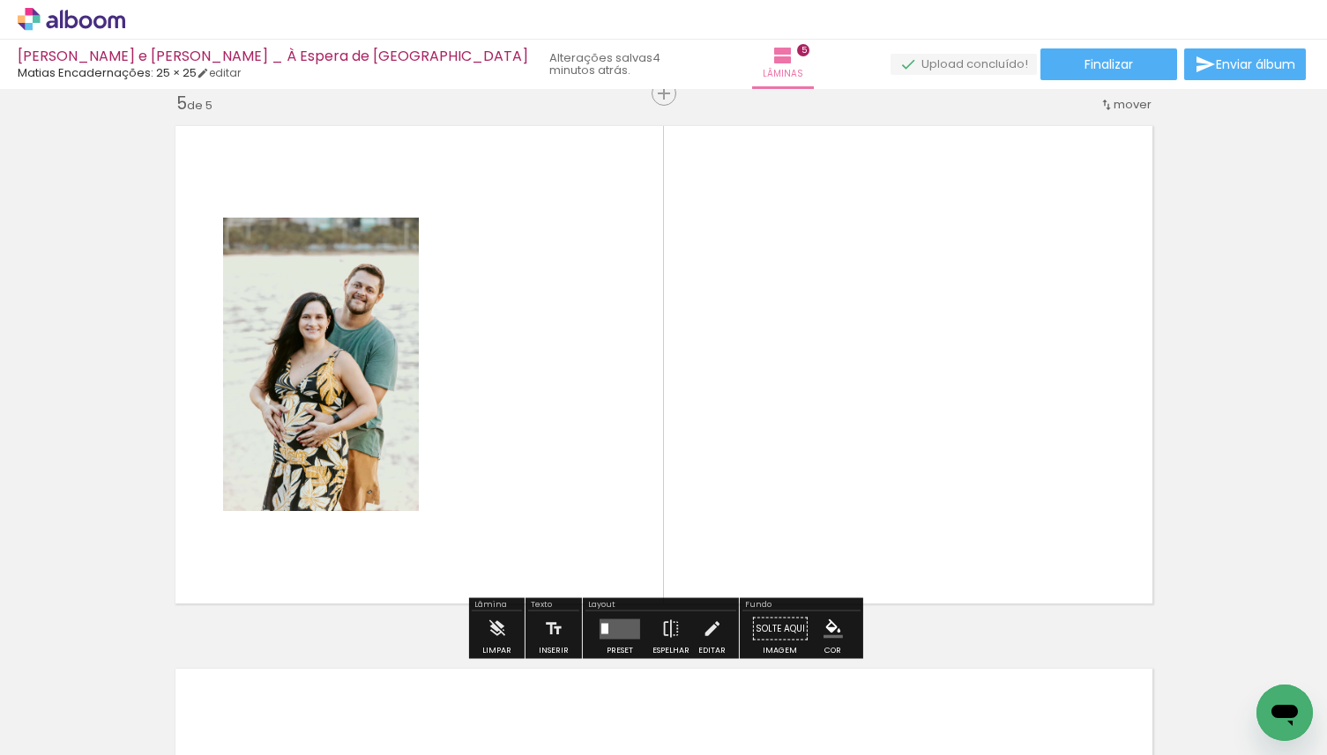
scroll to position [2194, 0]
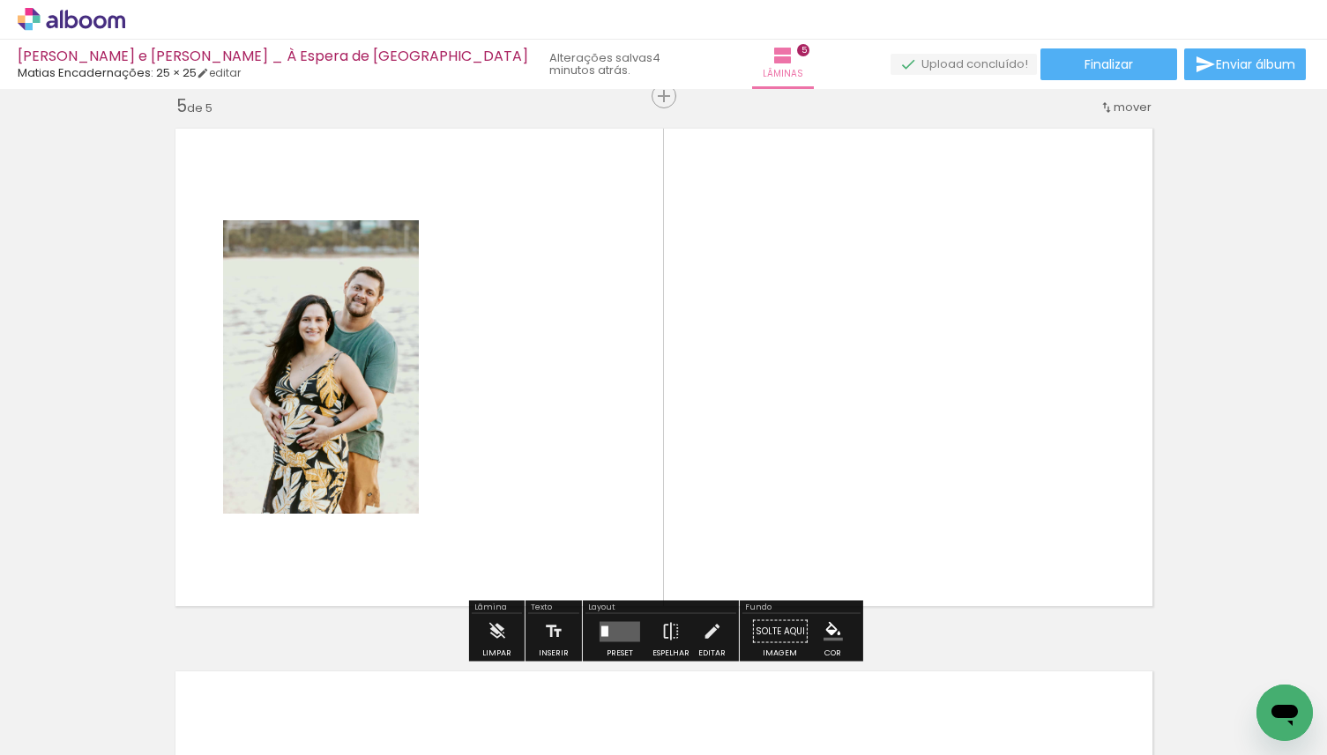
drag, startPoint x: 500, startPoint y: 719, endPoint x: 505, endPoint y: 546, distance: 173.7
click at [505, 546] on quentale-workspace at bounding box center [663, 377] width 1327 height 755
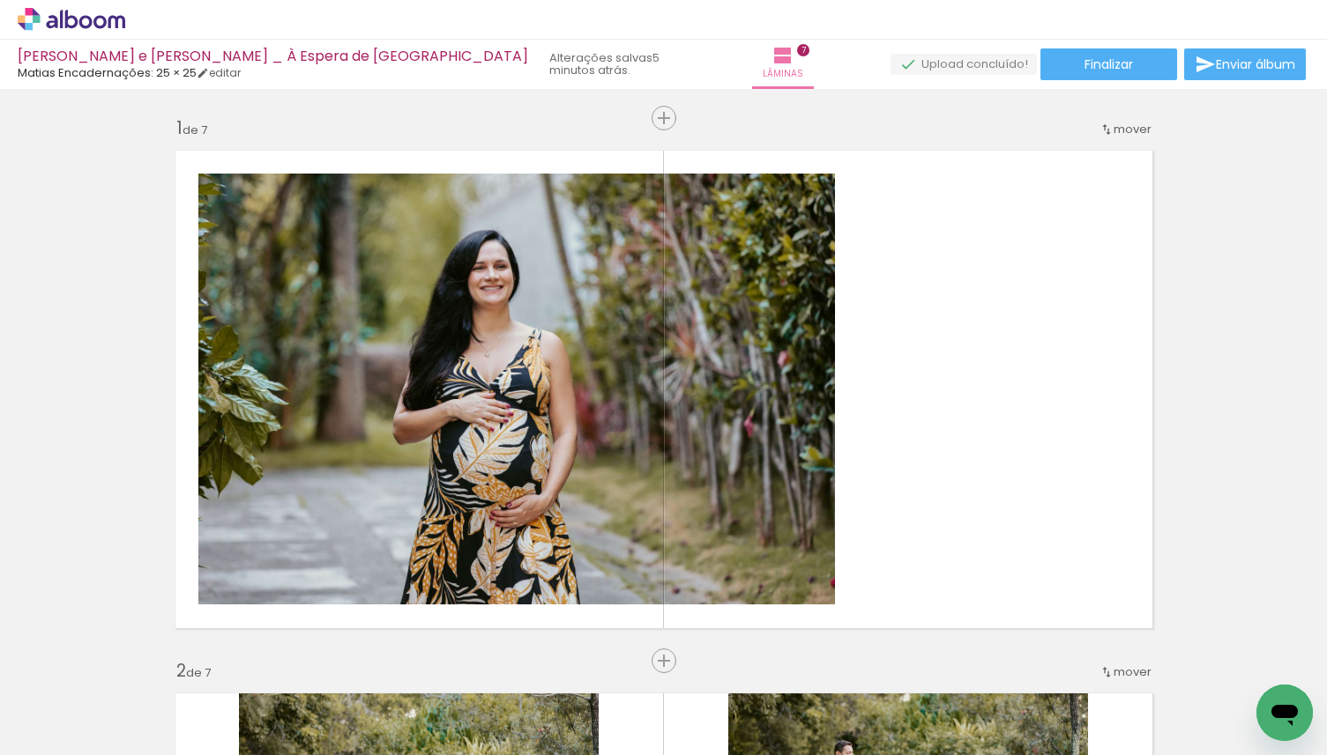
scroll to position [0, 107]
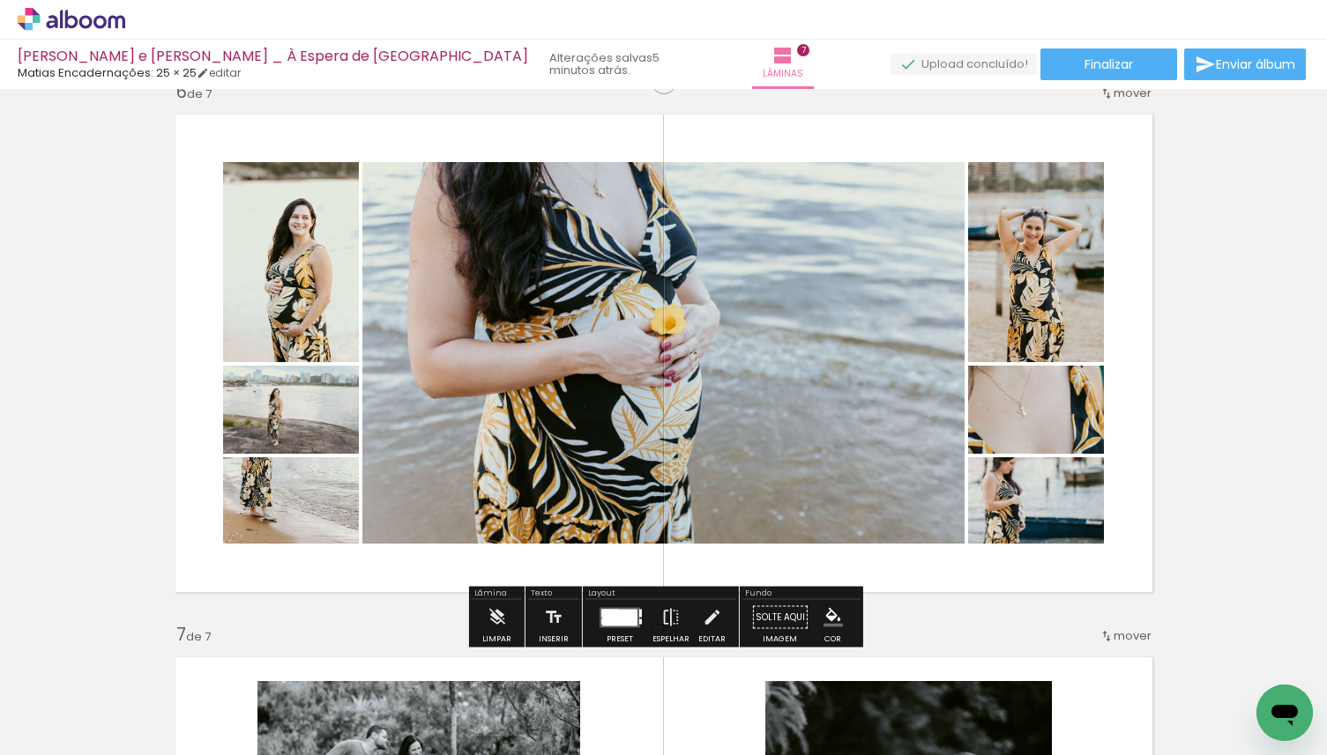
drag, startPoint x: 425, startPoint y: 432, endPoint x: 628, endPoint y: 427, distance: 202.8
click at [0, 0] on slot at bounding box center [0, 0] width 0 height 0
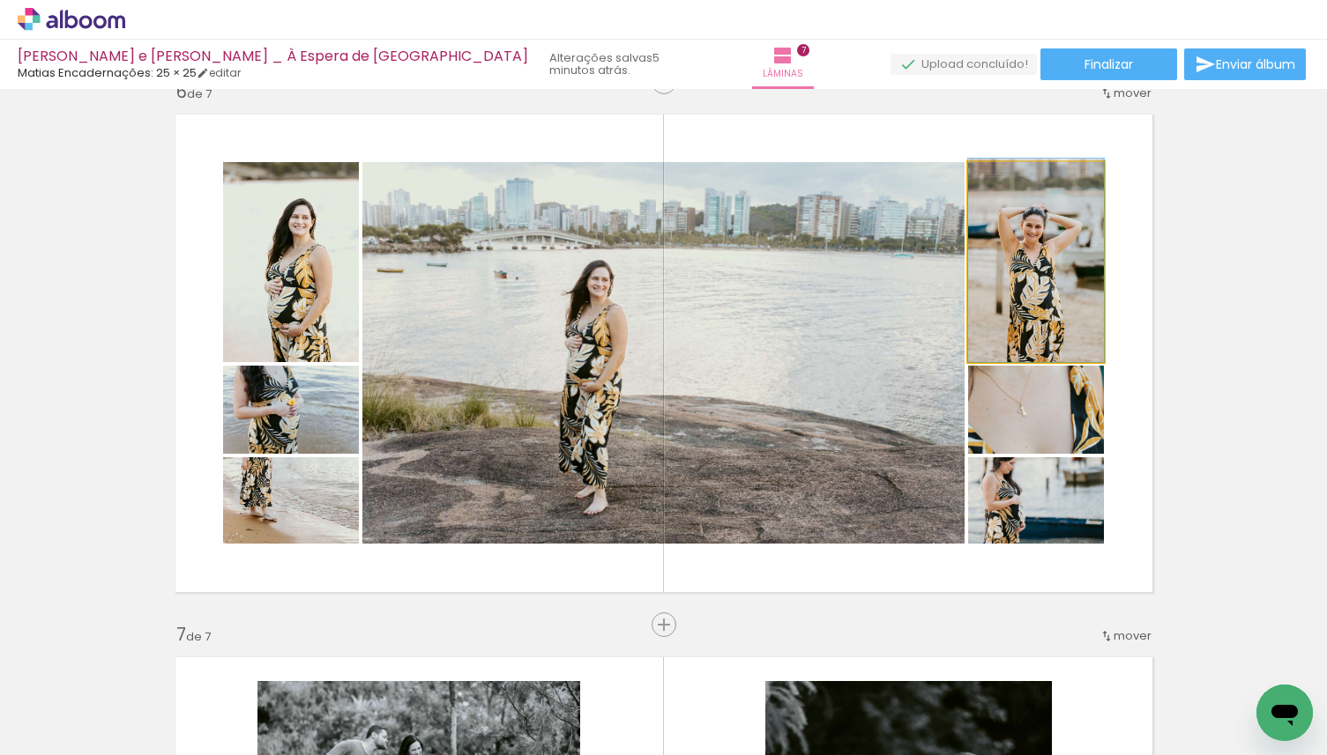
drag, startPoint x: 1060, startPoint y: 304, endPoint x: 1060, endPoint y: 285, distance: 19.4
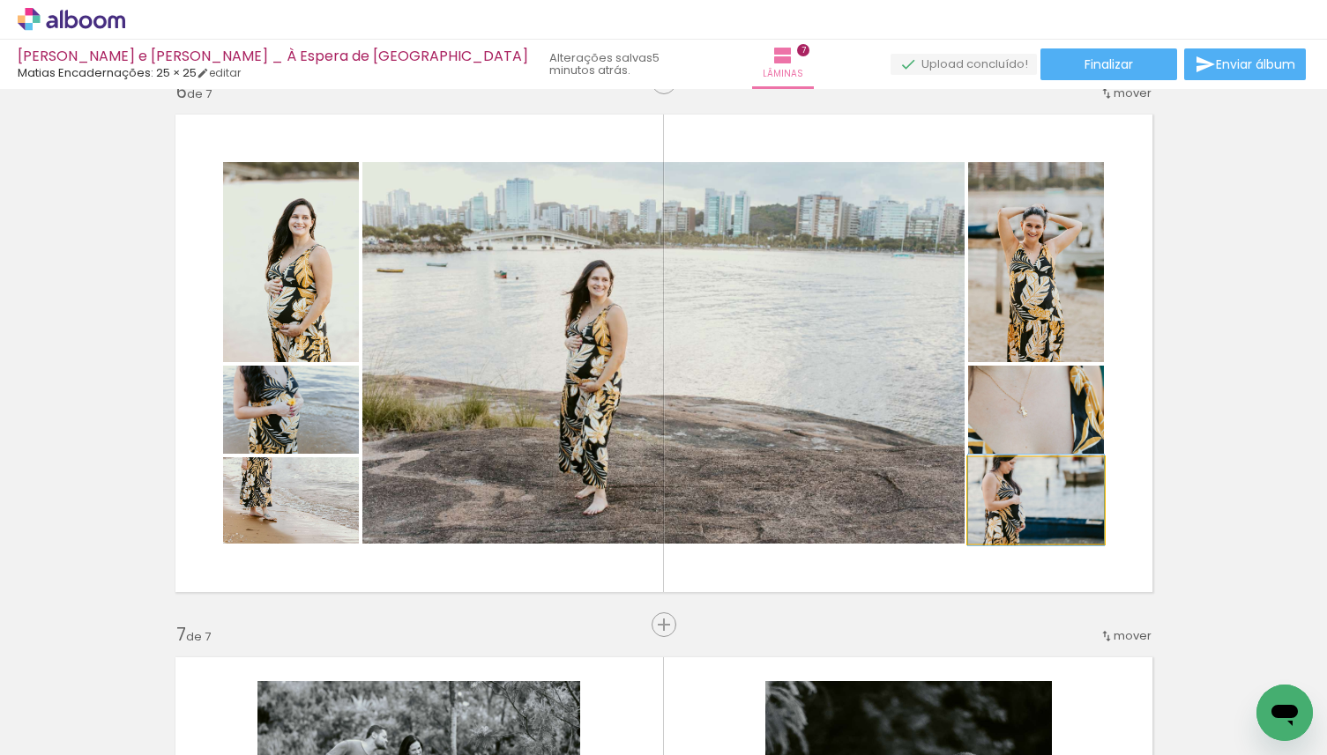
click at [1041, 509] on quentale-photo at bounding box center [1036, 500] width 136 height 86
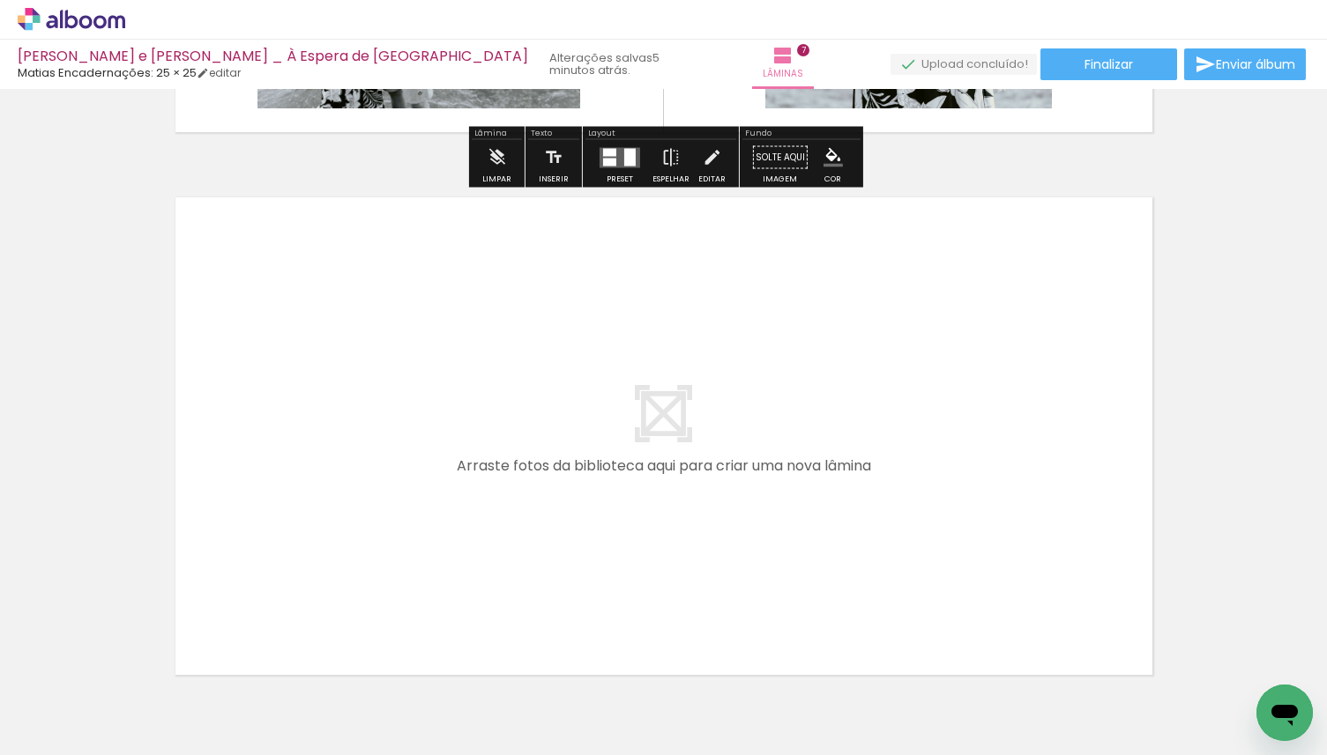
scroll to position [3856, 0]
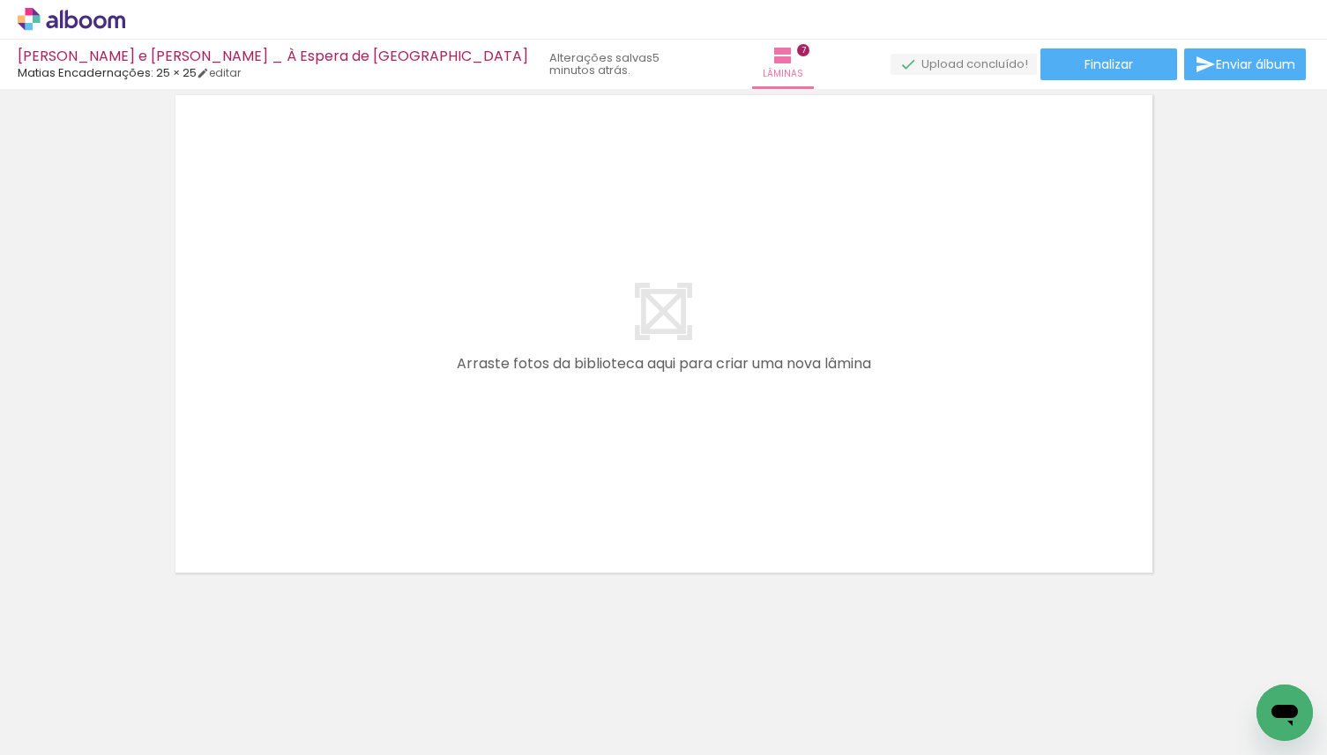
drag, startPoint x: 177, startPoint y: 709, endPoint x: 430, endPoint y: 420, distance: 383.5
click at [430, 420] on quentale-workspace at bounding box center [663, 377] width 1327 height 755
